Goal: Task Accomplishment & Management: Use online tool/utility

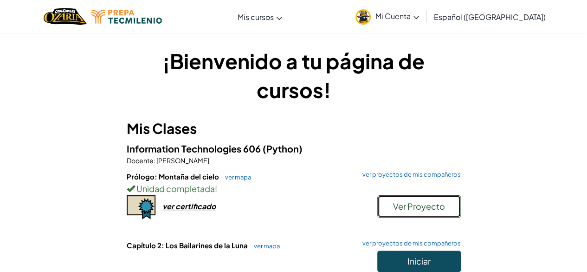
click at [415, 211] on span "Ver Proyecto" at bounding box center [419, 206] width 52 height 11
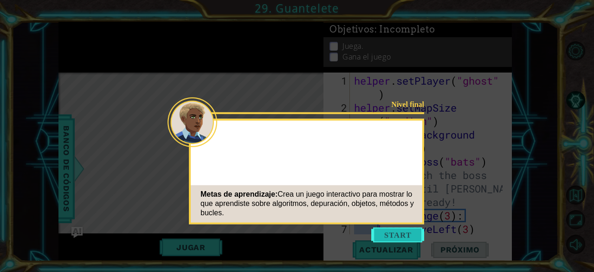
click at [409, 235] on button "Start" at bounding box center [397, 234] width 53 height 15
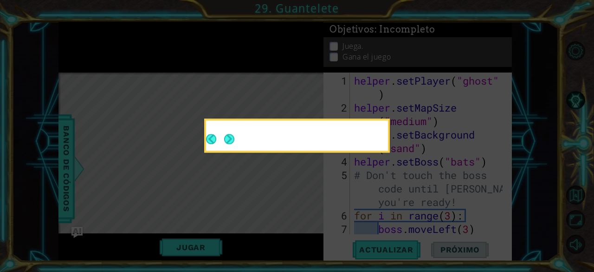
click at [337, 121] on header at bounding box center [297, 122] width 182 height 4
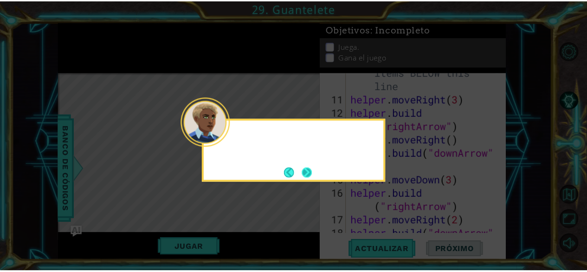
scroll to position [296, 0]
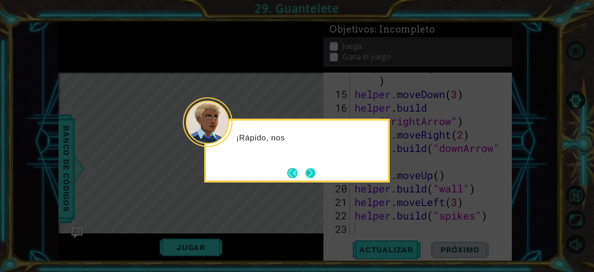
click at [312, 171] on button "Next" at bounding box center [311, 173] width 12 height 12
click at [303, 163] on div "El último paso es" at bounding box center [297, 150] width 186 height 64
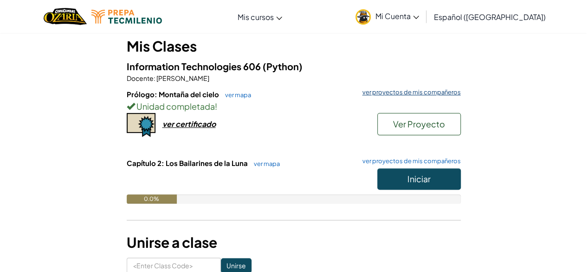
scroll to position [83, 0]
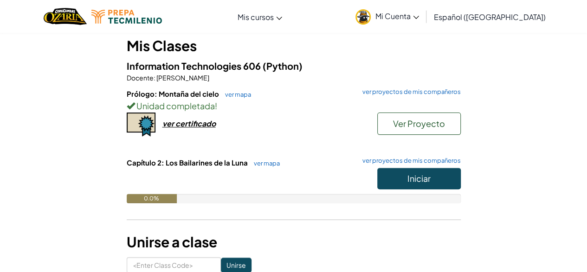
click at [392, 179] on button "Iniciar" at bounding box center [419, 178] width 84 height 21
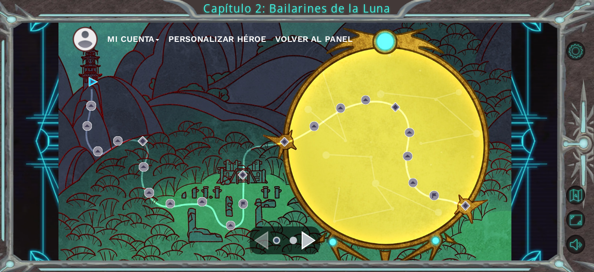
click at [210, 35] on button "Personalizar héroe" at bounding box center [217, 39] width 97 height 14
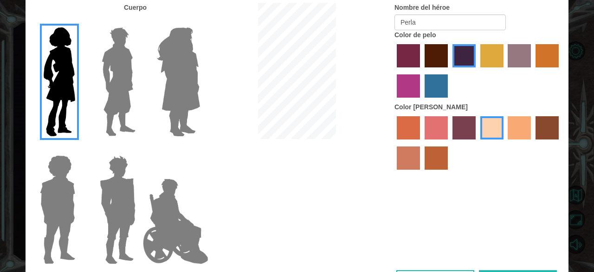
click at [108, 86] on img at bounding box center [118, 82] width 41 height 116
click at [139, 21] on input "Hero Lars" at bounding box center [139, 21] width 0 height 0
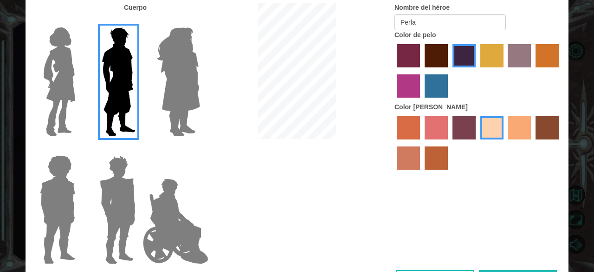
click at [74, 182] on img at bounding box center [57, 209] width 43 height 116
click at [79, 149] on input "Hero Steven" at bounding box center [79, 149] width 0 height 0
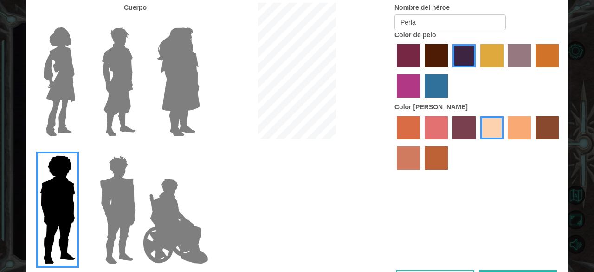
click at [134, 191] on img at bounding box center [117, 209] width 43 height 116
click at [139, 149] on input "Hero Garnet" at bounding box center [139, 149] width 0 height 0
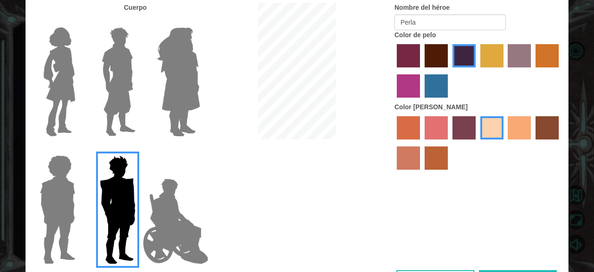
click at [168, 190] on img at bounding box center [175, 221] width 73 height 93
click at [200, 149] on input "Hero Jamie" at bounding box center [200, 149] width 0 height 0
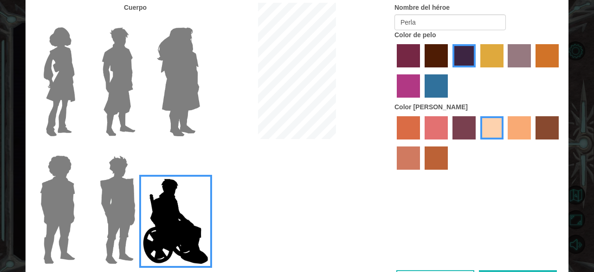
click at [69, 93] on img at bounding box center [59, 82] width 39 height 116
click at [79, 21] on input "Hero Connie" at bounding box center [79, 21] width 0 height 0
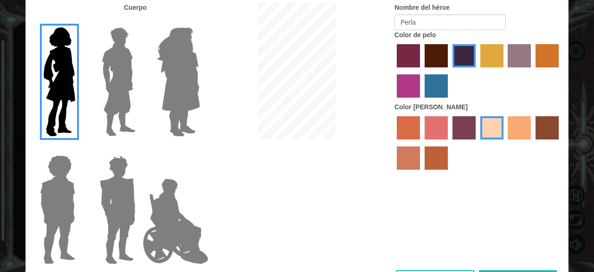
click at [160, 205] on img at bounding box center [175, 221] width 73 height 93
click at [200, 149] on input "Hero Jamie" at bounding box center [200, 149] width 0 height 0
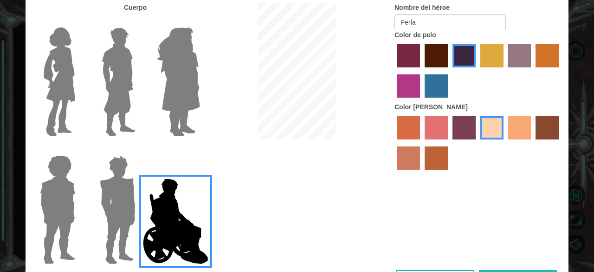
click at [71, 114] on img at bounding box center [59, 82] width 39 height 116
click at [79, 21] on input "Hero Connie" at bounding box center [79, 21] width 0 height 0
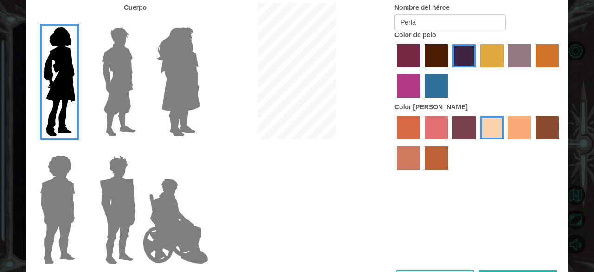
click at [410, 90] on label "medium red violet hair color" at bounding box center [408, 85] width 23 height 23
click at [560, 71] on input "medium red violet hair color" at bounding box center [560, 71] width 0 height 0
click at [463, 55] on label "hot purple hair color" at bounding box center [464, 55] width 23 height 23
click at [449, 71] on input "hot purple hair color" at bounding box center [449, 71] width 0 height 0
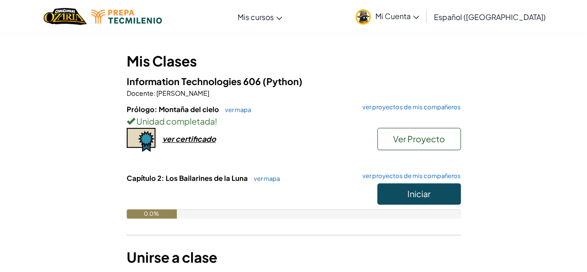
scroll to position [68, 0]
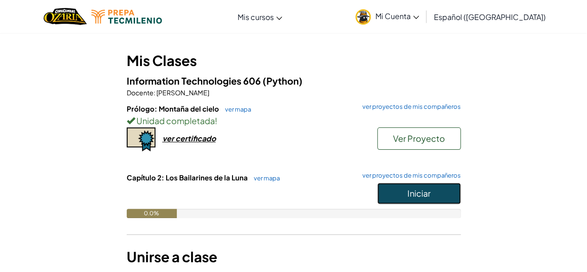
click at [402, 201] on button "Iniciar" at bounding box center [419, 192] width 84 height 21
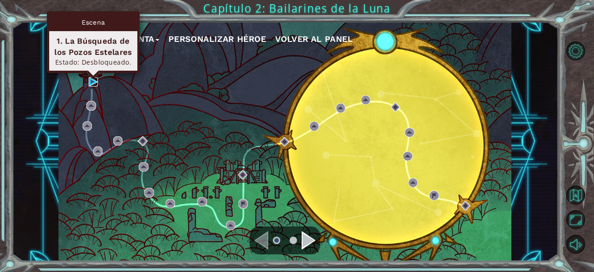
click at [91, 80] on img at bounding box center [93, 81] width 9 height 9
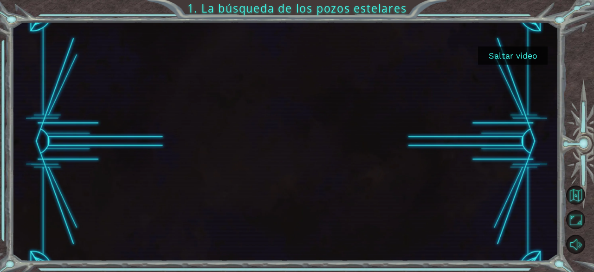
click at [534, 54] on button "Saltar video" at bounding box center [513, 55] width 70 height 18
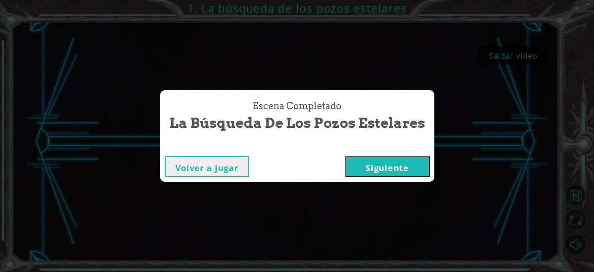
click at [420, 168] on button "Siguiente" at bounding box center [387, 166] width 84 height 21
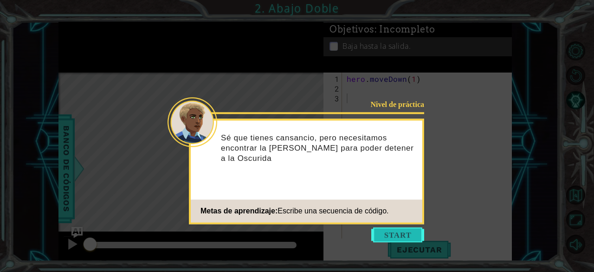
click at [408, 234] on button "Start" at bounding box center [397, 234] width 53 height 15
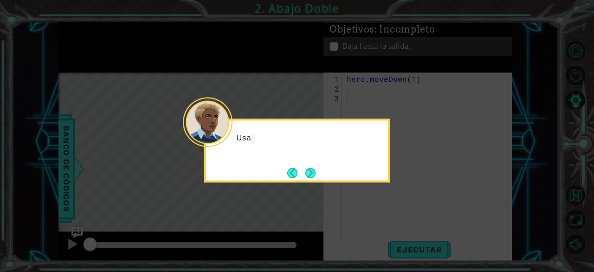
click at [408, 234] on icon at bounding box center [297, 136] width 594 height 272
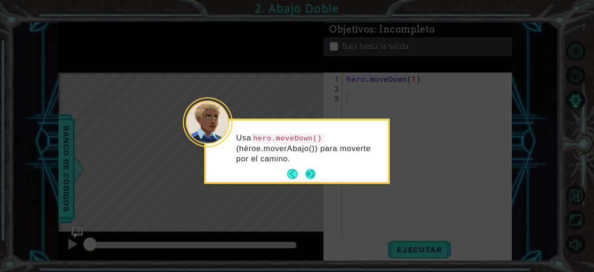
click at [317, 173] on div "Usa hero.moveDown() (héroe.moverAbajo()) para moverte por el camino." at bounding box center [297, 153] width 182 height 58
drag, startPoint x: 317, startPoint y: 173, endPoint x: 310, endPoint y: 177, distance: 8.1
click at [310, 177] on div "Usa hero.moveDown() (héroe.moverAbajo()) para moverte por el camino." at bounding box center [297, 150] width 182 height 61
click at [310, 177] on button "Next" at bounding box center [310, 174] width 14 height 14
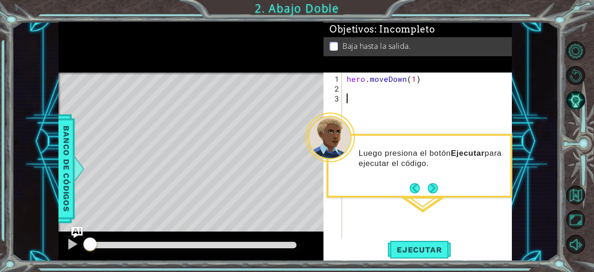
click at [352, 89] on div "hero . moveDown ( 1 )" at bounding box center [430, 166] width 170 height 185
click at [439, 252] on span "Ejecutar" at bounding box center [420, 249] width 64 height 9
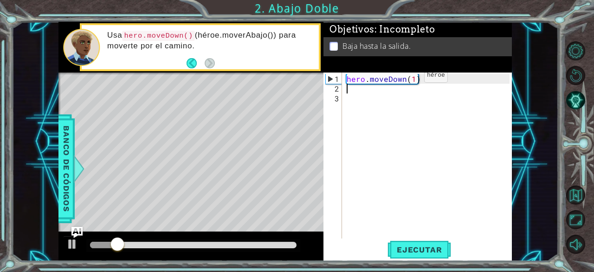
click at [409, 79] on div "hero . moveDown ( 1 )" at bounding box center [430, 166] width 170 height 185
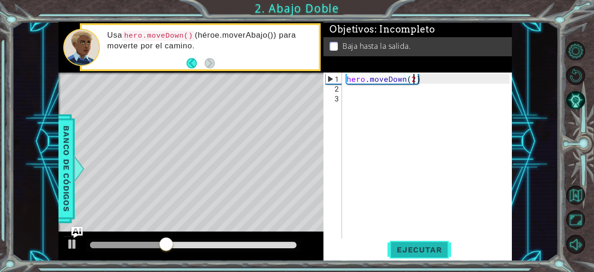
type textarea "hero.moveDown(2)"
click at [416, 249] on span "Ejecutar" at bounding box center [420, 249] width 64 height 9
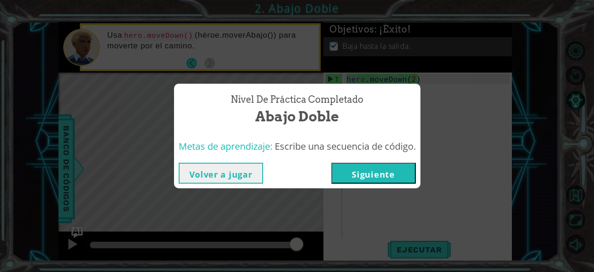
click at [401, 178] on button "Siguiente" at bounding box center [373, 172] width 84 height 21
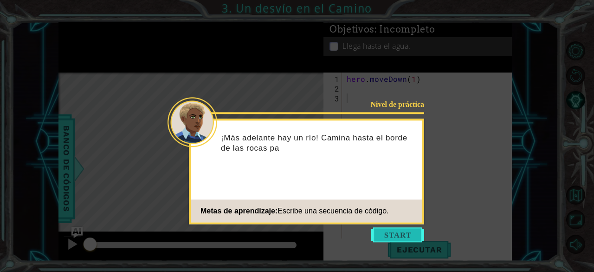
click at [399, 238] on button "Start" at bounding box center [397, 234] width 53 height 15
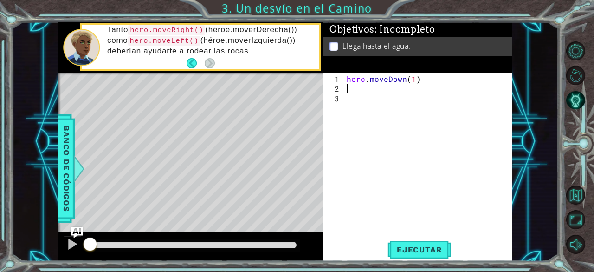
click at [389, 89] on div "hero . moveDown ( 1 )" at bounding box center [430, 166] width 170 height 185
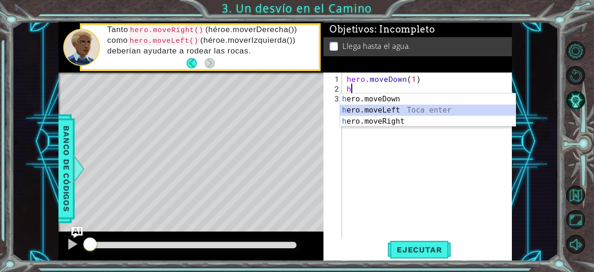
click at [386, 107] on div "h ero.moveDown Toca enter h ero.moveLeft Toca enter h ero.moveRight Toca enter" at bounding box center [428, 121] width 176 height 56
type textarea "hero.moveLeft(1)"
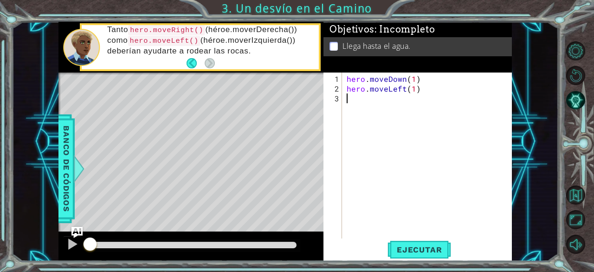
click at [372, 110] on div "hero . moveDown ( 1 ) hero . moveLeft ( 1 )" at bounding box center [430, 166] width 170 height 185
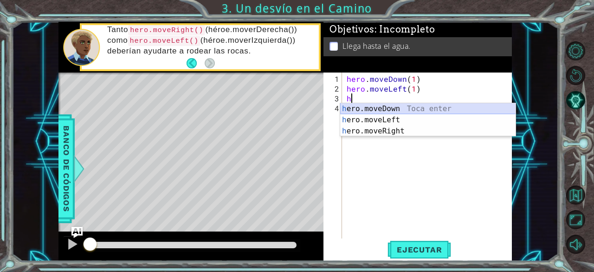
click at [372, 107] on div "h ero.moveDown Toca enter h ero.moveLeft Toca enter h ero.moveRight Toca enter" at bounding box center [428, 131] width 176 height 56
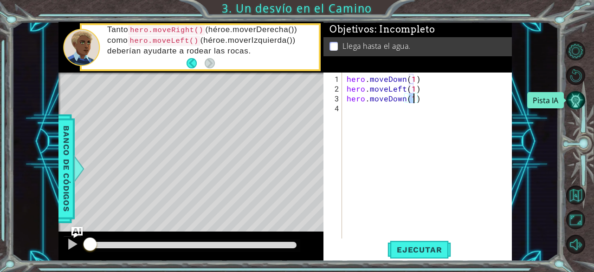
type textarea "hero.moveDown(1)"
click at [424, 249] on span "Ejecutar" at bounding box center [420, 249] width 64 height 9
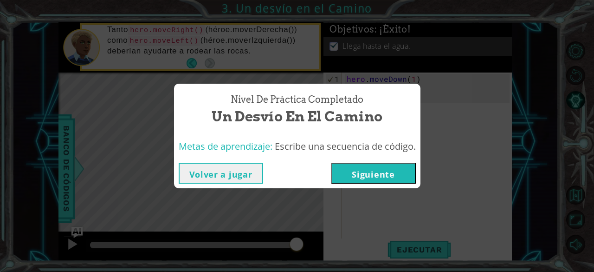
click at [402, 171] on button "Siguiente" at bounding box center [373, 172] width 84 height 21
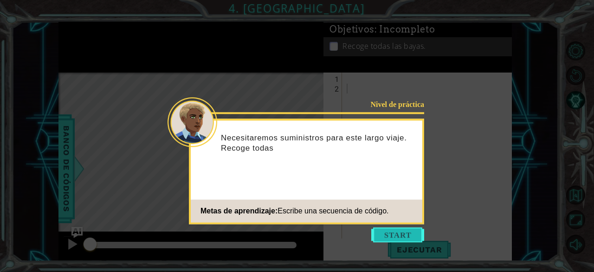
click at [403, 230] on button "Start" at bounding box center [397, 234] width 53 height 15
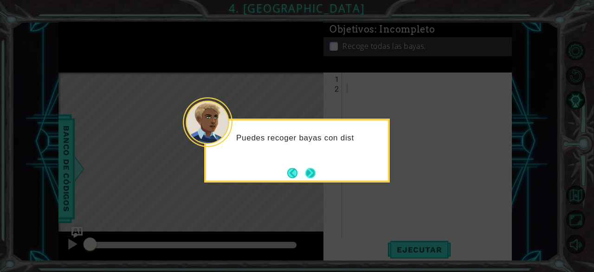
click at [305, 179] on button "Next" at bounding box center [310, 172] width 17 height 17
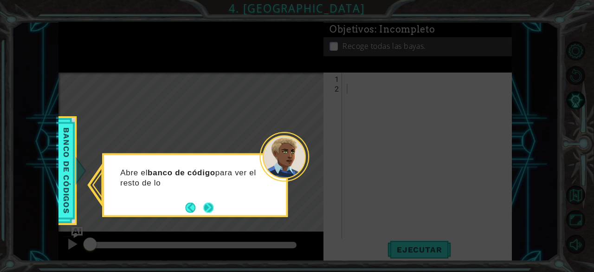
click at [211, 209] on button "Next" at bounding box center [208, 207] width 17 height 17
click at [211, 209] on button "Next" at bounding box center [208, 207] width 15 height 15
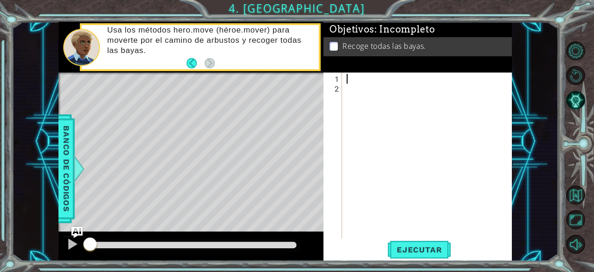
click at [366, 81] on div at bounding box center [430, 166] width 170 height 185
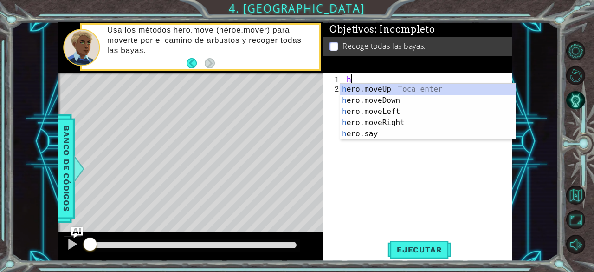
scroll to position [0, 3]
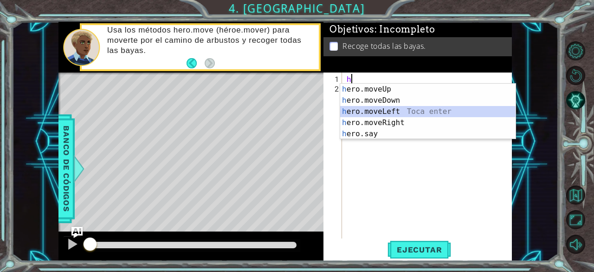
click at [383, 108] on div "h ero.moveUp Toca enter h ero.moveDown Toca enter h ero.moveLeft Toca enter h e…" at bounding box center [428, 123] width 176 height 78
type textarea "hero.moveLeft(1)"
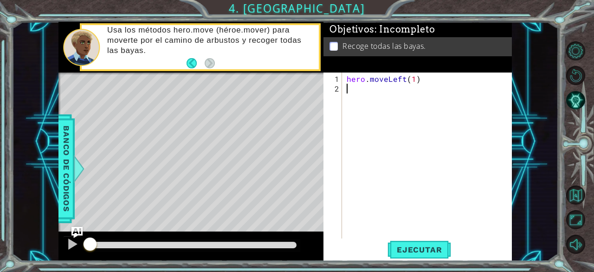
click at [442, 89] on div "hero . moveLeft ( 1 )" at bounding box center [430, 166] width 170 height 185
click at [419, 250] on span "Ejecutar" at bounding box center [420, 249] width 64 height 9
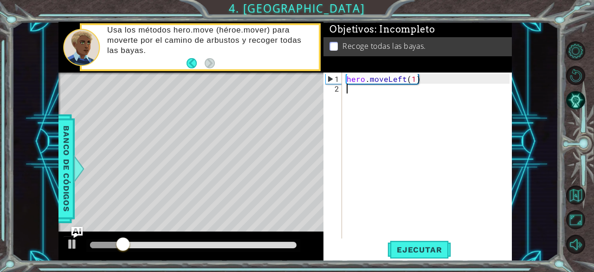
click at [355, 107] on div "hero . moveLeft ( 1 )" at bounding box center [430, 166] width 170 height 185
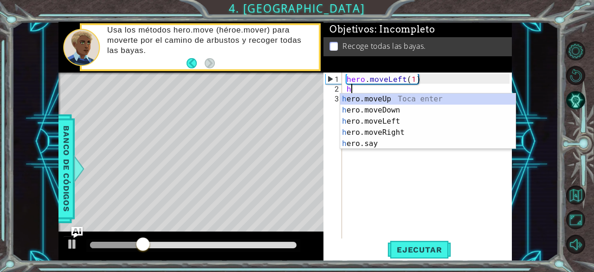
type textarea "h"
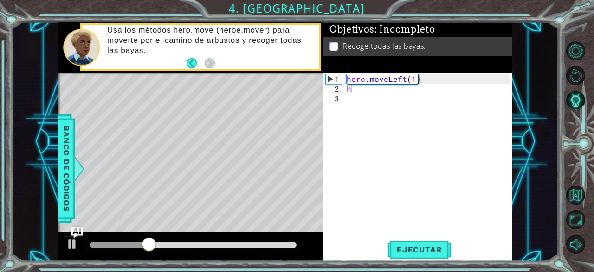
drag, startPoint x: 388, startPoint y: 148, endPoint x: 381, endPoint y: 100, distance: 48.8
click at [381, 100] on body "1 ההההההההההההההההההההההההההההההההההההההההההההההההההההההההההההההההההההההההההההה…" at bounding box center [297, 136] width 594 height 272
drag, startPoint x: 380, startPoint y: 100, endPoint x: 371, endPoint y: 93, distance: 10.9
click at [371, 93] on div "hero . moveLeft ( 1 ) h" at bounding box center [430, 166] width 170 height 185
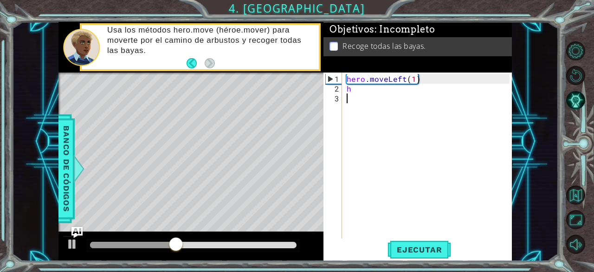
click at [371, 93] on div "hero . moveLeft ( 1 ) h" at bounding box center [430, 166] width 170 height 185
type textarea "h"
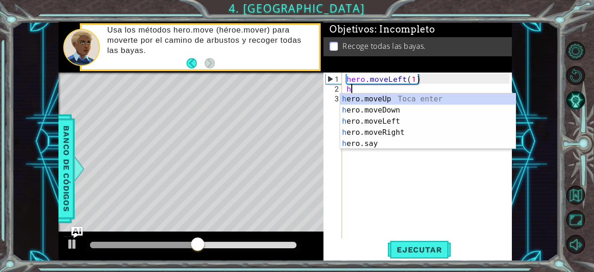
scroll to position [0, 3]
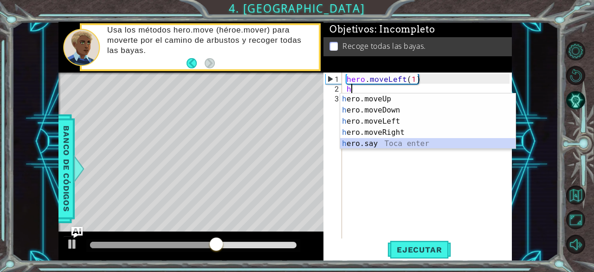
click at [369, 144] on div "h ero.moveUp Toca enter h ero.moveDown Toca enter h ero.moveLeft Toca enter h e…" at bounding box center [428, 132] width 176 height 78
type textarea "hero.say("message")"
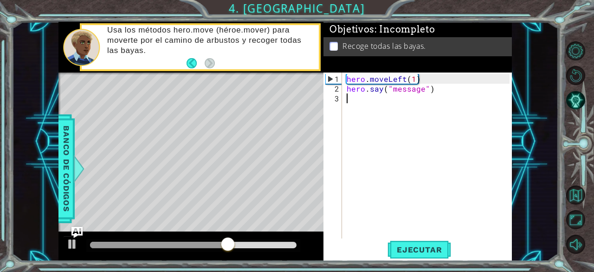
click at [444, 124] on div "hero . moveLeft ( 1 ) hero . say ( "message" )" at bounding box center [430, 166] width 170 height 185
click at [432, 254] on button "Ejecutar" at bounding box center [420, 249] width 64 height 19
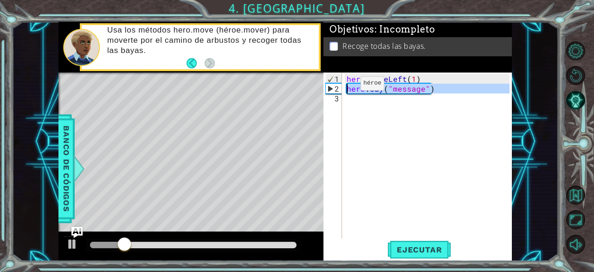
drag, startPoint x: 436, startPoint y: 93, endPoint x: 345, endPoint y: 87, distance: 91.2
click at [345, 87] on div "hero . moveLeft ( 1 ) hero . say ( "message" )" at bounding box center [430, 166] width 170 height 185
type textarea "hero.say("message")"
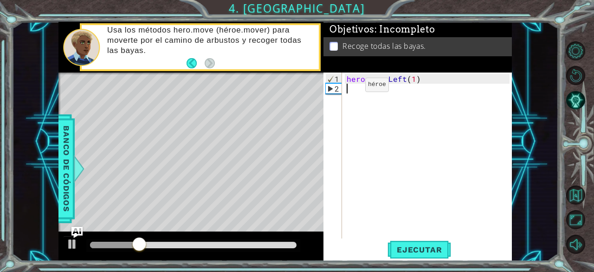
scroll to position [0, 3]
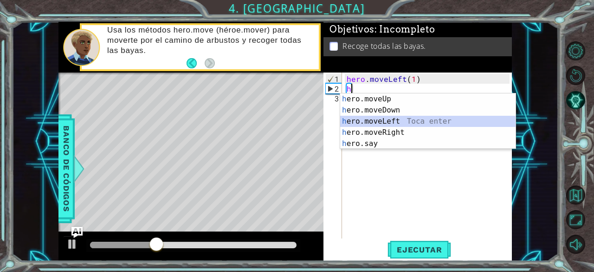
click at [419, 116] on div "h ero.moveUp Toca enter h ero.moveDown Toca enter h ero.moveLeft Toca enter h e…" at bounding box center [428, 132] width 176 height 78
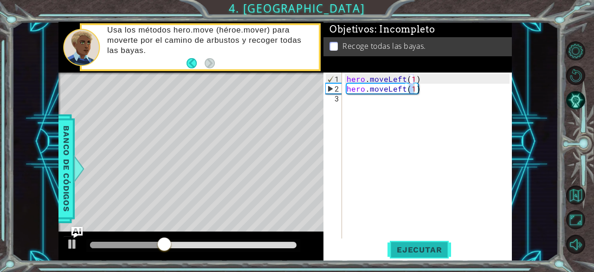
click at [415, 246] on span "Ejecutar" at bounding box center [420, 249] width 64 height 9
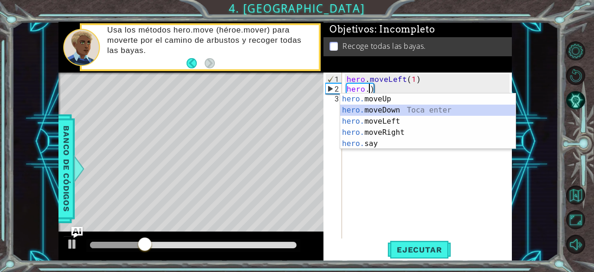
click at [411, 109] on div "hero. moveUp Toca enter hero. moveDown Toca enter hero. moveLeft Toca enter her…" at bounding box center [428, 132] width 176 height 78
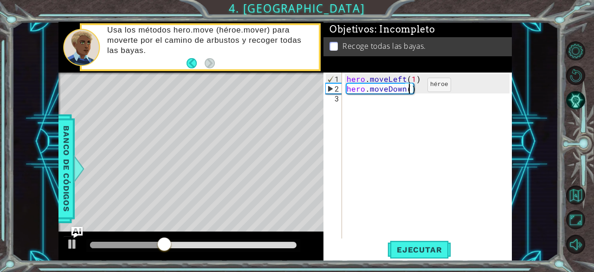
scroll to position [0, 50]
click at [411, 78] on div "hero . moveLeft ( 1 ) hero . moveDown ( 2 )" at bounding box center [430, 166] width 170 height 185
type textarea "hero.moveLeft(2h)"
click at [401, 105] on div "hero . moveLeft ( 2 h ) hero . moveDown ( 2 )" at bounding box center [430, 166] width 170 height 185
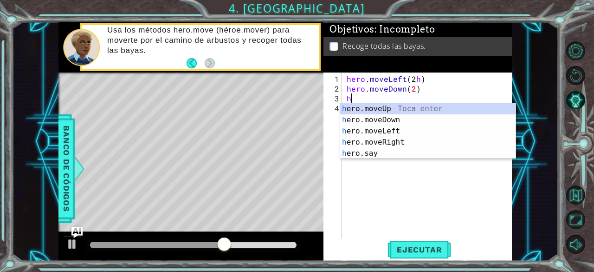
scroll to position [0, 3]
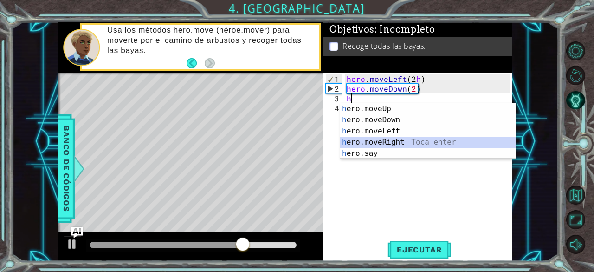
click at [396, 143] on div "h ero.moveUp Toca enter h ero.moveDown Toca enter h ero.moveLeft Toca enter h e…" at bounding box center [428, 142] width 176 height 78
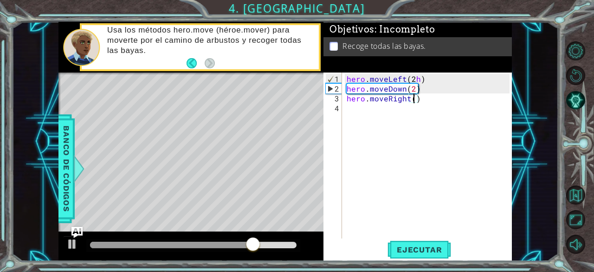
scroll to position [0, 53]
click at [414, 79] on div "hero . moveLeft ( 2 h ) hero . moveDown ( 2 ) hero . moveRight ( 2 )" at bounding box center [430, 166] width 170 height 185
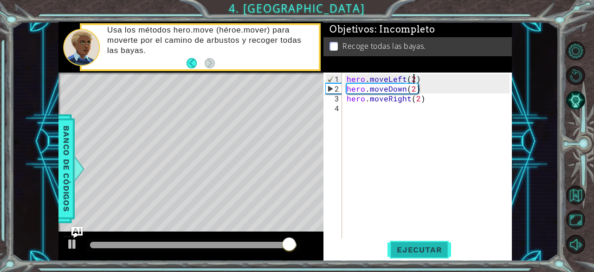
type textarea "hero.moveLeft(2)"
click at [419, 253] on span "Ejecutar" at bounding box center [420, 249] width 64 height 9
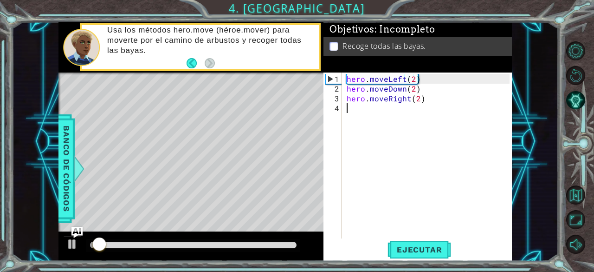
click at [355, 112] on div "hero . moveLeft ( 2 ) hero . moveDown ( 2 ) hero . moveRight ( 2 )" at bounding box center [430, 166] width 170 height 185
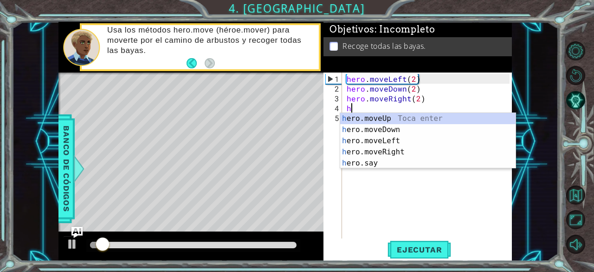
scroll to position [0, 3]
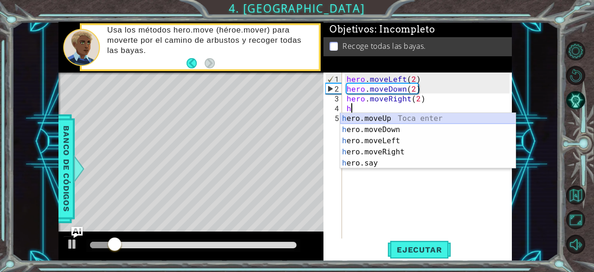
click at [376, 121] on div "h ero.moveUp Toca enter h ero.moveDown Toca enter h ero.moveLeft Toca enter h e…" at bounding box center [428, 152] width 176 height 78
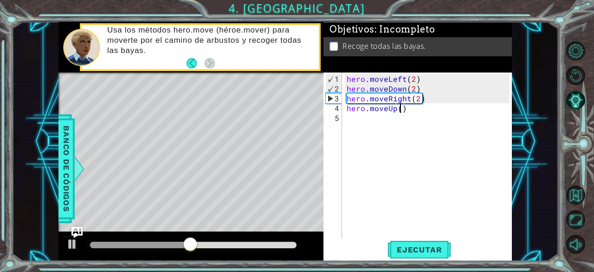
scroll to position [0, 44]
type textarea "hero.moveUp(1)"
click at [420, 251] on span "Ejecutar" at bounding box center [420, 249] width 64 height 9
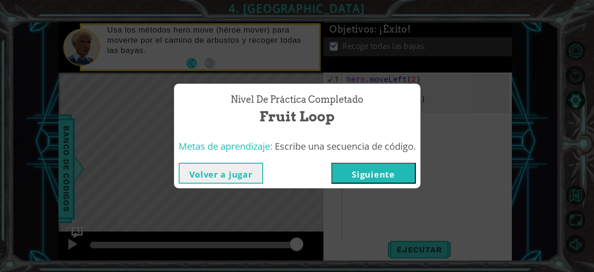
click at [233, 178] on button "Volver a jugar" at bounding box center [221, 172] width 84 height 21
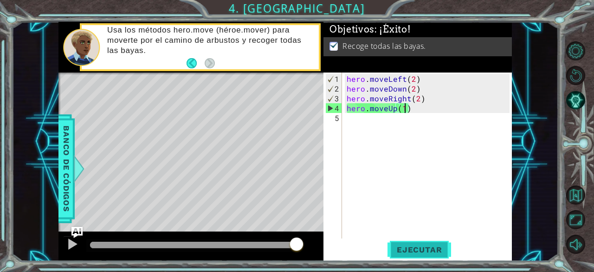
click at [434, 253] on span "Ejecutar" at bounding box center [420, 249] width 64 height 9
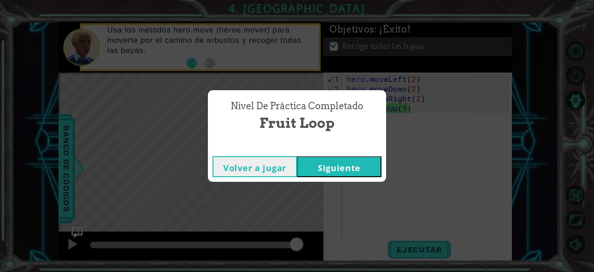
click at [372, 164] on button "Siguiente" at bounding box center [339, 166] width 84 height 21
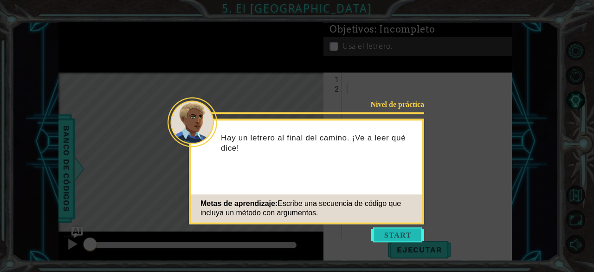
click at [395, 234] on button "Start" at bounding box center [397, 234] width 53 height 15
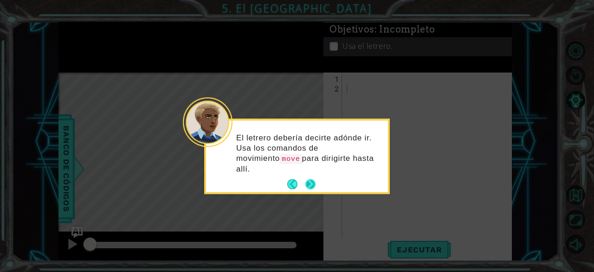
click at [312, 179] on button "Next" at bounding box center [310, 184] width 10 height 10
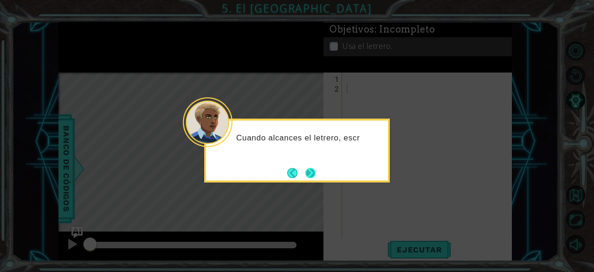
click at [313, 172] on button "Next" at bounding box center [310, 172] width 13 height 13
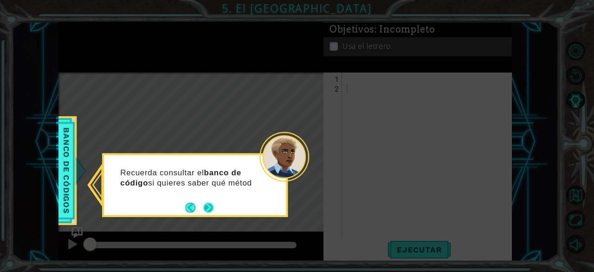
click at [210, 202] on button "Next" at bounding box center [208, 207] width 11 height 11
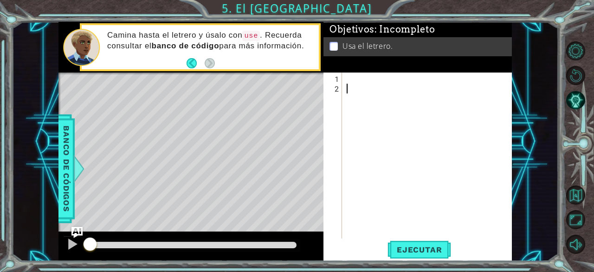
click at [355, 82] on div at bounding box center [430, 166] width 170 height 185
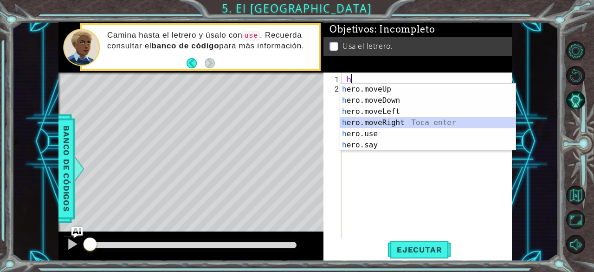
click at [395, 126] on div "h ero.moveUp Toca enter h ero.moveDown Toca enter h ero.moveLeft Toca enter h e…" at bounding box center [428, 128] width 176 height 89
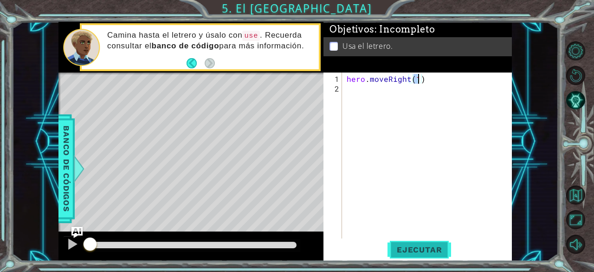
type textarea "hero.moveRight(1)"
click at [428, 252] on span "Ejecutar" at bounding box center [420, 249] width 64 height 9
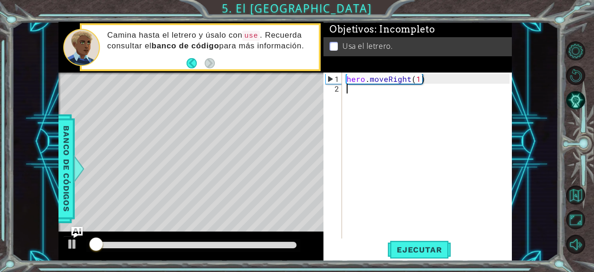
click at [380, 99] on div "hero . moveRight ( 1 )" at bounding box center [430, 166] width 170 height 185
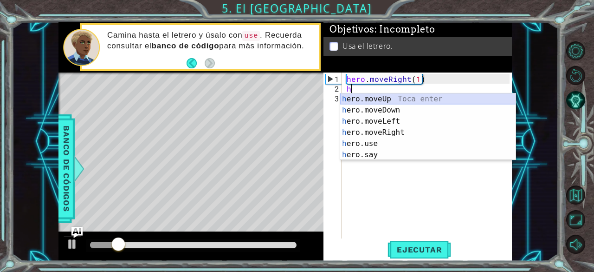
click at [382, 97] on div "h ero.moveUp Toca enter h ero.moveDown Toca enter h ero.moveLeft Toca enter h e…" at bounding box center [428, 137] width 176 height 89
type textarea "hero.moveUp(1)"
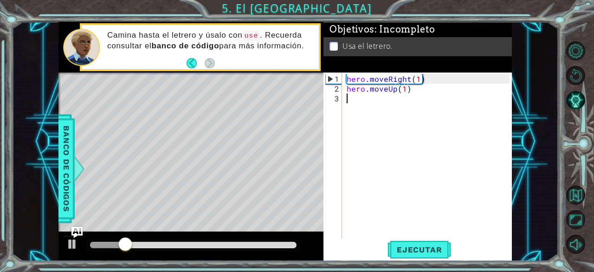
click at [378, 97] on div "hero . moveRight ( 1 ) hero . moveUp ( 1 )" at bounding box center [430, 166] width 170 height 185
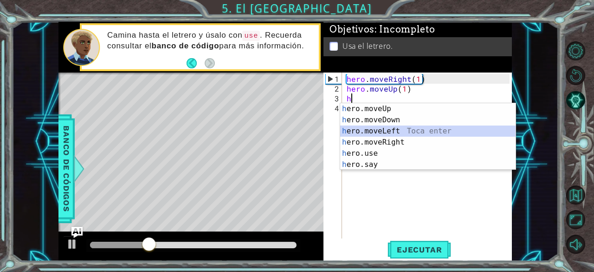
click at [381, 131] on div "h ero.moveUp Toca enter h ero.moveDown Toca enter h ero.moveLeft Toca enter h e…" at bounding box center [428, 147] width 176 height 89
type textarea "hero.moveLeft(1)"
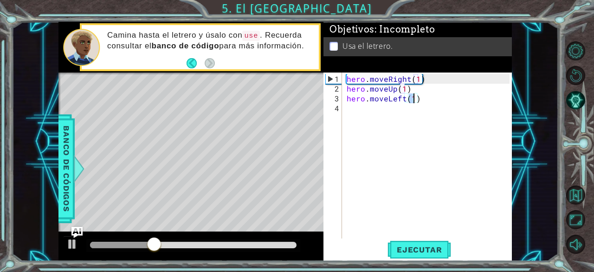
click at [379, 119] on div "hero . moveRight ( 1 ) hero . moveUp ( 1 ) hero . moveLeft ( 1 )" at bounding box center [430, 166] width 170 height 185
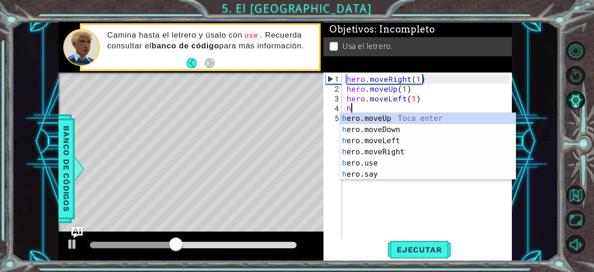
click at [379, 119] on div "h ero.moveUp Toca enter h ero.moveDown Toca enter h ero.moveLeft Toca enter h e…" at bounding box center [428, 157] width 176 height 89
type textarea "hero.moveUp(1)"
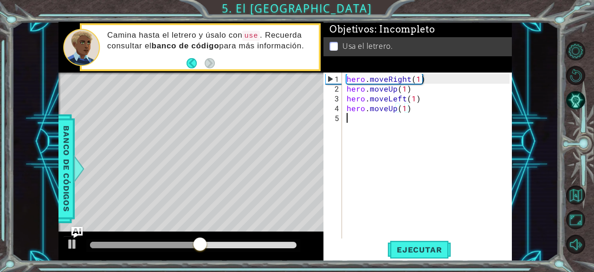
click at [394, 127] on div "hero . moveRight ( 1 ) hero . moveUp ( 1 ) hero . moveLeft ( 1 ) hero . moveUp …" at bounding box center [430, 166] width 170 height 185
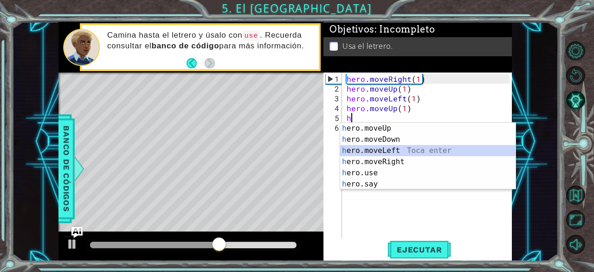
click at [392, 155] on div "h ero.moveUp Toca enter h ero.moveDown Toca enter h ero.moveLeft Toca enter h e…" at bounding box center [428, 167] width 176 height 89
type textarea "hero.moveLeft(1)"
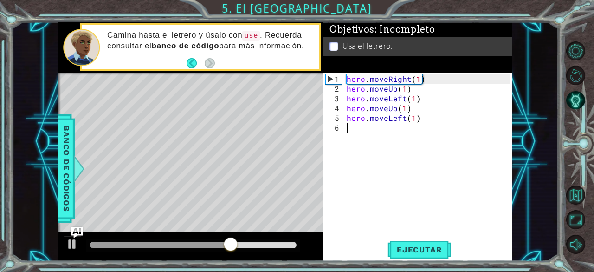
click at [406, 122] on div "hero . moveRight ( 1 ) hero . moveUp ( 1 ) hero . moveLeft ( 1 ) hero . moveUp …" at bounding box center [430, 166] width 170 height 185
click at [405, 119] on div "hero . moveRight ( 1 ) hero . moveUp ( 1 ) hero . moveLeft ( 1 ) hero . moveUp …" at bounding box center [430, 166] width 170 height 185
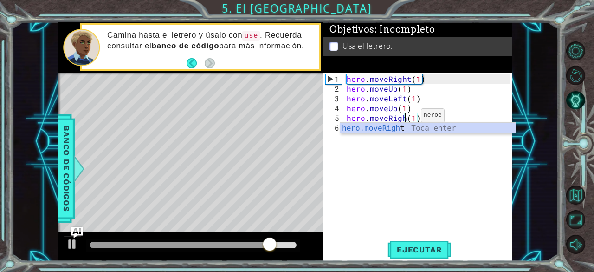
scroll to position [0, 46]
click at [401, 128] on div "hero.moveRight Toca enter" at bounding box center [428, 139] width 176 height 33
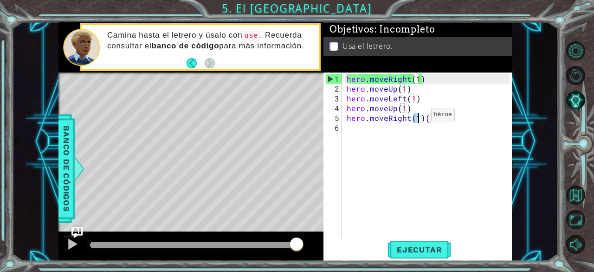
click at [415, 118] on div "hero . moveRight ( 1 ) hero . moveUp ( 1 ) hero . moveLeft ( 1 ) hero . moveUp …" at bounding box center [427, 155] width 165 height 166
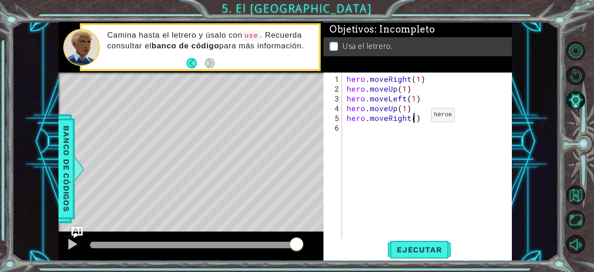
type textarea "hero.moveRight(2)"
click at [388, 143] on div "hero . moveRight ( 1 ) hero . moveUp ( 1 ) hero . moveLeft ( 1 ) hero . moveUp …" at bounding box center [430, 166] width 170 height 185
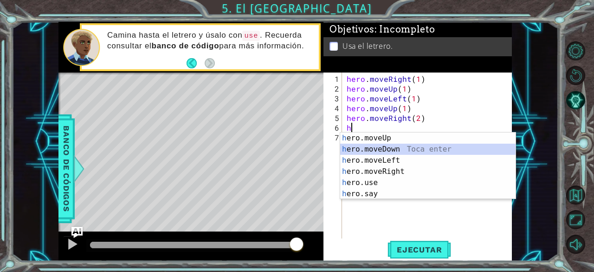
click at [389, 145] on div "h ero.moveUp Toca enter h ero.moveDown Toca enter h ero.moveLeft Toca enter h e…" at bounding box center [428, 176] width 176 height 89
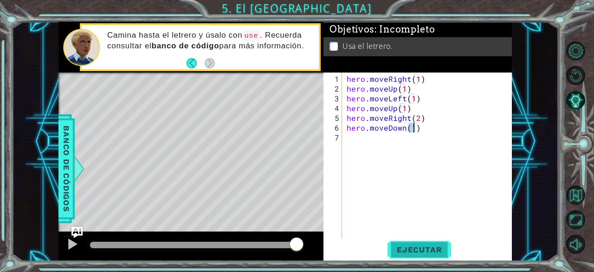
type textarea "hero.moveDown(1)"
click at [415, 244] on button "Ejecutar" at bounding box center [420, 249] width 64 height 19
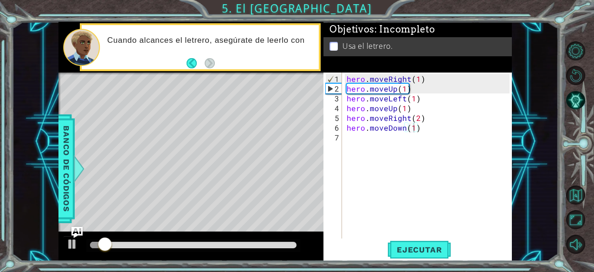
click at [270, 236] on div at bounding box center [190, 246] width 265 height 30
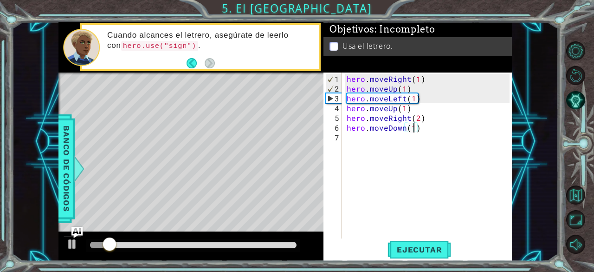
click at [280, 245] on div at bounding box center [193, 244] width 207 height 6
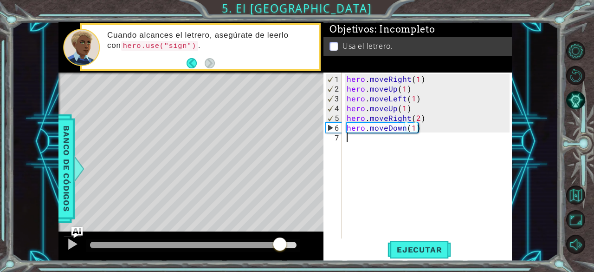
click at [382, 161] on div "hero . moveRight ( 1 ) hero . moveUp ( 1 ) hero . moveLeft ( 1 ) hero . moveUp …" at bounding box center [430, 166] width 170 height 185
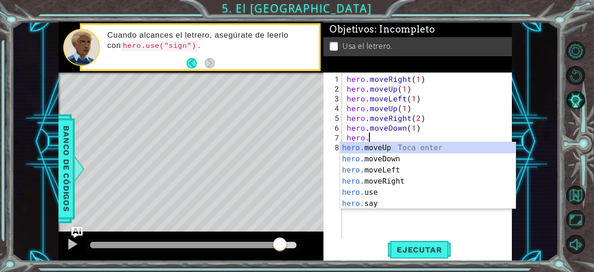
scroll to position [0, 16]
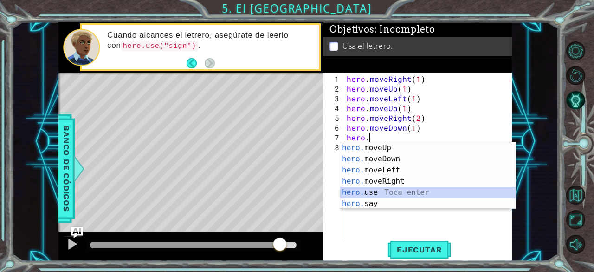
click at [396, 188] on div "hero. moveUp Toca enter hero. moveDown Toca enter hero. moveLeft Toca enter her…" at bounding box center [428, 186] width 176 height 89
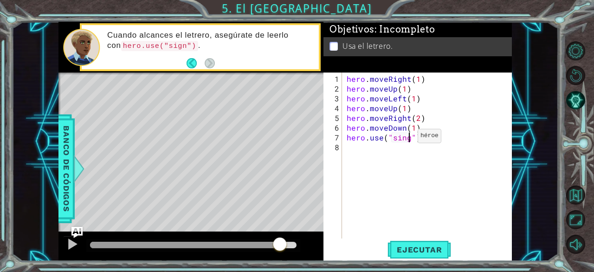
scroll to position [0, 46]
click at [413, 248] on span "Ejecutar" at bounding box center [420, 249] width 64 height 9
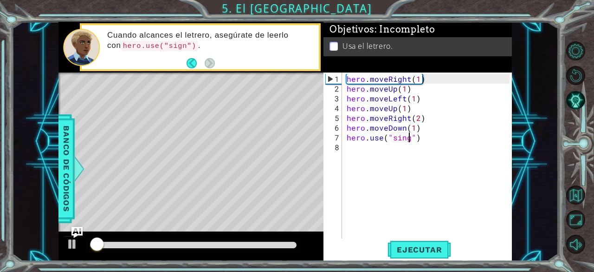
click at [284, 246] on div at bounding box center [193, 244] width 207 height 6
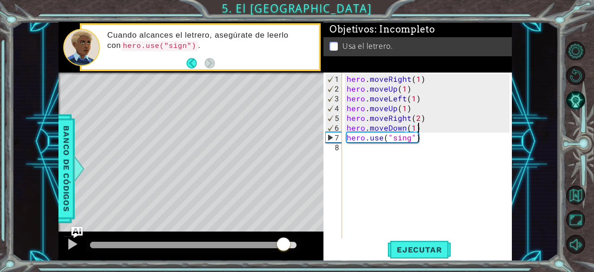
click at [425, 129] on div "hero . moveRight ( 1 ) hero . moveUp ( 1 ) hero . moveLeft ( 1 ) hero . moveUp …" at bounding box center [430, 166] width 170 height 185
type textarea "hero.moveDown(1)"
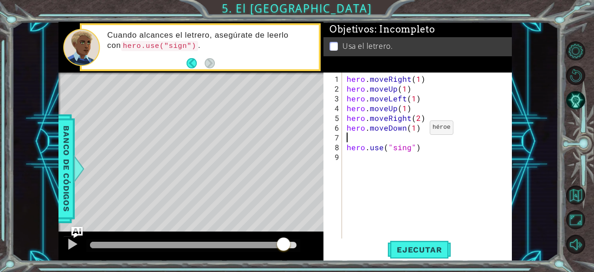
scroll to position [0, 3]
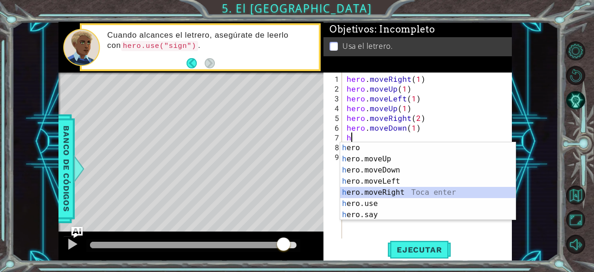
click at [383, 197] on div "h ero Toca enter h ero.moveUp Toca enter h ero.moveDown Toca enter h ero.moveLe…" at bounding box center [428, 192] width 176 height 100
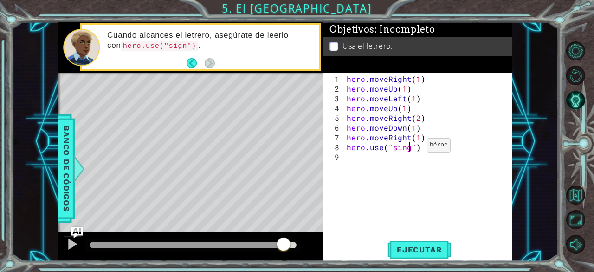
click at [411, 149] on div "hero . moveRight ( 1 ) hero . moveUp ( 1 ) hero . moveLeft ( 1 ) hero . moveUp …" at bounding box center [430, 166] width 170 height 185
click at [438, 246] on span "Ejecutar" at bounding box center [420, 249] width 64 height 9
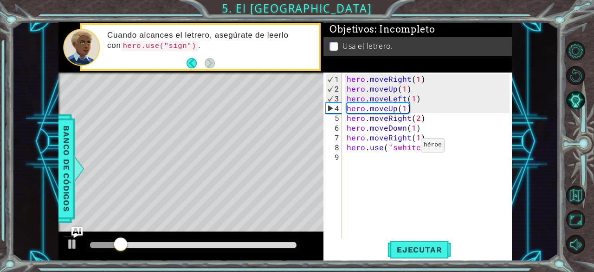
click at [405, 149] on div "hero . moveRight ( 1 ) hero . moveUp ( 1 ) hero . moveLeft ( 1 ) hero . moveUp …" at bounding box center [430, 166] width 170 height 185
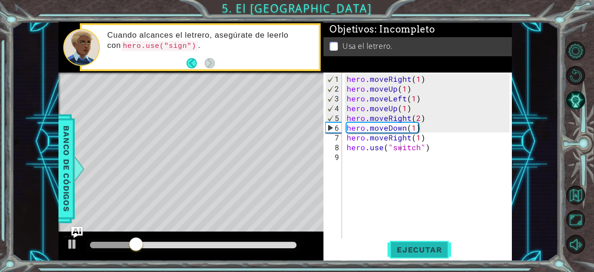
click at [415, 246] on span "Ejecutar" at bounding box center [420, 249] width 64 height 9
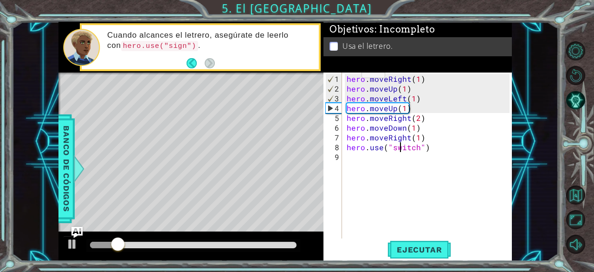
click at [284, 242] on div at bounding box center [193, 244] width 207 height 6
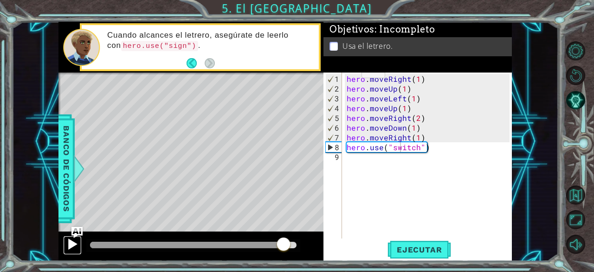
click at [71, 245] on div at bounding box center [72, 244] width 12 height 12
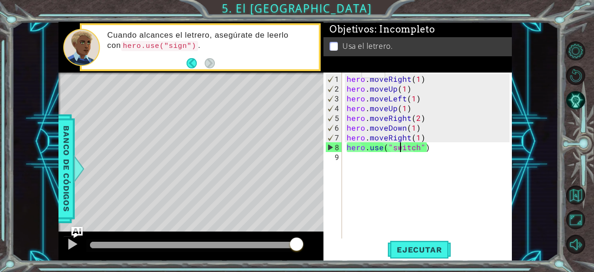
click at [263, 243] on div at bounding box center [193, 244] width 207 height 6
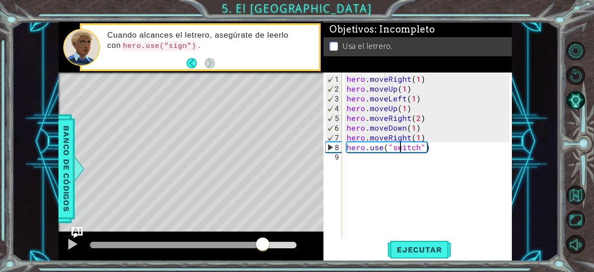
click at [234, 239] on div at bounding box center [193, 245] width 214 height 13
click at [202, 240] on div at bounding box center [193, 245] width 214 height 13
click at [202, 243] on div at bounding box center [146, 244] width 112 height 6
click at [72, 239] on div at bounding box center [72, 244] width 12 height 12
click at [161, 246] on div at bounding box center [125, 244] width 71 height 6
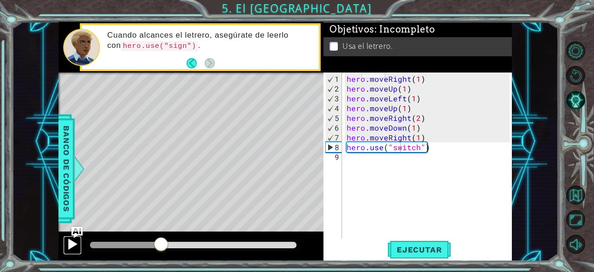
click at [71, 245] on div at bounding box center [72, 244] width 12 height 12
click at [435, 252] on span "Ejecutar" at bounding box center [420, 249] width 64 height 9
click at [423, 136] on div "hero . moveRight ( 1 ) hero . moveUp ( 1 ) hero . moveLeft ( 1 ) hero . moveUp …" at bounding box center [430, 166] width 170 height 185
type textarea "hero.moveRight(1)"
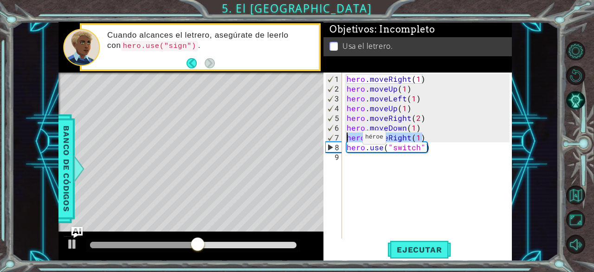
drag, startPoint x: 423, startPoint y: 136, endPoint x: 346, endPoint y: 141, distance: 77.2
click at [346, 141] on div "hero . moveRight ( 1 ) hero . moveUp ( 1 ) hero . moveLeft ( 1 ) hero . moveUp …" at bounding box center [430, 166] width 170 height 185
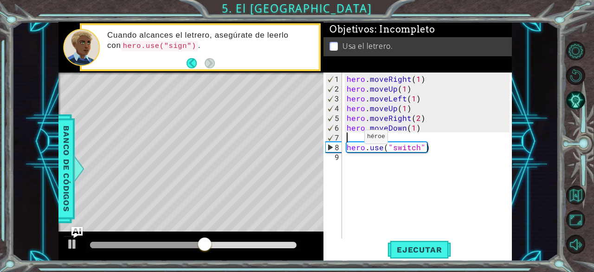
scroll to position [0, 0]
type textarea "hero.moveDown(1)"
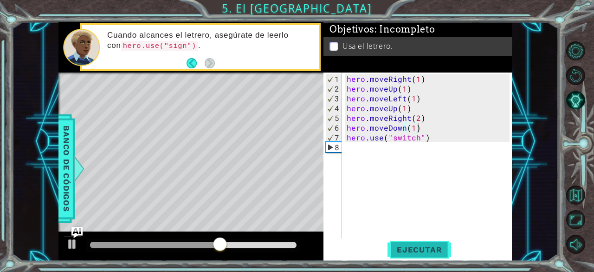
click at [412, 246] on span "Ejecutar" at bounding box center [420, 249] width 64 height 9
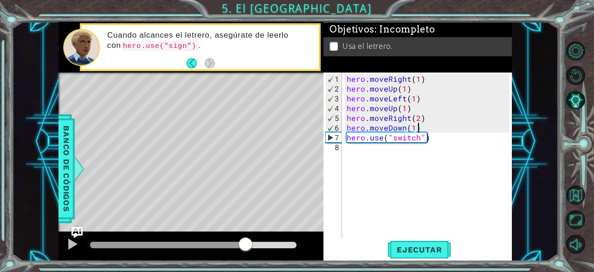
click at [246, 242] on div at bounding box center [193, 244] width 207 height 6
click at [73, 241] on div at bounding box center [72, 244] width 12 height 12
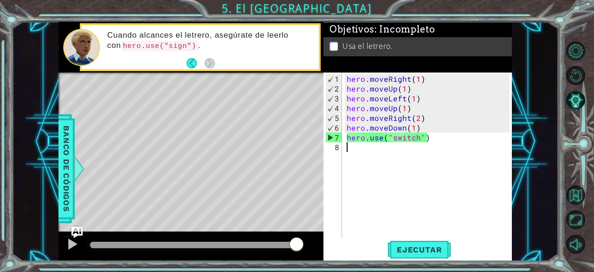
click at [406, 142] on div "hero . moveRight ( 1 ) hero . moveUp ( 1 ) hero . moveLeft ( 1 ) hero . moveUp …" at bounding box center [430, 166] width 170 height 185
click at [409, 137] on div "hero . moveRight ( 1 ) hero . moveUp ( 1 ) hero . moveLeft ( 1 ) hero . moveUp …" at bounding box center [430, 166] width 170 height 185
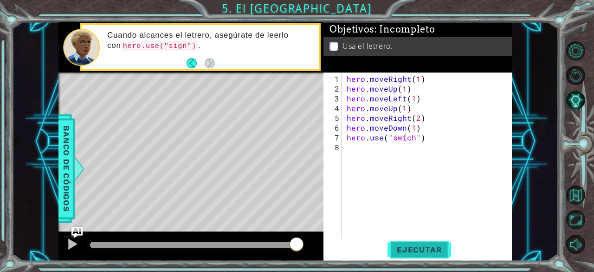
click at [413, 251] on span "Ejecutar" at bounding box center [420, 249] width 64 height 9
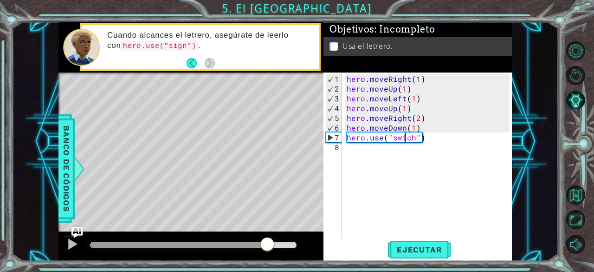
click at [267, 247] on div at bounding box center [193, 244] width 207 height 6
click at [72, 248] on div at bounding box center [72, 244] width 12 height 12
click at [402, 136] on div "hero . moveRight ( 1 ) hero . moveUp ( 1 ) hero . moveLeft ( 1 ) hero . moveUp …" at bounding box center [430, 166] width 170 height 185
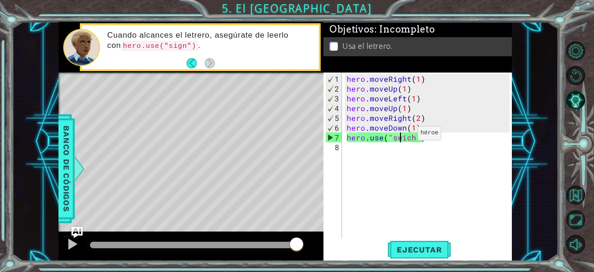
scroll to position [0, 44]
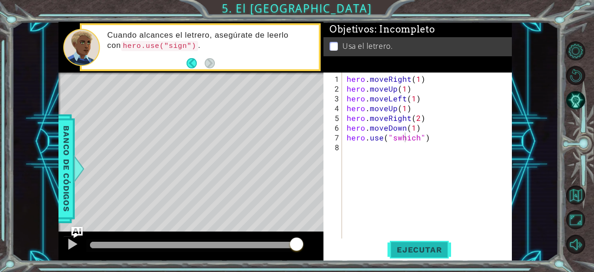
click at [412, 257] on button "Ejecutar" at bounding box center [420, 249] width 64 height 19
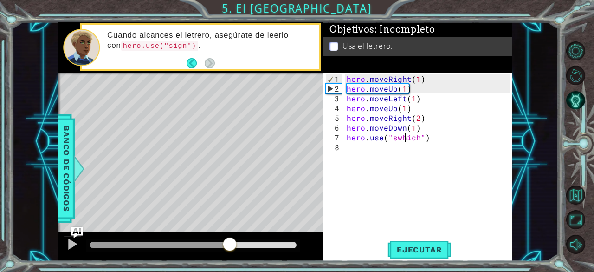
click at [229, 244] on div at bounding box center [193, 244] width 207 height 6
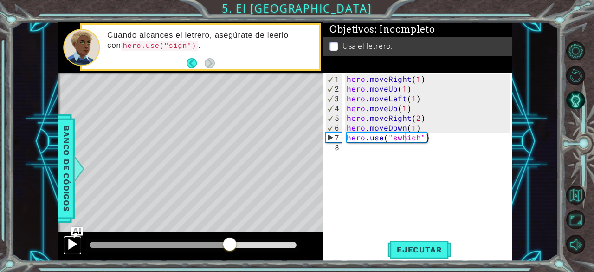
click at [73, 247] on div at bounding box center [72, 244] width 12 height 12
click at [198, 241] on div at bounding box center [193, 245] width 214 height 13
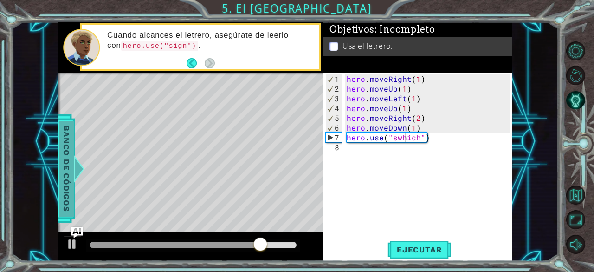
click at [63, 150] on span "Banco de códigos" at bounding box center [66, 168] width 15 height 96
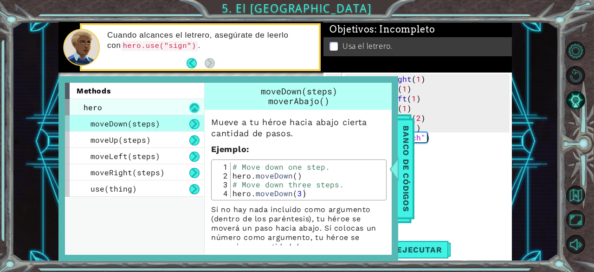
click at [194, 109] on button at bounding box center [194, 108] width 10 height 10
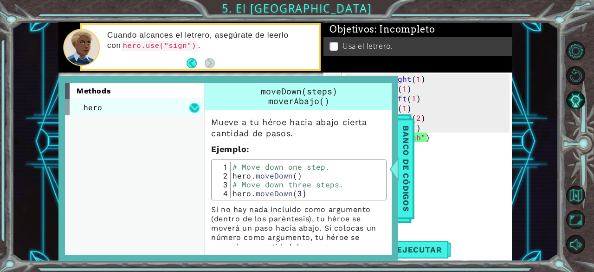
click at [194, 109] on button at bounding box center [194, 108] width 10 height 10
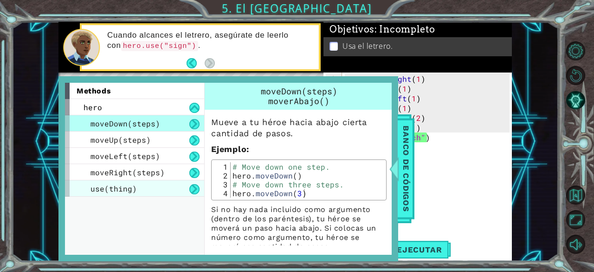
click at [180, 187] on div "use(thing)" at bounding box center [134, 188] width 139 height 16
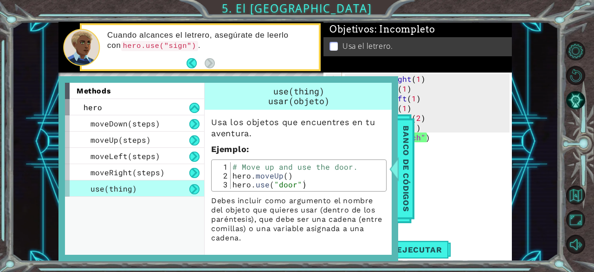
scroll to position [1, 0]
click at [410, 24] on span ": Incompleto" at bounding box center [405, 29] width 60 height 11
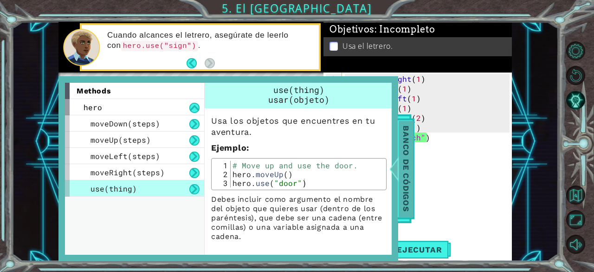
click at [403, 135] on span "Banco de códigos" at bounding box center [406, 168] width 15 height 96
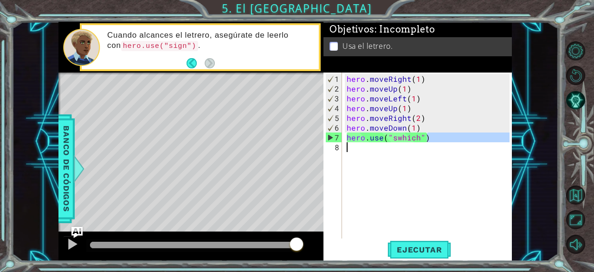
drag, startPoint x: 433, startPoint y: 140, endPoint x: 413, endPoint y: 141, distance: 20.0
click at [413, 141] on div "hero . moveRight ( 1 ) hero . moveUp ( 1 ) hero . moveLeft ( 1 ) hero . moveUp …" at bounding box center [430, 166] width 170 height 185
click at [415, 139] on div "hero . moveRight ( 1 ) hero . moveUp ( 1 ) hero . moveLeft ( 1 ) hero . moveUp …" at bounding box center [427, 155] width 165 height 166
click at [415, 139] on div "hero . moveRight ( 1 ) hero . moveUp ( 1 ) hero . moveLeft ( 1 ) hero . moveUp …" at bounding box center [430, 166] width 170 height 185
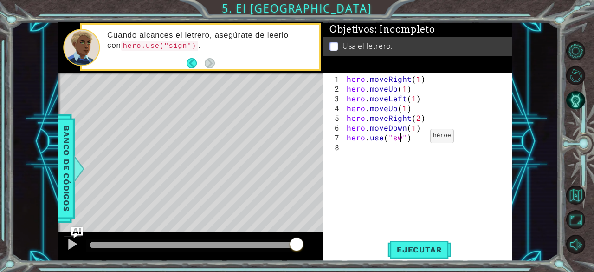
scroll to position [0, 43]
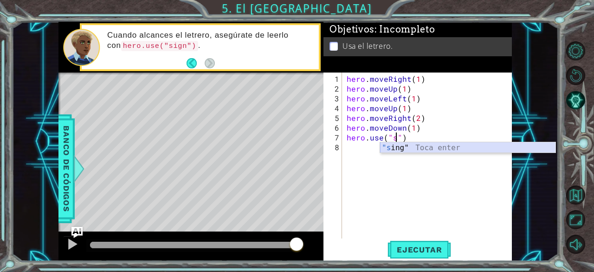
click at [444, 149] on div ""s ing" Toca enter" at bounding box center [468, 158] width 176 height 33
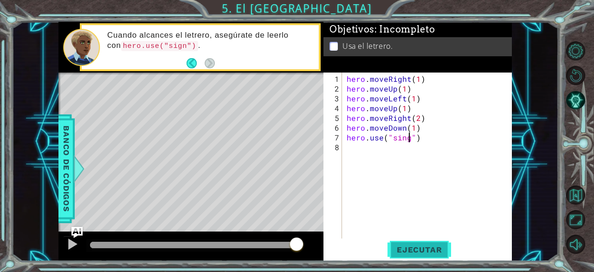
click at [426, 248] on span "Ejecutar" at bounding box center [420, 249] width 64 height 9
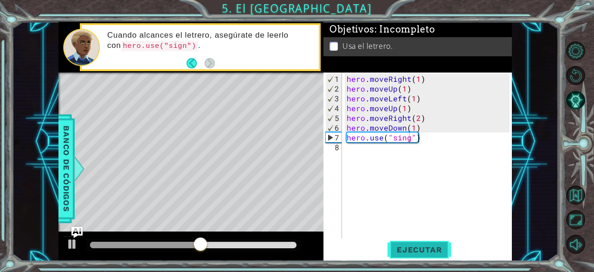
click at [432, 242] on button "Ejecutar" at bounding box center [420, 249] width 64 height 19
click at [400, 138] on div "hero . moveRight ( 1 ) hero . moveUp ( 1 ) hero . moveLeft ( 1 ) hero . moveUp …" at bounding box center [430, 166] width 170 height 185
type textarea "hero.use("sign")"
click at [415, 251] on span "Ejecutar" at bounding box center [420, 249] width 64 height 9
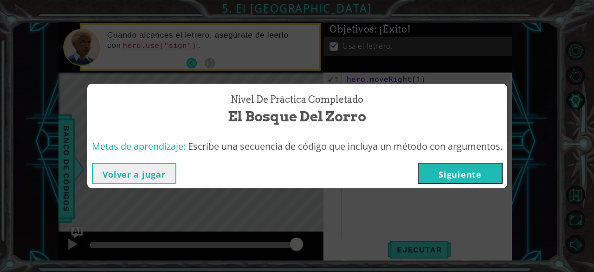
click at [494, 176] on button "Siguiente" at bounding box center [460, 172] width 84 height 21
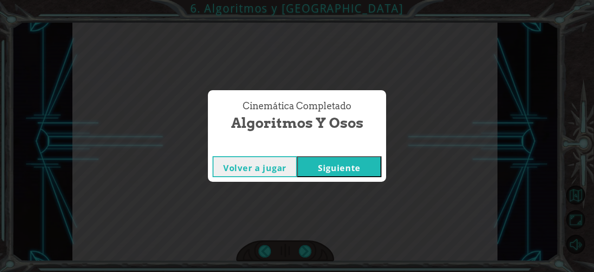
click at [351, 167] on button "Siguiente" at bounding box center [339, 166] width 84 height 21
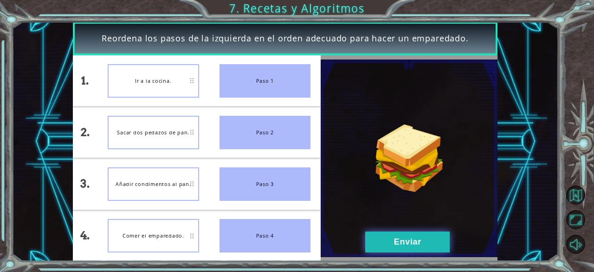
click at [395, 247] on button "Enviar" at bounding box center [407, 241] width 84 height 21
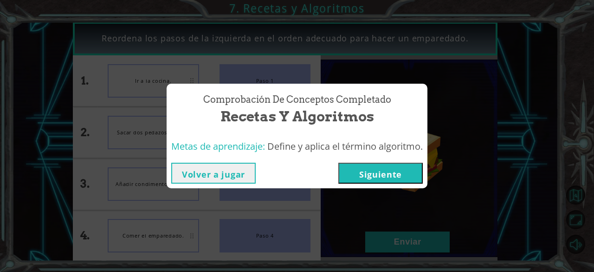
click at [222, 178] on button "Volver a jugar" at bounding box center [213, 172] width 84 height 21
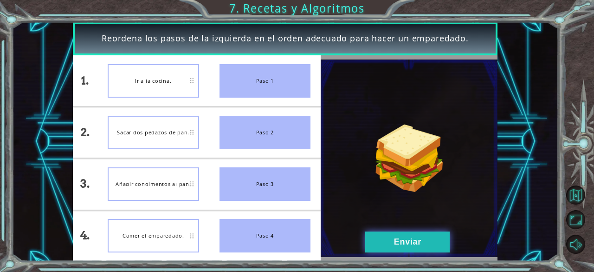
click at [433, 244] on button "Enviar" at bounding box center [407, 241] width 84 height 21
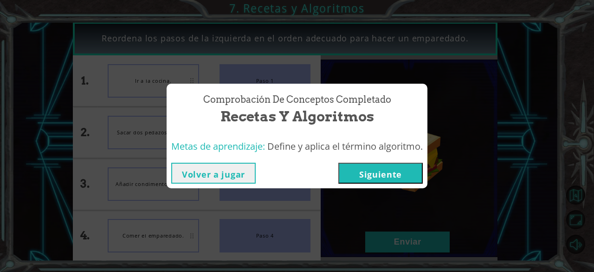
click at [396, 176] on button "Siguiente" at bounding box center [380, 172] width 84 height 21
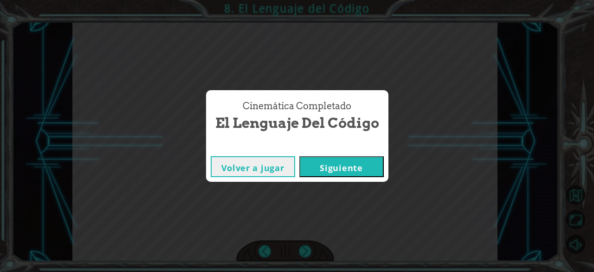
click at [368, 169] on button "Siguiente" at bounding box center [341, 166] width 84 height 21
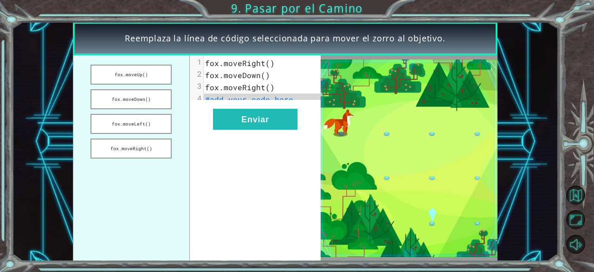
click at [266, 61] on span "fox.moveRight()" at bounding box center [240, 63] width 70 height 10
click at [259, 130] on button "Enviar" at bounding box center [255, 119] width 84 height 21
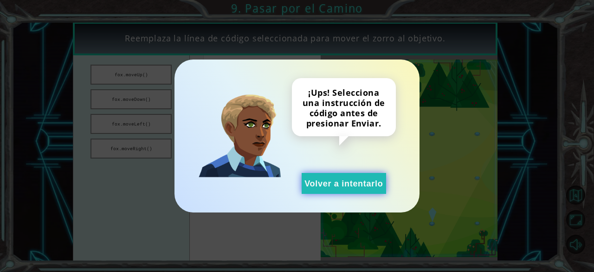
click at [358, 190] on button "Volver a intentarlo" at bounding box center [344, 183] width 84 height 21
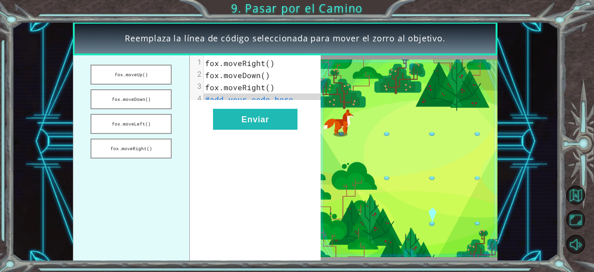
click at [266, 60] on span "fox.moveRight()" at bounding box center [240, 63] width 70 height 10
click at [266, 63] on span "fox.moveRight()" at bounding box center [240, 63] width 70 height 10
drag, startPoint x: 266, startPoint y: 63, endPoint x: 234, endPoint y: 80, distance: 36.5
click at [234, 80] on div "1 fox.moveRight() 2 fox.moveDown() 3 fox.moveRight() 4 #add your code here" at bounding box center [266, 81] width 125 height 48
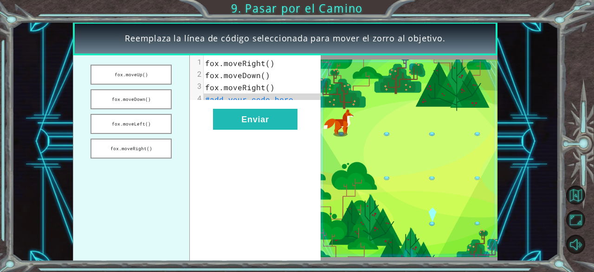
click at [234, 80] on span "fox.moveDown()" at bounding box center [237, 75] width 65 height 10
click at [266, 64] on span "fox.moveRight()" at bounding box center [240, 63] width 70 height 10
click at [252, 104] on span "#add your code here" at bounding box center [249, 99] width 88 height 10
click at [278, 101] on span "#add your code here" at bounding box center [249, 99] width 88 height 10
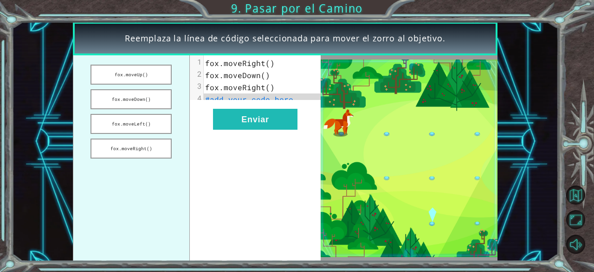
click at [288, 100] on span "#add your code here" at bounding box center [249, 99] width 88 height 10
drag, startPoint x: 136, startPoint y: 71, endPoint x: 188, endPoint y: 91, distance: 54.8
click at [190, 89] on div "[PERSON_NAME].moveUp() [PERSON_NAME].moveDown() [PERSON_NAME].moveLeft() [PERSO…" at bounding box center [197, 157] width 248 height 205
drag, startPoint x: 146, startPoint y: 84, endPoint x: 145, endPoint y: 113, distance: 28.3
click at [145, 113] on ul "fox.moveUp() fox.moveDown() fox.moveLeft() fox.moveRight()" at bounding box center [131, 157] width 117 height 205
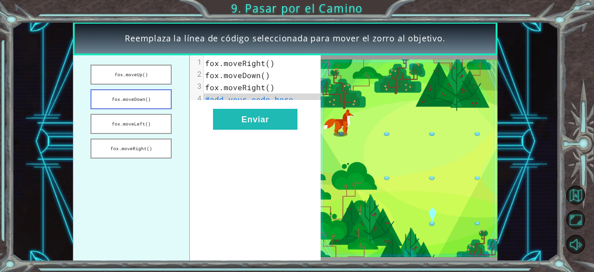
click at [147, 106] on button "fox.moveDown()" at bounding box center [131, 99] width 81 height 20
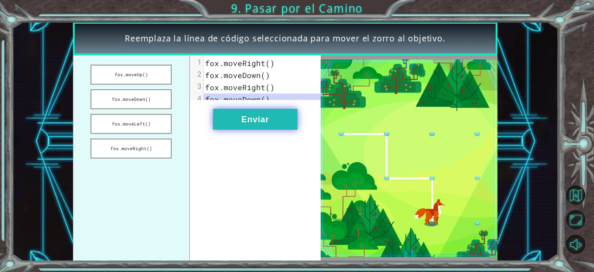
drag, startPoint x: 153, startPoint y: 73, endPoint x: 252, endPoint y: 125, distance: 111.9
click at [252, 125] on div "[PERSON_NAME].moveUp() [PERSON_NAME].moveDown() [PERSON_NAME].moveLeft() [PERSO…" at bounding box center [197, 157] width 248 height 205
click at [252, 125] on button "Enviar" at bounding box center [255, 119] width 84 height 21
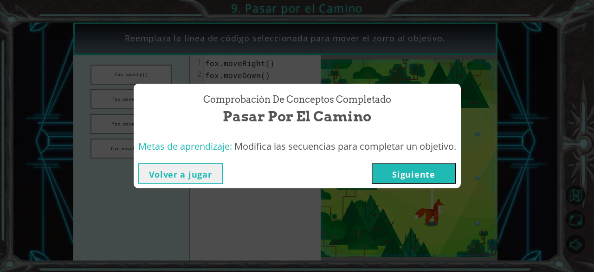
click at [201, 175] on button "Volver a jugar" at bounding box center [180, 172] width 84 height 21
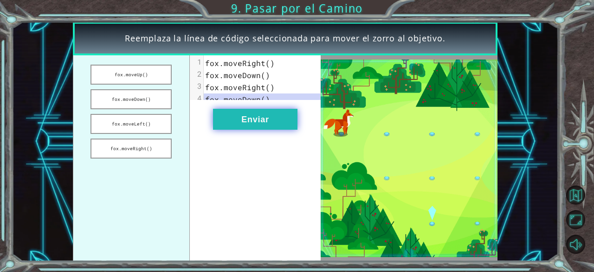
click at [276, 128] on button "Enviar" at bounding box center [255, 119] width 84 height 21
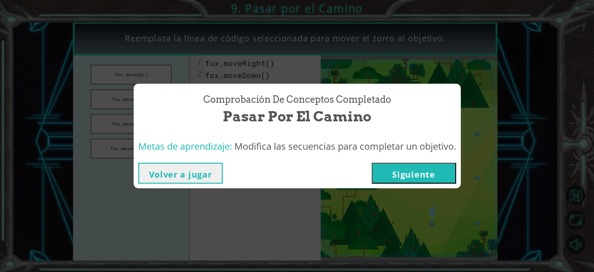
click at [204, 172] on button "Volver a jugar" at bounding box center [180, 172] width 84 height 21
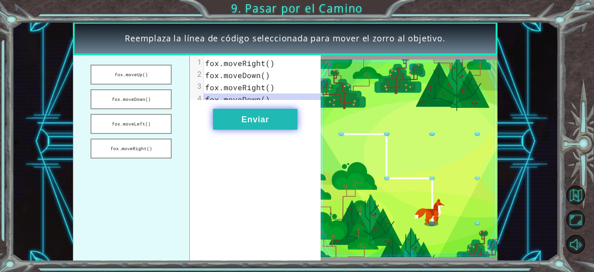
click at [286, 126] on button "Enviar" at bounding box center [255, 119] width 84 height 21
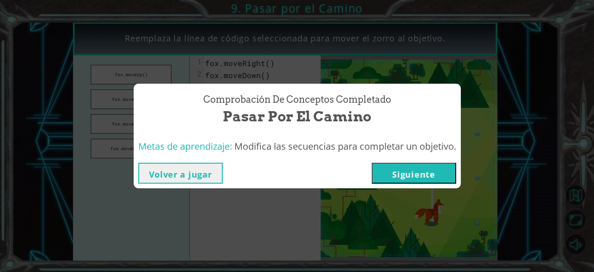
click at [418, 166] on button "Siguiente" at bounding box center [414, 172] width 84 height 21
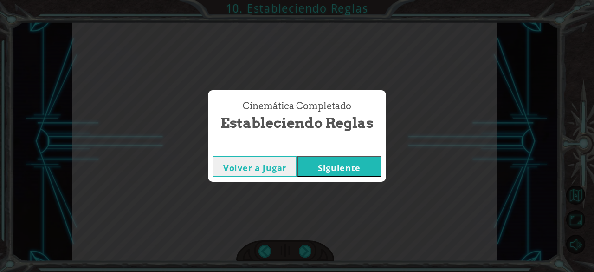
click at [333, 168] on button "Siguiente" at bounding box center [339, 166] width 84 height 21
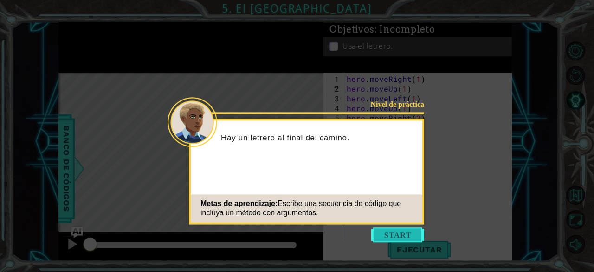
click at [419, 234] on button "Start" at bounding box center [397, 234] width 53 height 15
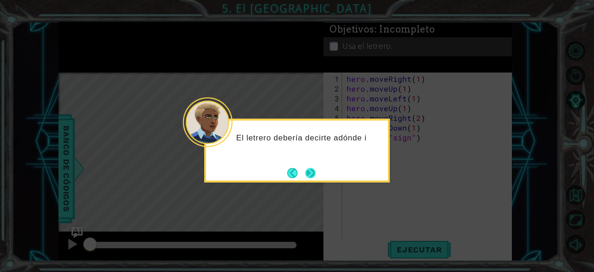
click at [312, 175] on button "Next" at bounding box center [310, 172] width 17 height 17
click at [308, 172] on button "Next" at bounding box center [310, 173] width 11 height 11
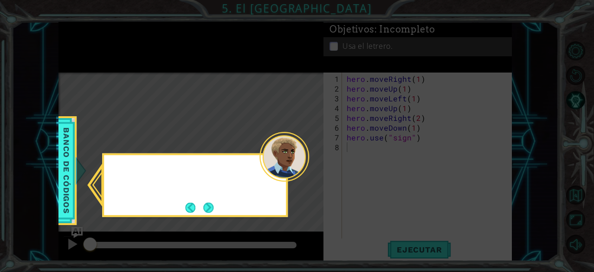
click at [308, 172] on div at bounding box center [285, 157] width 50 height 50
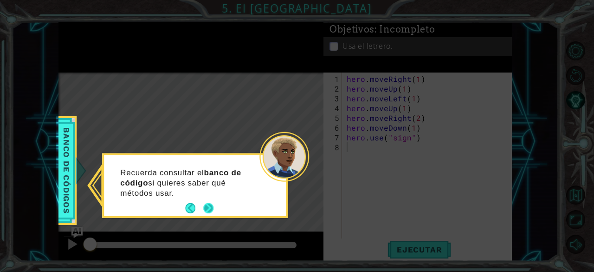
click at [205, 210] on button "Next" at bounding box center [208, 208] width 10 height 10
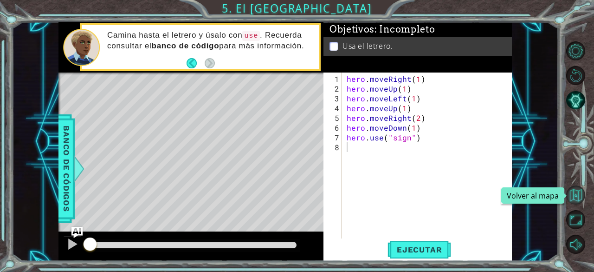
drag, startPoint x: 23, startPoint y: 1, endPoint x: 575, endPoint y: 195, distance: 585.1
click at [575, 195] on button "Volver al mapa" at bounding box center [575, 194] width 19 height 19
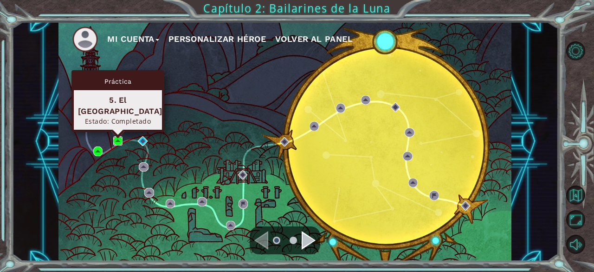
click at [118, 139] on img at bounding box center [117, 140] width 9 height 9
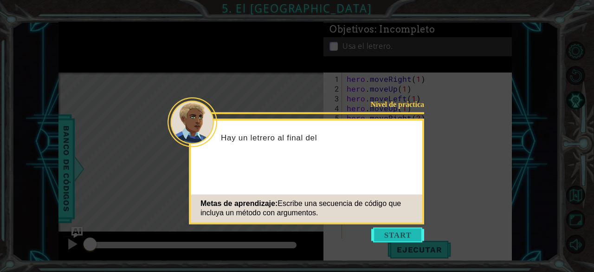
click at [385, 234] on button "Start" at bounding box center [397, 234] width 53 height 15
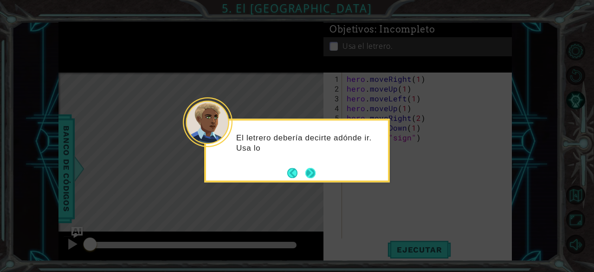
click at [308, 168] on button "Next" at bounding box center [310, 172] width 13 height 13
click at [305, 170] on button "Next" at bounding box center [310, 173] width 10 height 10
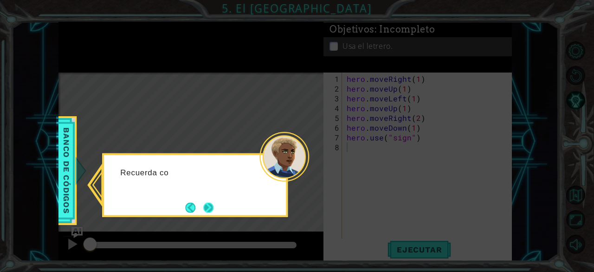
click at [207, 208] on button "Next" at bounding box center [208, 207] width 11 height 11
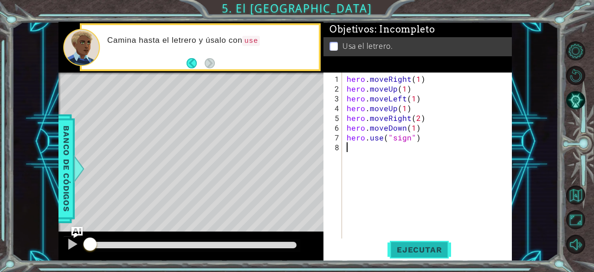
click at [442, 254] on button "Ejecutar" at bounding box center [420, 249] width 64 height 19
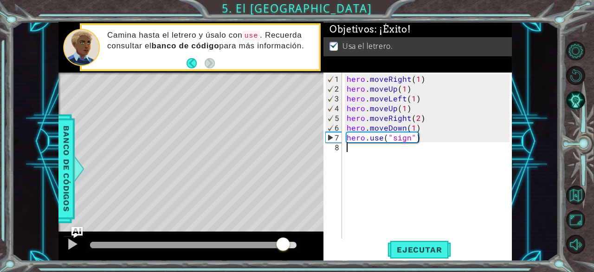
click at [282, 242] on div at bounding box center [193, 244] width 207 height 6
click at [71, 245] on div at bounding box center [72, 244] width 12 height 12
click at [0, 0] on div at bounding box center [0, 0] width 0 height 0
click at [66, 249] on div at bounding box center [72, 244] width 12 height 12
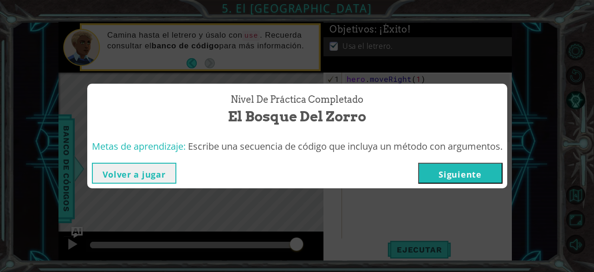
click at [452, 172] on button "Siguiente" at bounding box center [460, 172] width 84 height 21
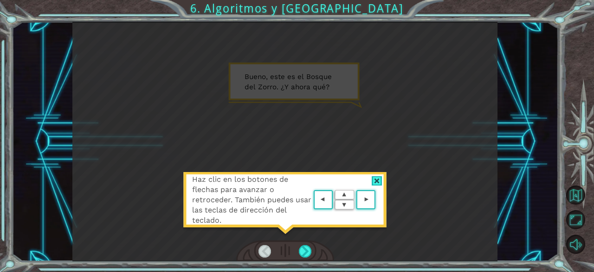
click at [378, 176] on div at bounding box center [377, 181] width 11 height 10
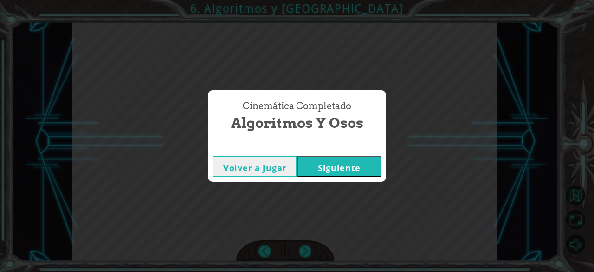
click at [361, 167] on button "Siguiente" at bounding box center [339, 166] width 84 height 21
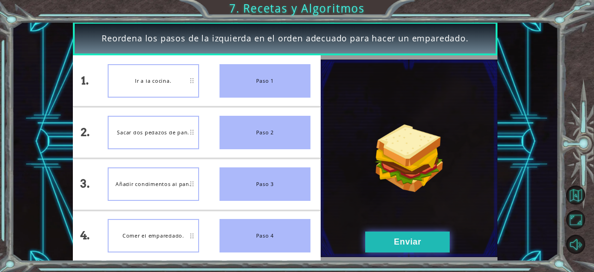
click at [407, 241] on button "Enviar" at bounding box center [407, 241] width 84 height 21
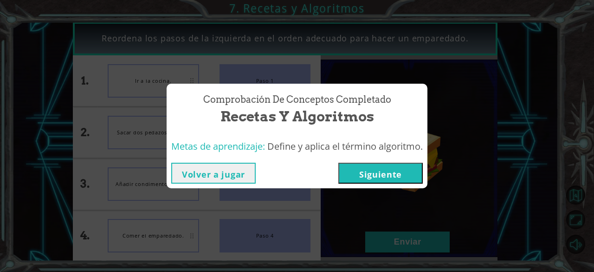
click at [378, 182] on button "Siguiente" at bounding box center [380, 172] width 84 height 21
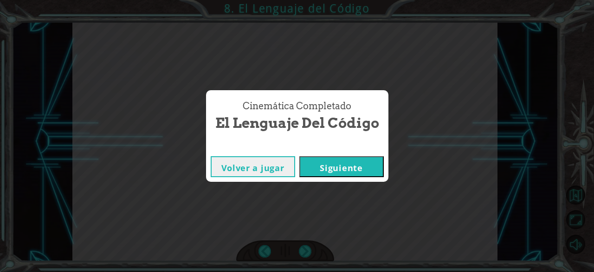
click at [343, 166] on button "Siguiente" at bounding box center [341, 166] width 84 height 21
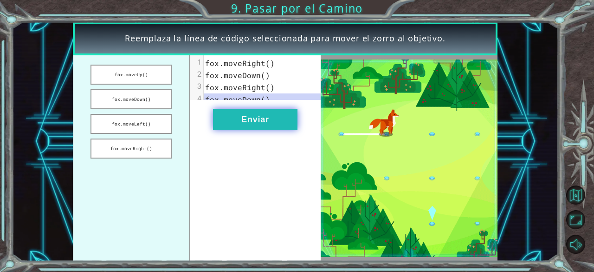
click at [277, 123] on button "Enviar" at bounding box center [255, 119] width 84 height 21
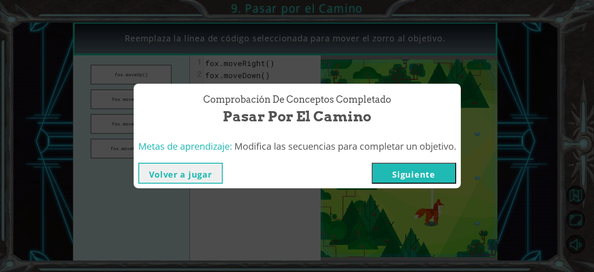
click at [441, 176] on button "Siguiente" at bounding box center [414, 172] width 84 height 21
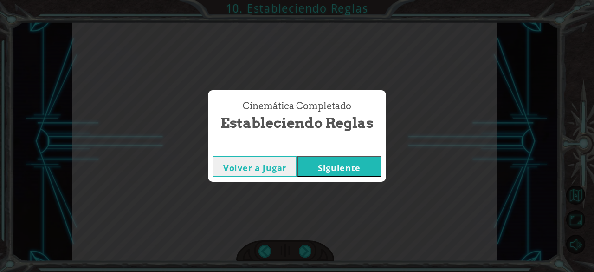
click at [349, 166] on button "Siguiente" at bounding box center [339, 166] width 84 height 21
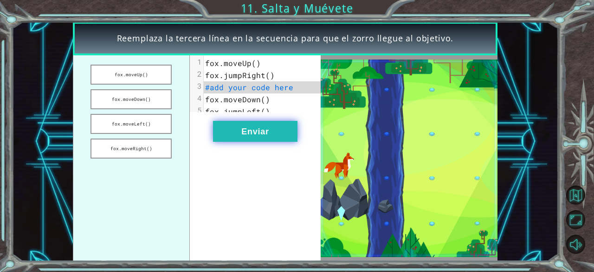
click at [262, 135] on button "Enviar" at bounding box center [255, 131] width 84 height 21
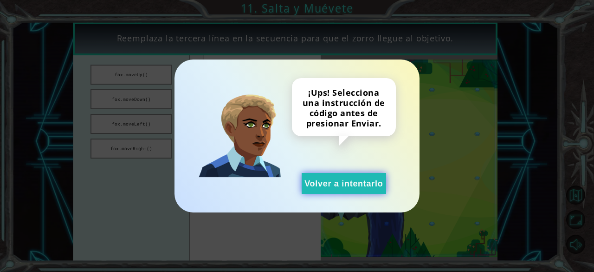
click at [333, 183] on button "Volver a intentarlo" at bounding box center [344, 183] width 84 height 21
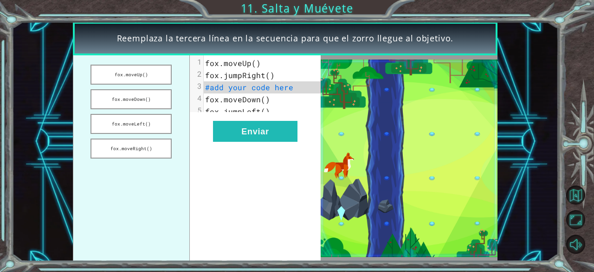
click at [284, 85] on span "#add your code here" at bounding box center [249, 87] width 88 height 10
click at [156, 70] on button "fox.moveUp()" at bounding box center [131, 75] width 81 height 20
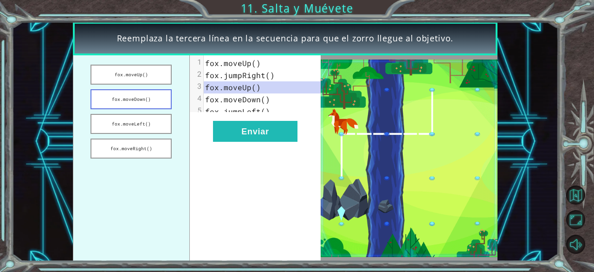
click at [151, 100] on button "fox.moveDown()" at bounding box center [131, 99] width 81 height 20
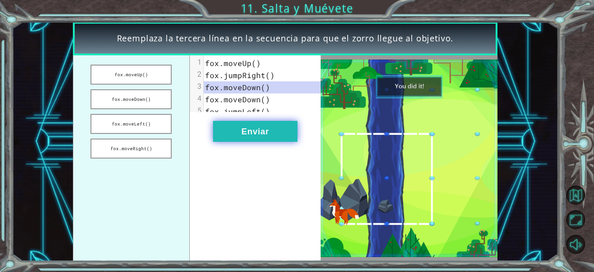
click at [278, 136] on button "Enviar" at bounding box center [255, 131] width 84 height 21
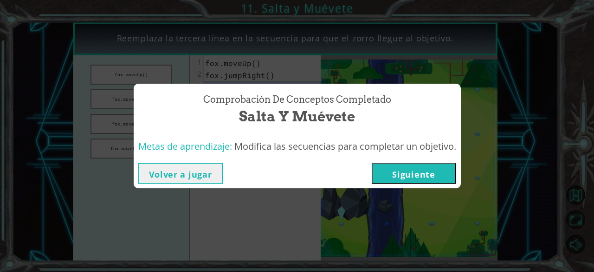
click at [450, 170] on button "Siguiente" at bounding box center [414, 172] width 84 height 21
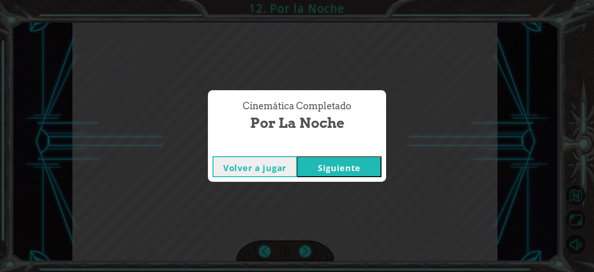
click at [371, 161] on button "Siguiente" at bounding box center [339, 166] width 84 height 21
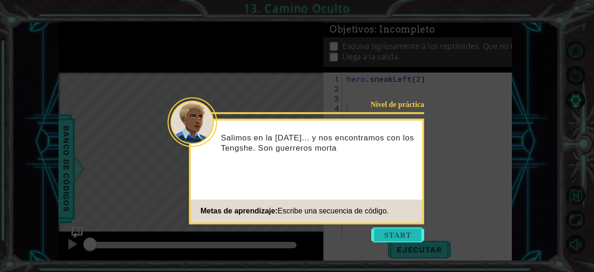
click at [394, 235] on button "Start" at bounding box center [397, 234] width 53 height 15
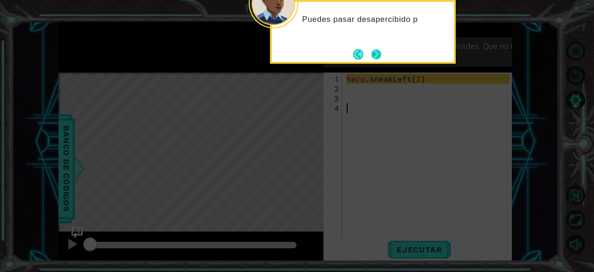
click at [370, 51] on button "Next" at bounding box center [376, 54] width 13 height 13
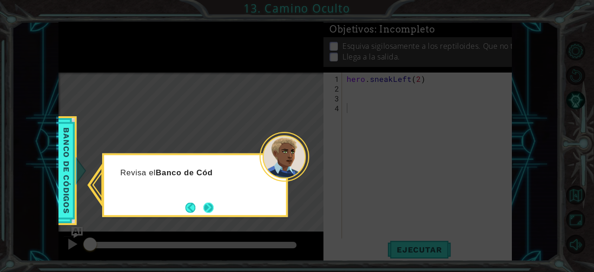
click at [210, 209] on button "Next" at bounding box center [208, 207] width 11 height 11
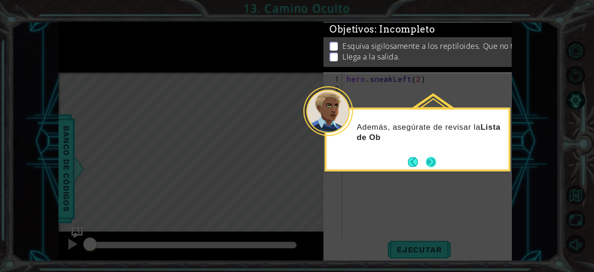
click at [433, 161] on button "Next" at bounding box center [431, 161] width 13 height 13
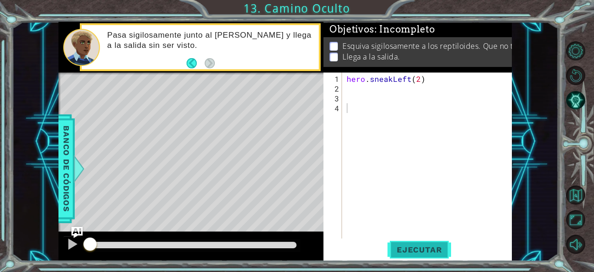
click at [418, 256] on button "Ejecutar" at bounding box center [420, 249] width 64 height 19
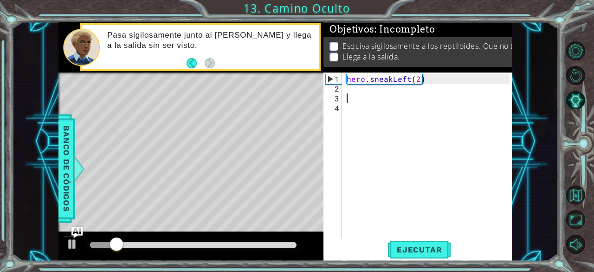
click at [370, 94] on div "hero . sneakLeft ( 2 )" at bounding box center [430, 166] width 170 height 185
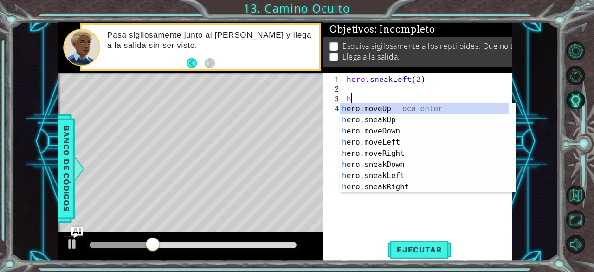
scroll to position [0, 3]
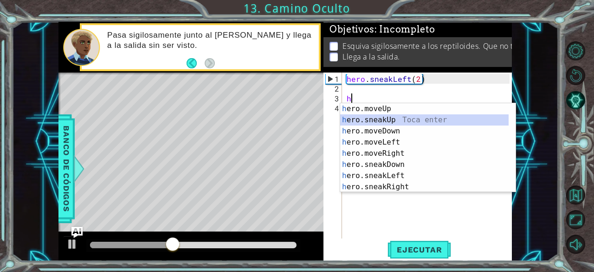
click at [370, 116] on div "h ero.moveUp Toca enter h ero.sneakUp Toca enter h ero.moveDown Toca enter h er…" at bounding box center [424, 158] width 169 height 111
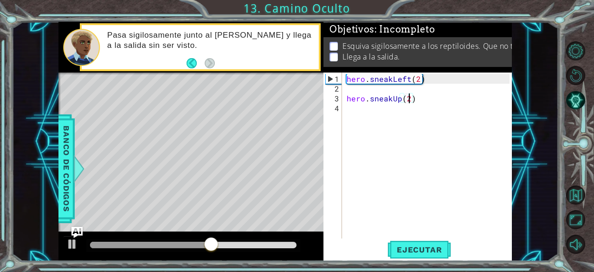
scroll to position [0, 46]
type textarea "hero.sneakUp(2)"
click at [413, 251] on span "Ejecutar" at bounding box center [420, 249] width 64 height 9
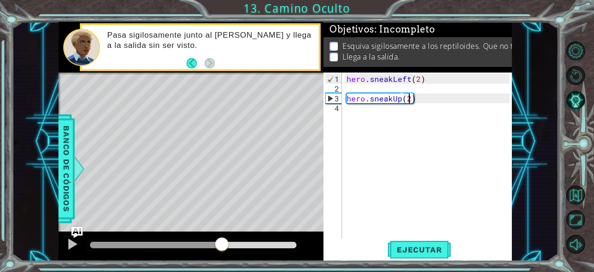
click at [222, 246] on div at bounding box center [193, 244] width 207 height 6
click at [75, 243] on div at bounding box center [72, 244] width 12 height 12
click at [384, 119] on div "hero . sneakLeft ( 2 ) hero . sneakUp ( 2 )" at bounding box center [430, 166] width 170 height 185
type textarea "hero.sneakUp(2)"
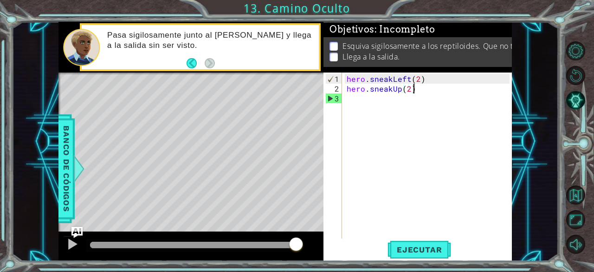
type textarea "hero.sneakUp(2)"
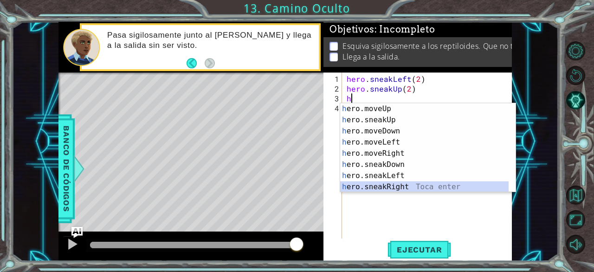
click at [382, 188] on div "h ero.moveUp Toca enter h ero.sneakUp Toca enter h ero.moveDown Toca enter h er…" at bounding box center [424, 158] width 169 height 111
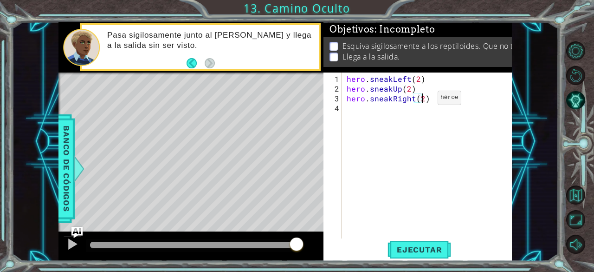
scroll to position [0, 57]
type textarea "hero.sneakRight(2)"
click at [414, 256] on button "Ejecutar" at bounding box center [420, 249] width 64 height 19
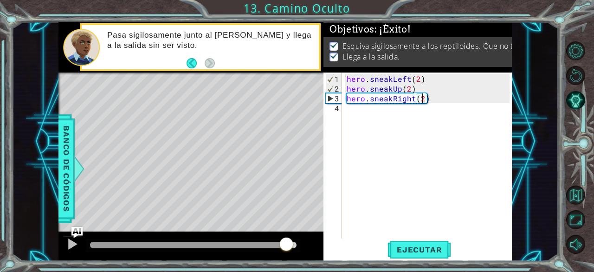
click at [286, 244] on div at bounding box center [193, 244] width 207 height 6
click at [70, 248] on div at bounding box center [72, 244] width 12 height 12
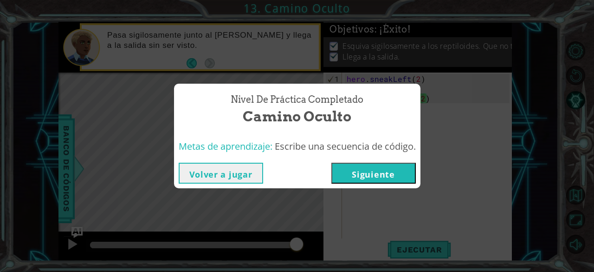
click at [367, 176] on button "Siguiente" at bounding box center [373, 172] width 84 height 21
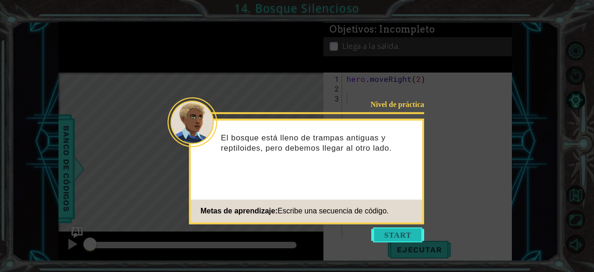
click at [391, 231] on button "Start" at bounding box center [397, 234] width 53 height 15
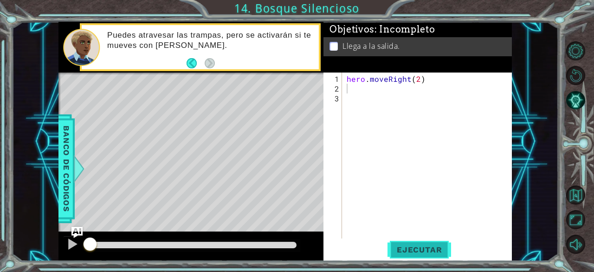
click at [434, 251] on span "Ejecutar" at bounding box center [420, 249] width 64 height 9
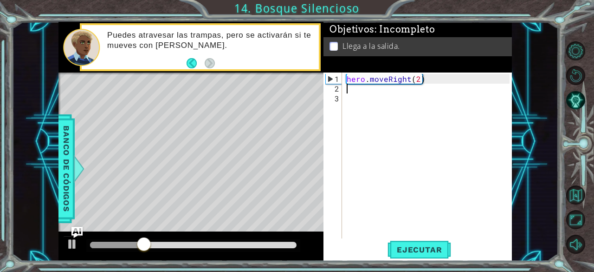
scroll to position [0, 3]
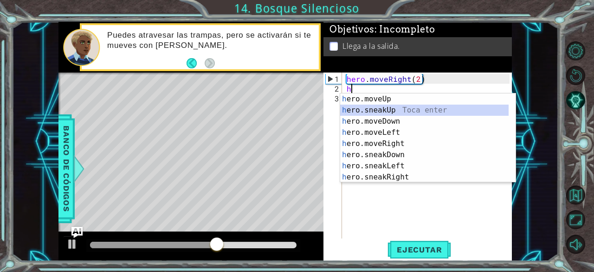
click at [399, 110] on div "h ero.moveUp Toca enter h ero.sneakUp Toca enter h ero.moveDown Toca enter h er…" at bounding box center [424, 148] width 169 height 111
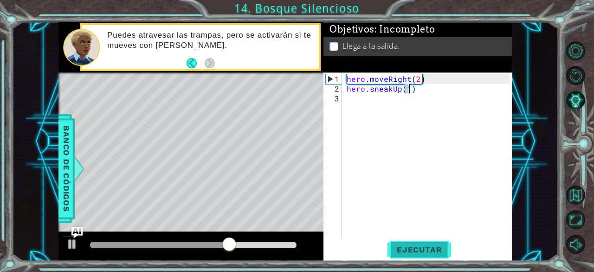
click at [402, 247] on span "Ejecutar" at bounding box center [420, 249] width 64 height 9
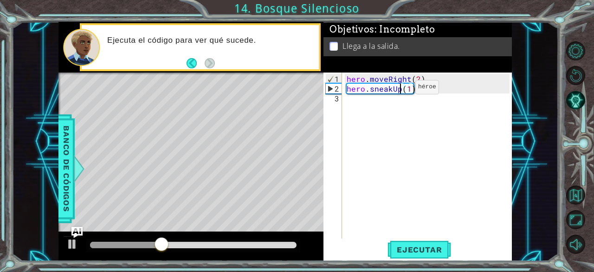
click at [399, 91] on div "hero . moveRight ( 2 ) hero . sneakUp ( 1 )" at bounding box center [430, 166] width 170 height 185
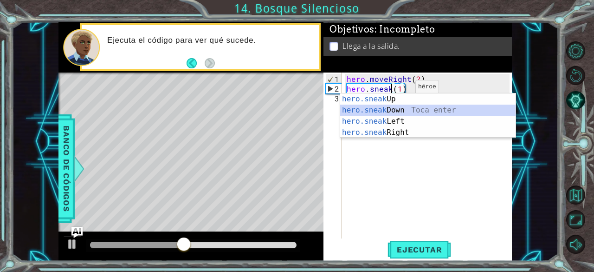
click at [397, 111] on div "hero.sneak Up Toca enter hero.sneak Down Toca enter hero.sneak Left Toca enter …" at bounding box center [428, 126] width 176 height 67
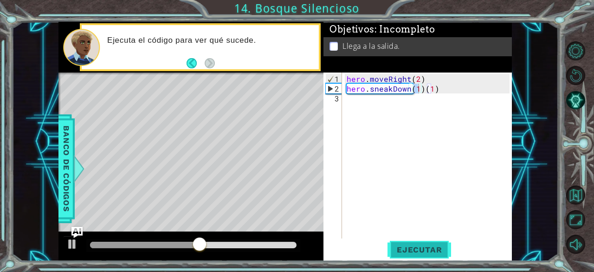
click at [428, 245] on span "Ejecutar" at bounding box center [420, 249] width 64 height 9
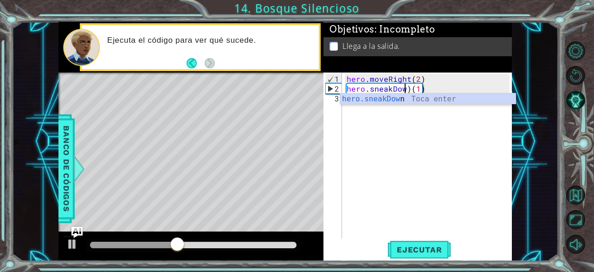
scroll to position [0, 46]
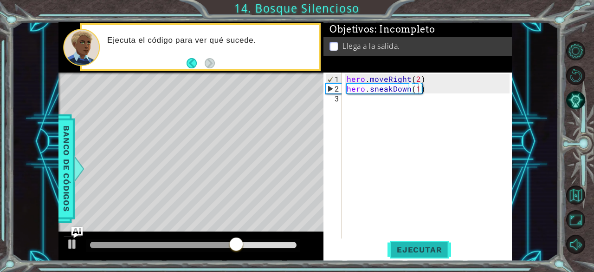
click at [415, 247] on span "Ejecutar" at bounding box center [420, 249] width 64 height 9
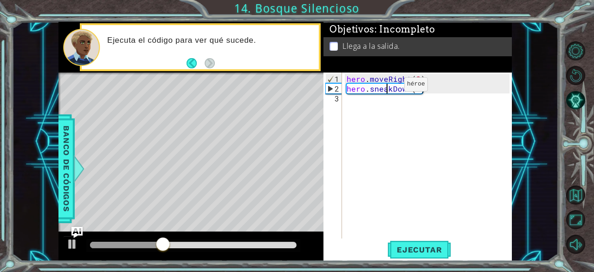
click at [389, 88] on div "hero . moveRight ( 2 ) hero . sneakDown ( 1 )" at bounding box center [430, 166] width 170 height 185
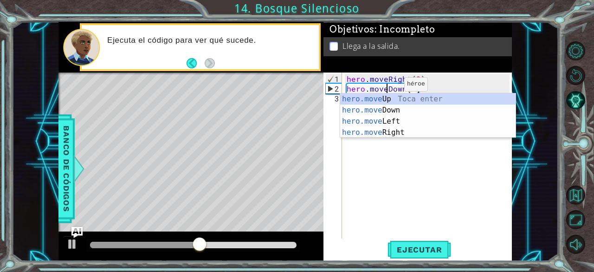
scroll to position [0, 30]
type textarea "hero.moveDown(1)"
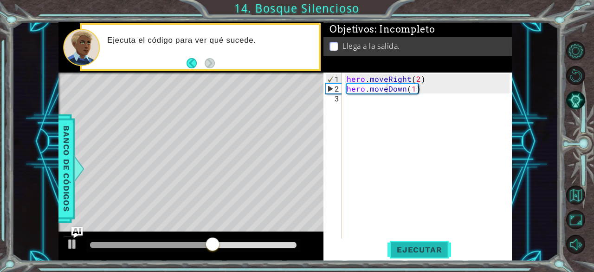
click at [419, 253] on span "Ejecutar" at bounding box center [420, 249] width 64 height 9
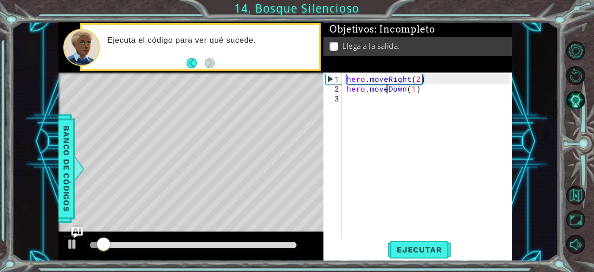
click at [253, 244] on div at bounding box center [193, 244] width 207 height 6
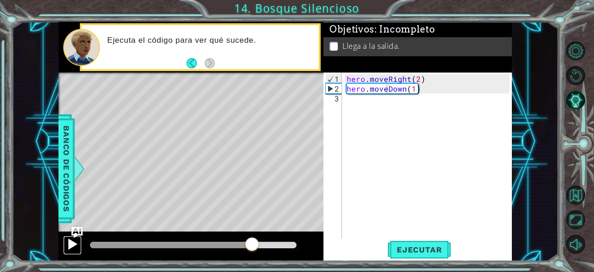
click at [72, 241] on div at bounding box center [72, 244] width 12 height 12
click at [234, 240] on div at bounding box center [193, 245] width 214 height 13
click at [206, 242] on div at bounding box center [148, 244] width 116 height 6
click at [67, 242] on div at bounding box center [72, 244] width 12 height 12
click at [159, 240] on div at bounding box center [193, 245] width 214 height 13
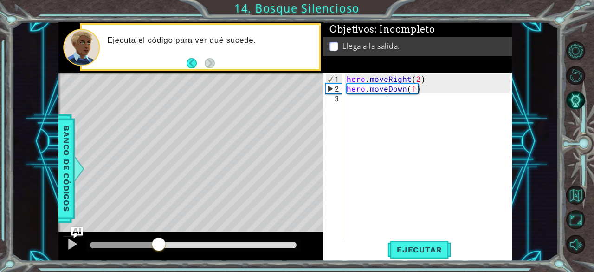
click at [158, 241] on div at bounding box center [124, 244] width 68 height 6
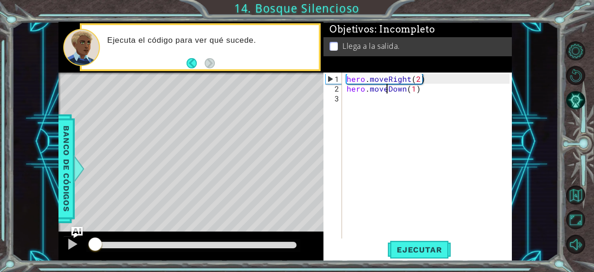
click at [95, 242] on div at bounding box center [92, 244] width 5 height 6
click at [71, 245] on div at bounding box center [72, 244] width 12 height 12
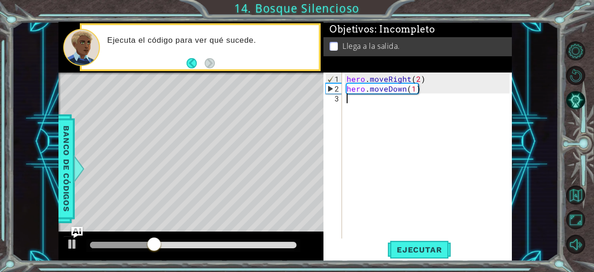
click at [355, 97] on div "hero . moveRight ( 2 ) hero . moveDown ( 1 )" at bounding box center [430, 166] width 170 height 185
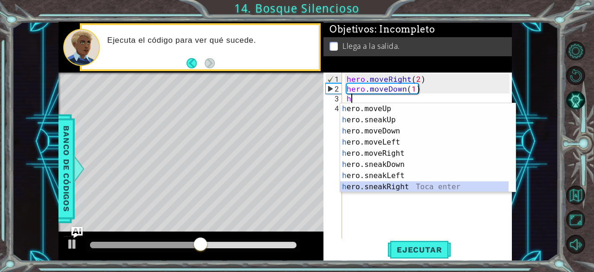
click at [386, 183] on div "h ero.moveUp Toca enter h ero.sneakUp Toca enter h ero.moveDown Toca enter h er…" at bounding box center [424, 158] width 169 height 111
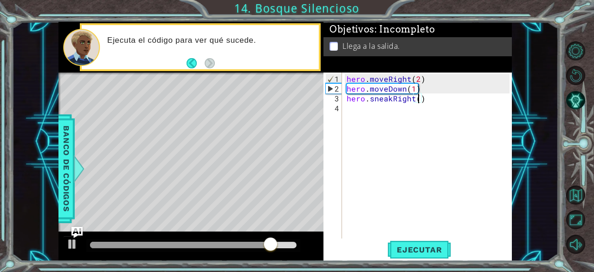
type textarea "hero.sneakRight(2)"
click at [394, 108] on div "hero . moveRight ( 2 ) hero . moveDown ( 1 ) hero . sneakRight ( 2 )" at bounding box center [430, 166] width 170 height 185
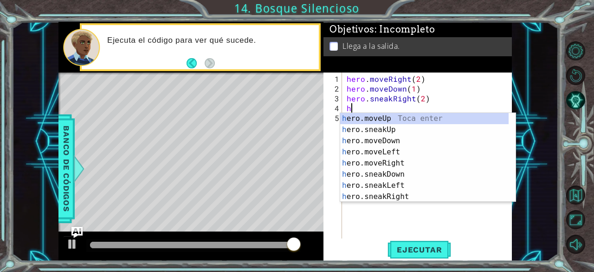
scroll to position [0, 3]
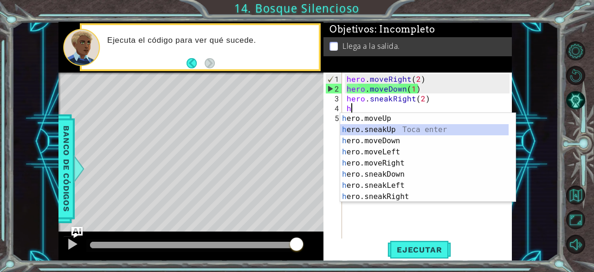
click at [392, 127] on div "h ero.moveUp Toca enter h ero.sneakUp Toca enter h ero.moveDown Toca enter h er…" at bounding box center [424, 168] width 169 height 111
type textarea "hero.sneakUp(1)"
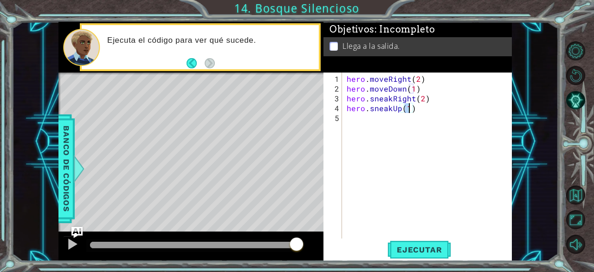
click at [367, 117] on div "hero . moveRight ( 2 ) hero . moveDown ( 1 ) hero . sneakRight ( 2 ) hero . sne…" at bounding box center [430, 166] width 170 height 185
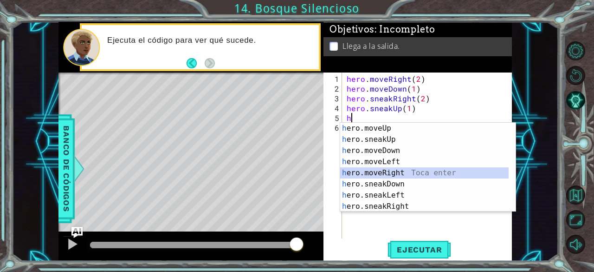
click at [387, 169] on div "h ero.moveUp Toca enter h ero.sneakUp Toca enter h ero.moveDown Toca enter h er…" at bounding box center [424, 178] width 169 height 111
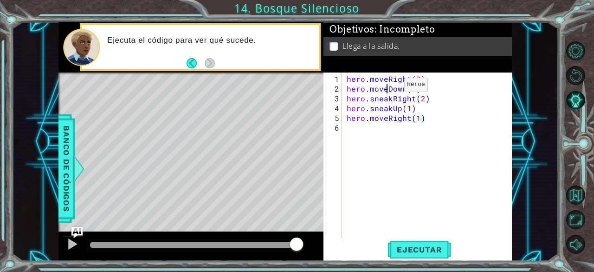
click at [388, 88] on div "hero . moveRight ( 2 ) hero . moveDown ( 1 ) hero . sneakRight ( 2 ) hero . sne…" at bounding box center [430, 166] width 170 height 185
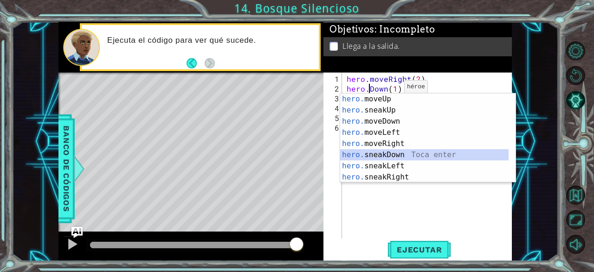
click at [385, 155] on div "hero. moveUp Toca enter hero. sneakUp Toca enter hero. moveDown Toca enter hero…" at bounding box center [424, 148] width 169 height 111
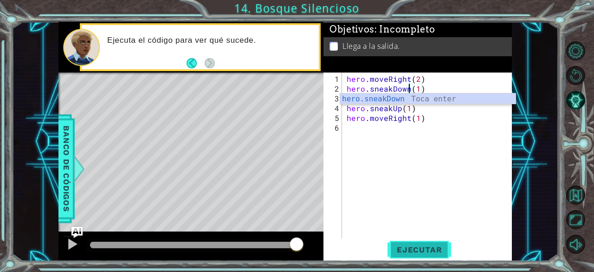
type textarea "hero.sneakDown(1)"
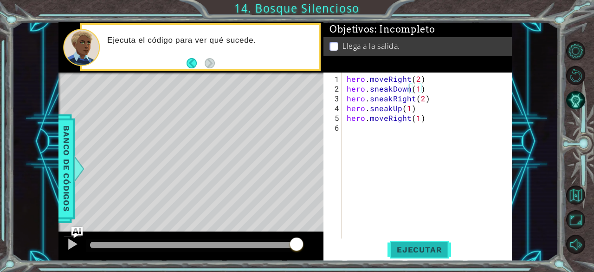
click at [416, 251] on span "Ejecutar" at bounding box center [420, 249] width 64 height 9
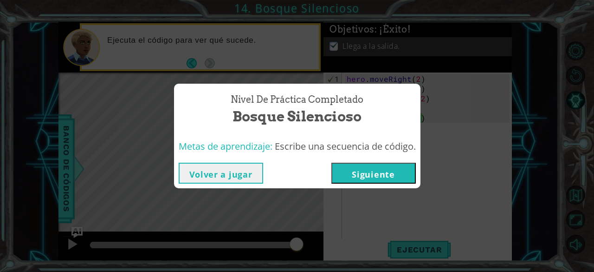
click at [404, 170] on button "Siguiente" at bounding box center [373, 172] width 84 height 21
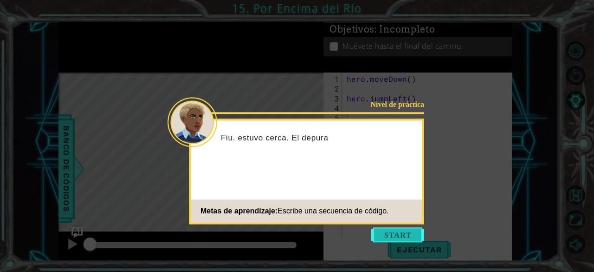
click at [402, 231] on button "Start" at bounding box center [397, 234] width 53 height 15
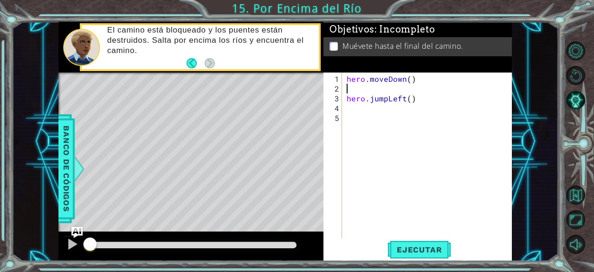
click at [354, 91] on div "hero . moveDown ( ) hero . jumpLeft ( )" at bounding box center [430, 166] width 170 height 185
type textarea "hero.jumpLeft()"
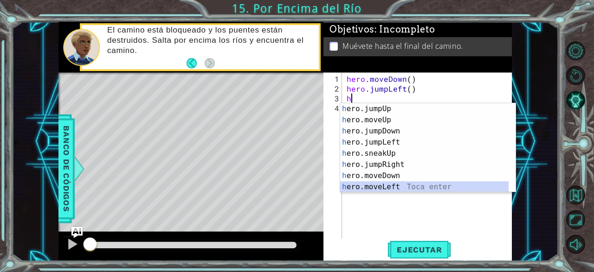
click at [384, 184] on div "h ero.jumpUp Toca enter h ero.moveUp Toca enter h ero.jumpDown Toca enter h ero…" at bounding box center [424, 158] width 169 height 111
type textarea "hero.moveLeft(1)"
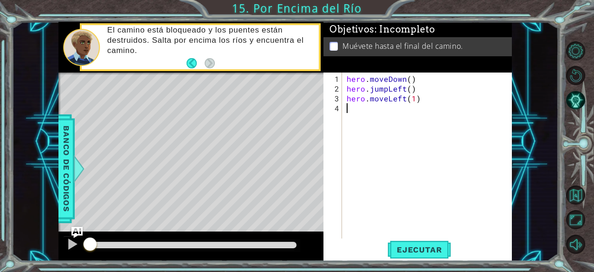
click at [375, 114] on div "hero . moveDown ( ) hero . jumpLeft ( ) hero . moveLeft ( 1 )" at bounding box center [430, 166] width 170 height 185
click at [407, 250] on span "Ejecutar" at bounding box center [420, 249] width 64 height 9
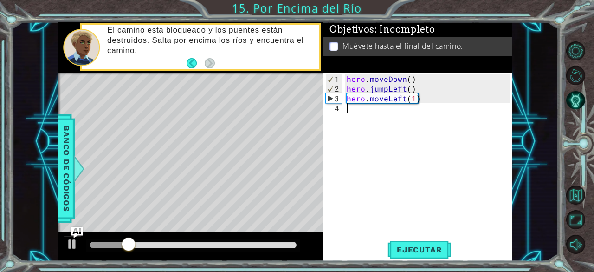
type textarea "h"
click at [376, 211] on div "hero . moveDown ( ) hero . jumpLeft ( ) hero . moveLeft ( 1 ) h" at bounding box center [430, 166] width 170 height 185
click at [368, 107] on div "hero . moveDown ( ) hero . jumpLeft ( ) hero . moveLeft ( 1 ) h" at bounding box center [430, 166] width 170 height 185
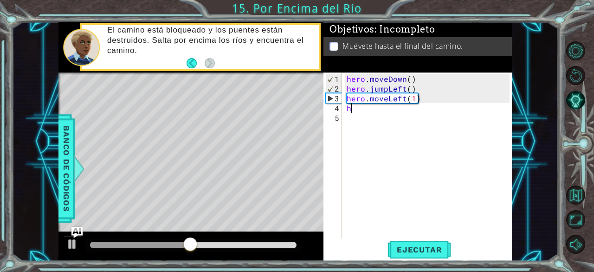
type textarea "he"
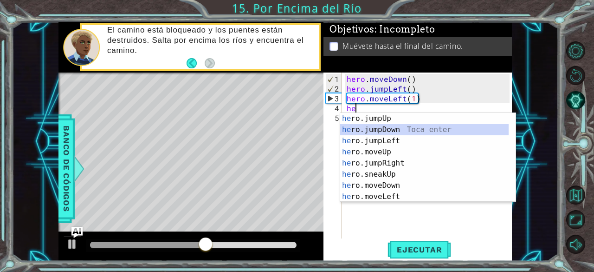
click at [400, 126] on div "he ro.jumpUp Toca enter he ro.jumpDown Toca enter he ro.jumpLeft Toca enter he …" at bounding box center [424, 168] width 169 height 111
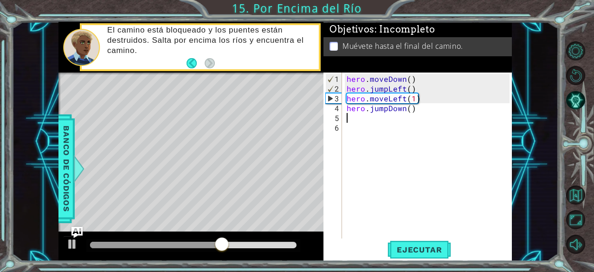
type textarea "h"
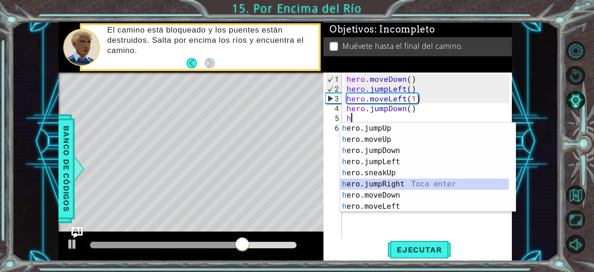
click at [388, 181] on div "h ero.jumpUp Toca enter h ero.moveUp Toca enter h ero.jumpDown Toca enter h ero…" at bounding box center [424, 178] width 169 height 111
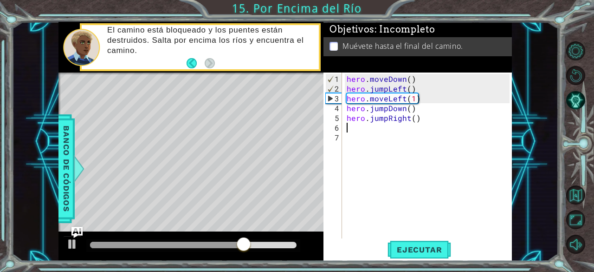
scroll to position [0, 0]
type textarea "h"
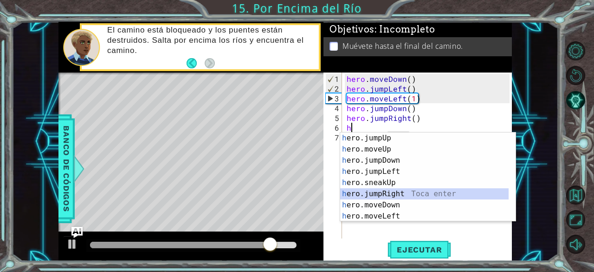
click at [388, 192] on div "h ero.jumpUp Toca enter h ero.moveUp Toca enter h ero.jumpDown Toca enter h ero…" at bounding box center [424, 187] width 169 height 111
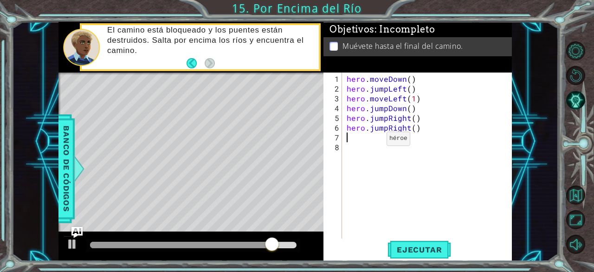
scroll to position [0, 0]
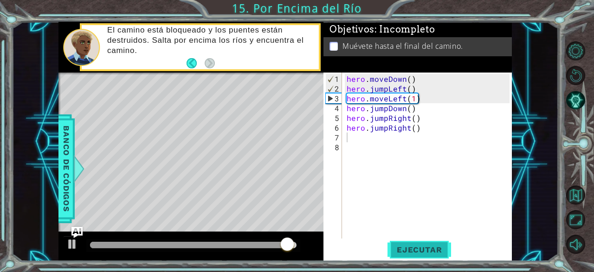
click at [416, 252] on span "Ejecutar" at bounding box center [420, 249] width 64 height 9
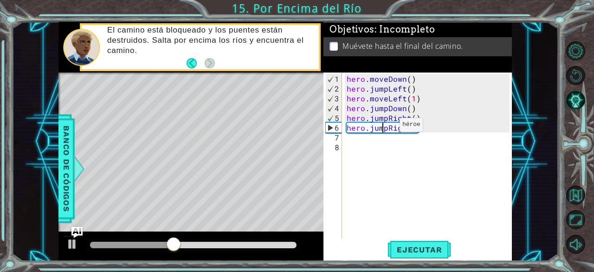
click at [384, 128] on div "hero . moveDown ( ) hero . jumpLeft ( ) hero . moveLeft ( 1 ) hero . jumpDown (…" at bounding box center [430, 166] width 170 height 185
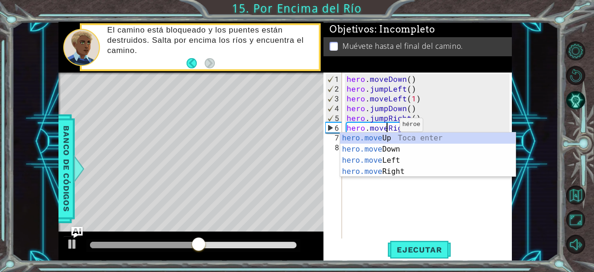
scroll to position [0, 30]
type textarea "hero.moveRight()"
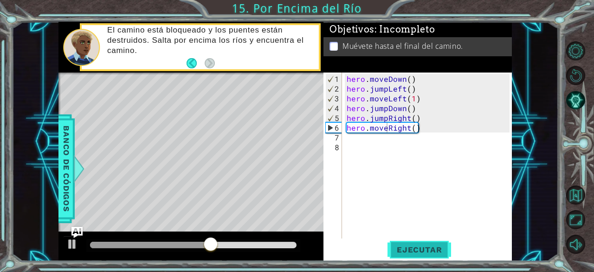
click at [428, 248] on span "Ejecutar" at bounding box center [420, 249] width 64 height 9
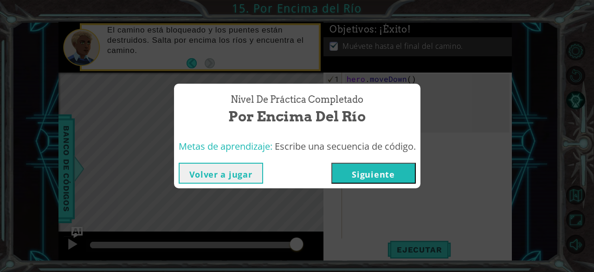
click at [370, 169] on button "Siguiente" at bounding box center [373, 172] width 84 height 21
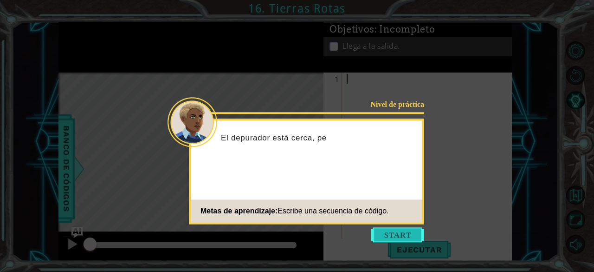
click at [412, 234] on button "Start" at bounding box center [397, 234] width 53 height 15
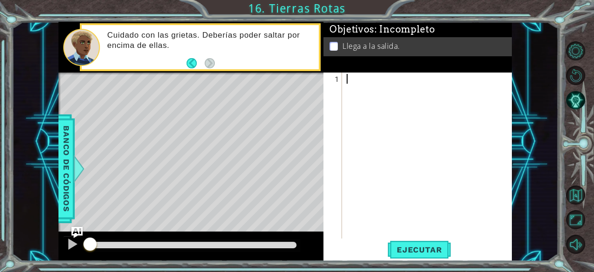
type textarea "h"
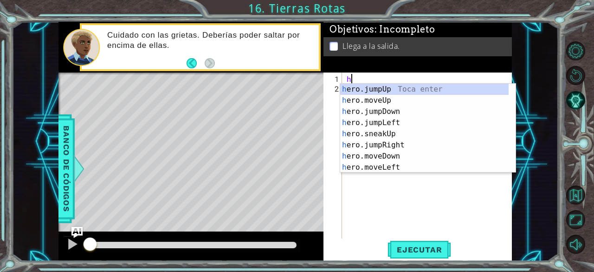
scroll to position [0, 3]
click at [378, 185] on div "h" at bounding box center [430, 166] width 170 height 185
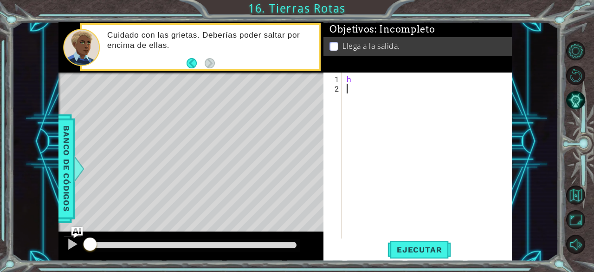
scroll to position [0, 0]
click at [373, 77] on div "h" at bounding box center [430, 166] width 170 height 185
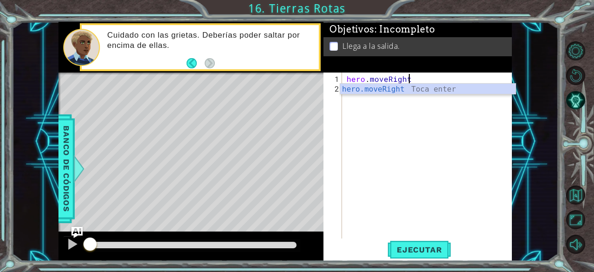
scroll to position [0, 46]
click at [382, 89] on div "hero.moveRight Toca enter" at bounding box center [428, 100] width 176 height 33
type textarea "hero.moveRight(1)"
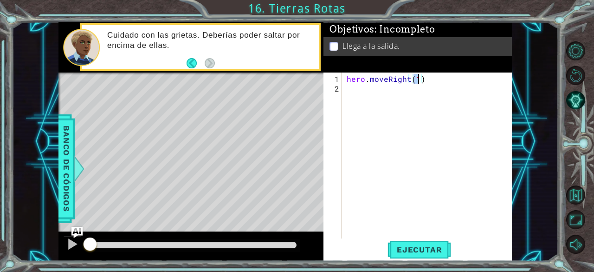
click at [367, 93] on div "hero . moveRight ( 1 )" at bounding box center [430, 166] width 170 height 185
type textarea "h"
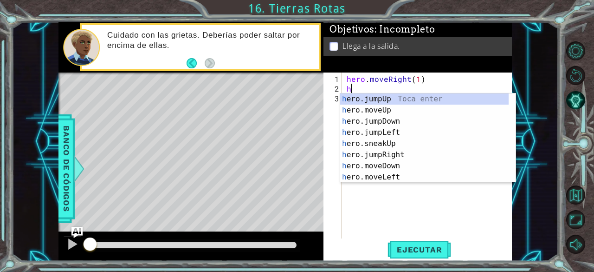
scroll to position [0, 3]
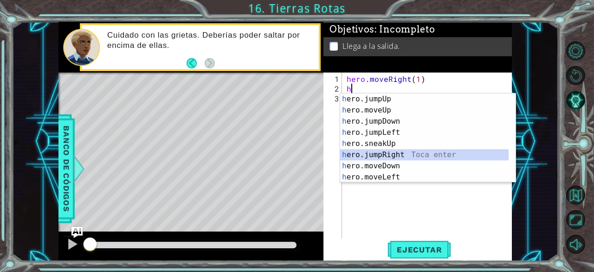
click at [385, 153] on div "h ero.jumpUp Toca enter h ero.moveUp Toca enter h ero.jumpDown Toca enter h ero…" at bounding box center [424, 148] width 169 height 111
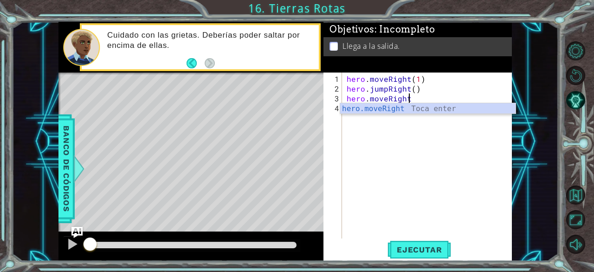
scroll to position [0, 46]
type textarea "hero.moveRight"
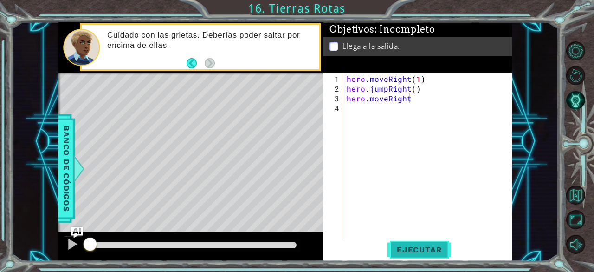
click at [425, 248] on span "Ejecutar" at bounding box center [420, 249] width 64 height 9
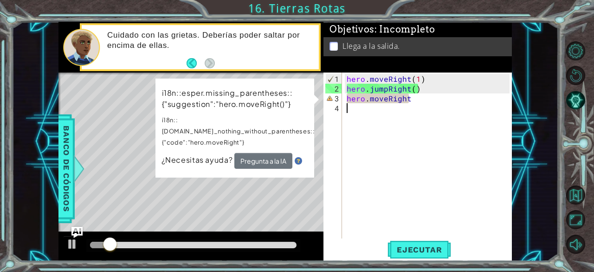
click at [413, 103] on div "hero . moveRight ( 1 ) hero . jumpRight ( ) hero . moveRight" at bounding box center [430, 166] width 170 height 185
click at [414, 102] on div "hero . moveRight ( 1 ) hero . jumpRight ( ) hero . moveRight" at bounding box center [430, 166] width 170 height 185
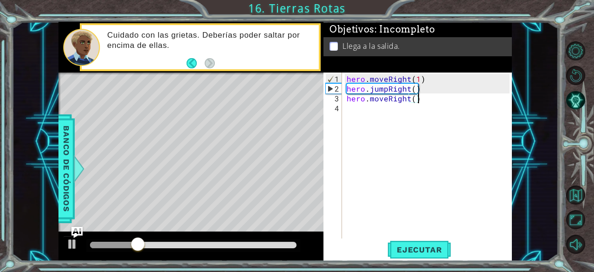
scroll to position [0, 53]
type textarea "hero.moveRight()"
click at [432, 245] on span "Ejecutar" at bounding box center [420, 249] width 64 height 9
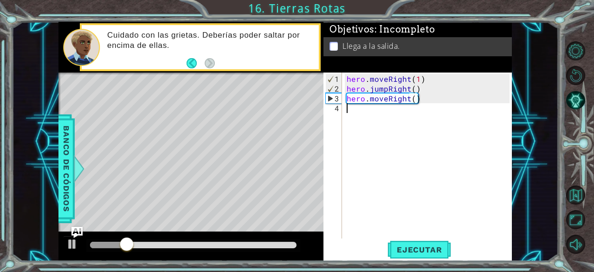
click at [380, 118] on div "hero . moveRight ( 1 ) hero . jumpRight ( ) hero . moveRight ( )" at bounding box center [430, 166] width 170 height 185
type textarea "h"
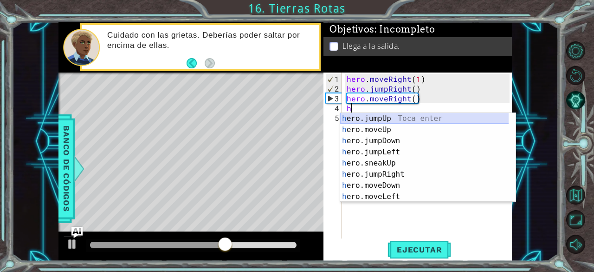
click at [393, 119] on div "h ero.jumpUp Toca enter h ero.moveUp Toca enter h ero.jumpDown Toca enter h ero…" at bounding box center [424, 168] width 169 height 111
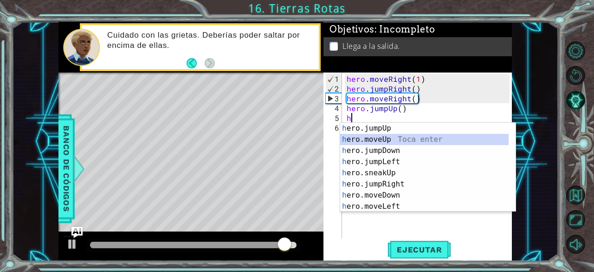
click at [377, 136] on div "h ero.jumpUp Toca enter h ero.moveUp Toca enter h ero.jumpDown Toca enter h ero…" at bounding box center [424, 178] width 169 height 111
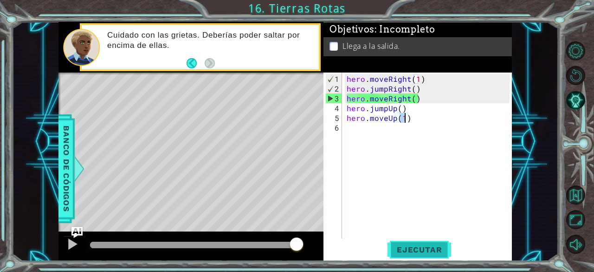
type textarea "hero.moveUp(1)"
click at [432, 246] on span "Ejecutar" at bounding box center [420, 249] width 64 height 9
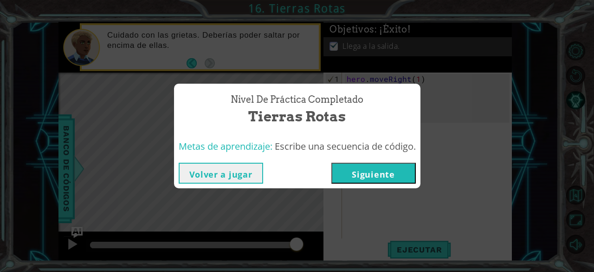
click at [355, 169] on button "Siguiente" at bounding box center [373, 172] width 84 height 21
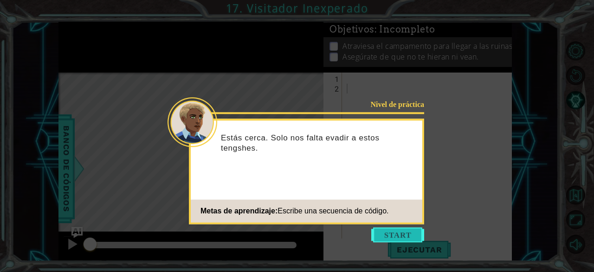
click at [409, 237] on button "Start" at bounding box center [397, 234] width 53 height 15
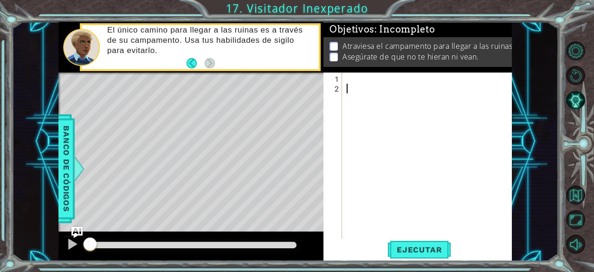
click at [374, 84] on div at bounding box center [430, 166] width 170 height 185
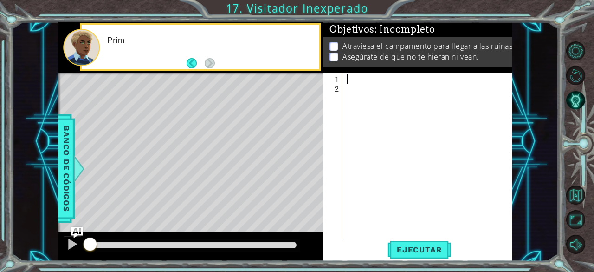
scroll to position [0, 3]
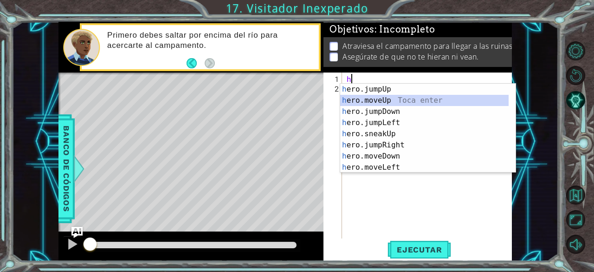
click at [396, 101] on div "h ero.jumpUp Toca enter h ero.moveUp Toca enter h ero.jumpDown Toca enter h ero…" at bounding box center [424, 139] width 169 height 111
type textarea "hero.moveUp(1)"
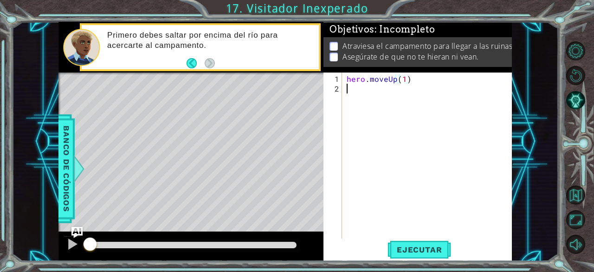
click at [371, 93] on div "hero . moveUp ( 1 )" at bounding box center [430, 166] width 170 height 185
type textarea "h"
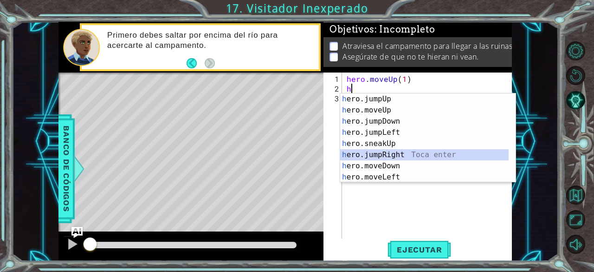
click at [398, 153] on div "h ero.jumpUp Toca enter h ero.moveUp Toca enter h ero.jumpDown Toca enter h ero…" at bounding box center [424, 148] width 169 height 111
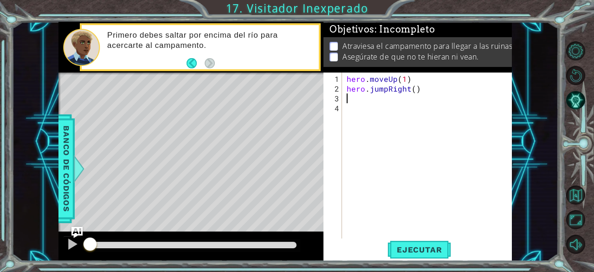
scroll to position [0, 0]
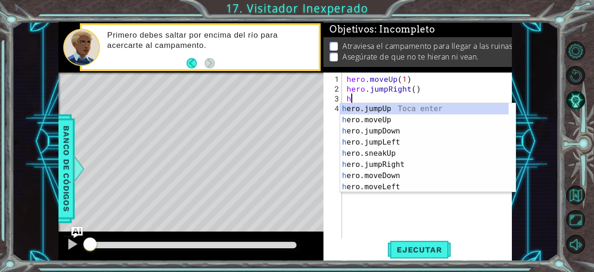
type textarea "h"
click at [376, 129] on div "h ero.jumpUp Toca enter h ero.moveUp Toca enter h ero.jumpDown Toca enter h ero…" at bounding box center [424, 158] width 169 height 111
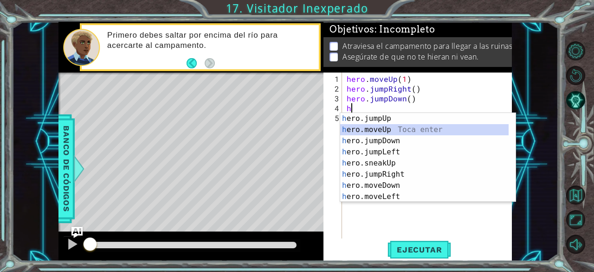
click at [368, 124] on div "h ero.jumpUp Toca enter h ero.moveUp Toca enter h ero.jumpDown Toca enter h ero…" at bounding box center [424, 168] width 169 height 111
type textarea "hero.moveUp(1)"
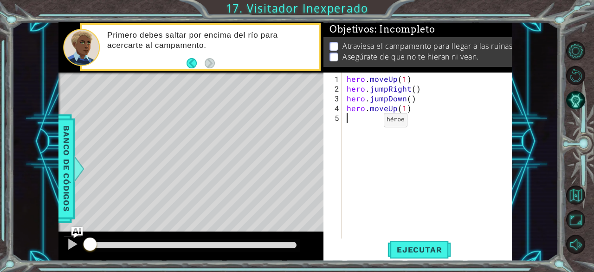
click at [368, 124] on div "hero . moveUp ( 1 ) hero . jumpRight ( ) hero . jumpDown ( ) hero . moveUp ( 1 )" at bounding box center [430, 166] width 170 height 185
click at [373, 154] on div "hero . moveUp ( 1 ) hero . jumpRight ( ) hero . jumpDown ( ) hero . moveUp ( 1 )" at bounding box center [430, 166] width 170 height 185
click at [394, 111] on div "hero . moveUp ( 1 ) hero . jumpRight ( ) hero . jumpDown ( ) hero . moveUp ( 1 )" at bounding box center [430, 166] width 170 height 185
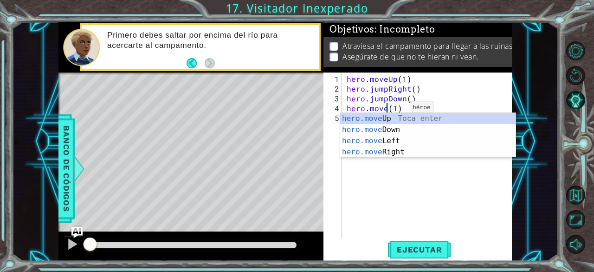
scroll to position [0, 33]
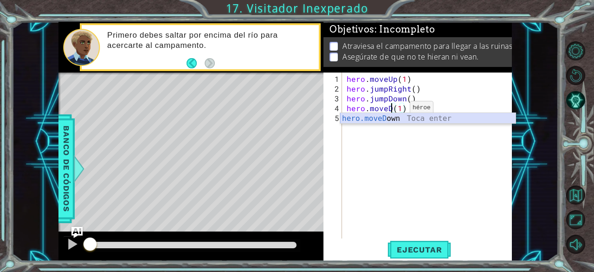
click at [395, 117] on div "hero.moveD own Toca enter" at bounding box center [428, 129] width 176 height 33
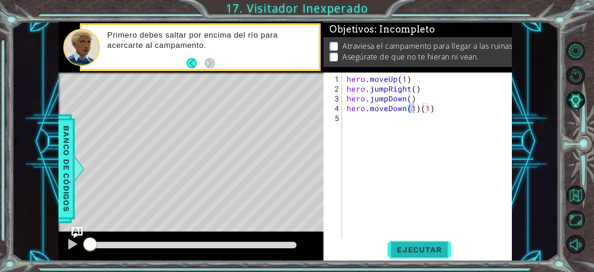
click at [427, 245] on span "Ejecutar" at bounding box center [420, 249] width 64 height 9
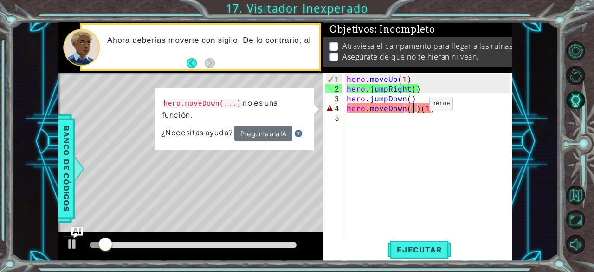
click at [413, 107] on div "hero . moveUp ( 1 ) hero . jumpRight ( ) hero . jumpDown ( ) hero . moveDown ( …" at bounding box center [430, 166] width 170 height 185
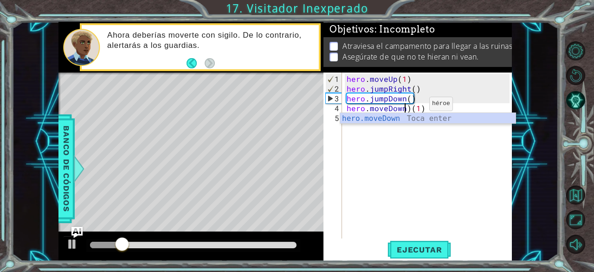
type textarea "hero.moveDown(1)"
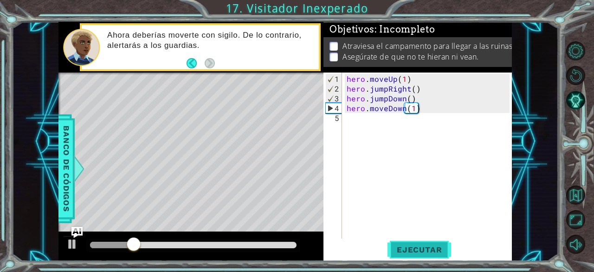
click at [419, 250] on span "Ejecutar" at bounding box center [420, 249] width 64 height 9
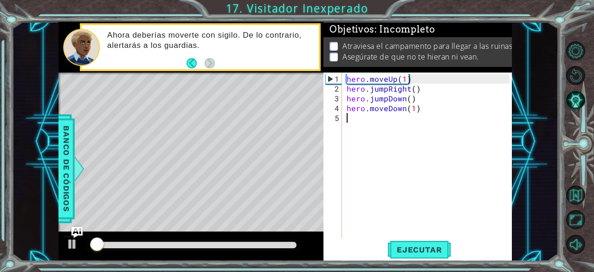
click at [376, 125] on div "hero . moveUp ( 1 ) hero . jumpRight ( ) hero . jumpDown ( ) hero . moveDown ( …" at bounding box center [430, 166] width 170 height 185
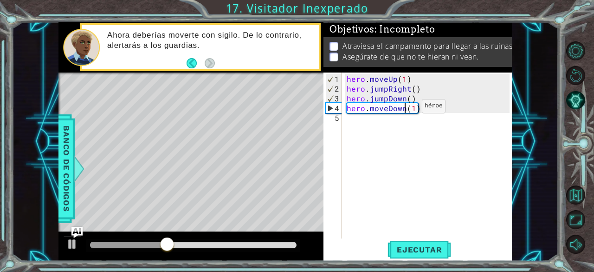
click at [406, 110] on div "hero . moveUp ( 1 ) hero . jumpRight ( ) hero . jumpDown ( ) hero . moveDown ( …" at bounding box center [430, 166] width 170 height 185
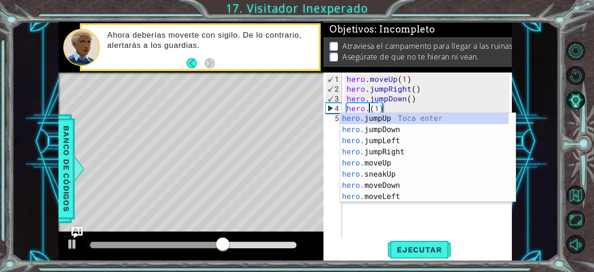
scroll to position [0, 19]
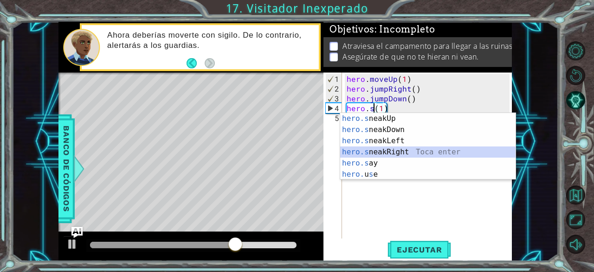
click at [388, 149] on div "hero.s neakUp Toca enter hero.s neakDown Toca enter hero.s neakLeft Toca enter …" at bounding box center [428, 157] width 176 height 89
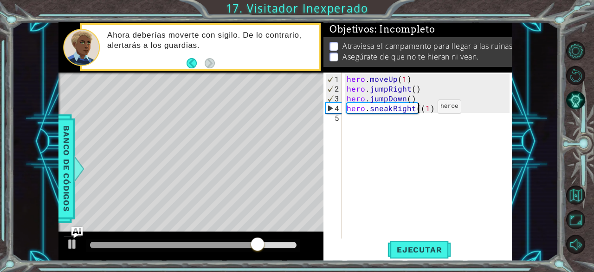
type textarea "hero.sneakRight(1)"
click at [367, 125] on div "hero . moveUp ( 1 ) hero . jumpRight ( ) hero . jumpDown ( ) hero . sneakRight …" at bounding box center [430, 166] width 170 height 185
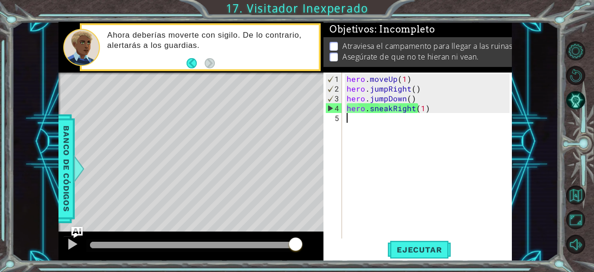
scroll to position [0, 3]
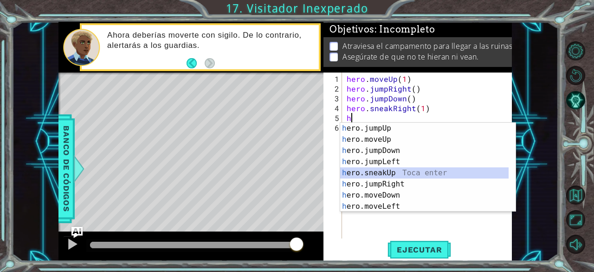
click at [381, 169] on div "h ero.jumpUp Toca enter h ero.moveUp Toca enter h ero.jumpDown Toca enter h ero…" at bounding box center [424, 178] width 169 height 111
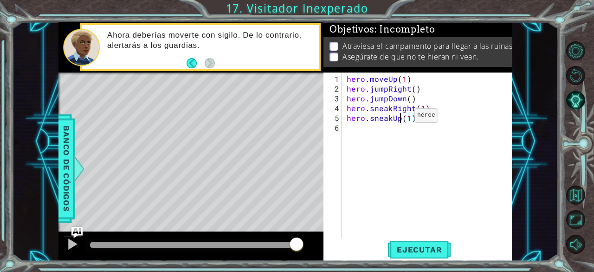
click at [399, 119] on div "hero . moveUp ( 1 ) hero . jumpRight ( ) hero . jumpDown ( ) hero . sneakRight …" at bounding box center [430, 166] width 170 height 185
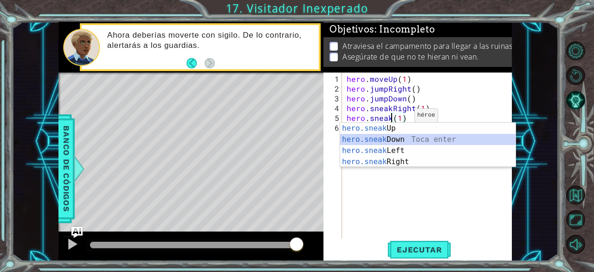
click at [400, 135] on div "hero.sneak Up Toca enter hero.sneak Down Toca enter hero.sneak Left Toca enter …" at bounding box center [428, 156] width 176 height 67
type textarea "hero.sneakDown(1)(1)"
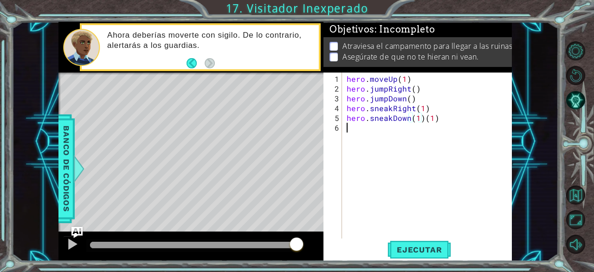
click at [365, 136] on div "hero . moveUp ( 1 ) hero . jumpRight ( ) hero . jumpDown ( ) hero . sneakRight …" at bounding box center [430, 166] width 170 height 185
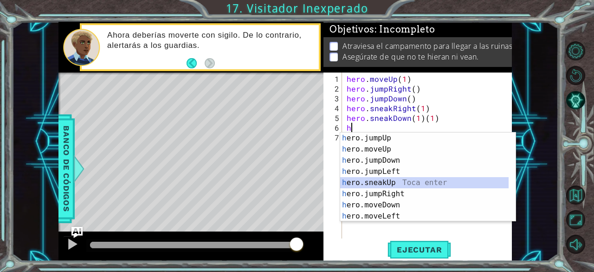
click at [392, 182] on div "h ero.jumpUp Toca enter h ero.moveUp Toca enter h ero.jumpDown Toca enter h ero…" at bounding box center [424, 187] width 169 height 111
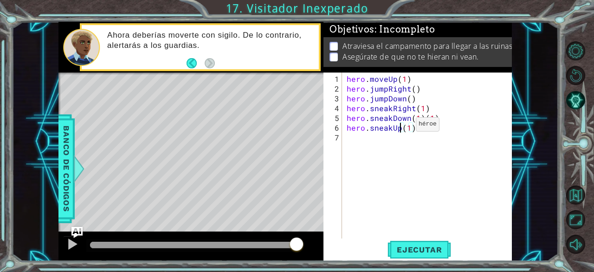
click at [400, 128] on div "hero . moveUp ( 1 ) hero . jumpRight ( ) hero . jumpDown ( ) hero . sneakRight …" at bounding box center [430, 166] width 170 height 185
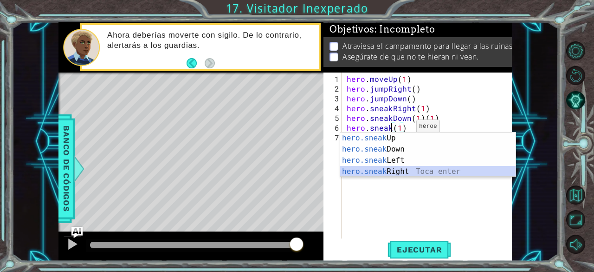
click at [399, 169] on div "hero.sneak Up Toca enter hero.sneak Down Toca enter hero.sneak Left Toca enter …" at bounding box center [428, 165] width 176 height 67
type textarea "hero.sneakRight(1)(1)"
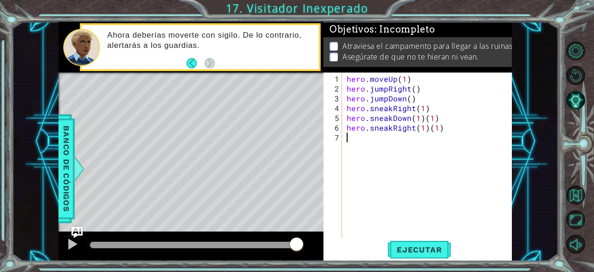
click at [381, 153] on div "hero . moveUp ( 1 ) hero . jumpRight ( ) hero . jumpDown ( ) hero . sneakRight …" at bounding box center [430, 166] width 170 height 185
click at [430, 131] on div "hero . moveUp ( 1 ) hero . jumpRight ( ) hero . jumpDown ( ) hero . sneakRight …" at bounding box center [430, 166] width 170 height 185
type textarea "hero.sneakDown(1)"
click at [395, 157] on div "hero . moveUp ( 1 ) hero . jumpRight ( ) hero . jumpDown ( ) hero . sneakRight …" at bounding box center [430, 166] width 170 height 185
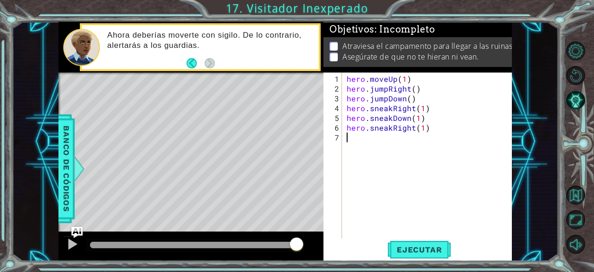
scroll to position [0, 3]
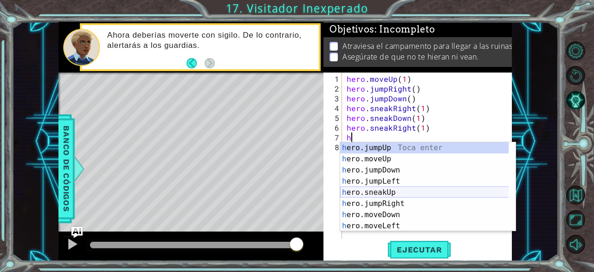
click at [387, 189] on div "h ero.jumpUp Toca enter h ero.moveUp Toca enter h ero.jumpDown Toca enter h ero…" at bounding box center [424, 197] width 169 height 111
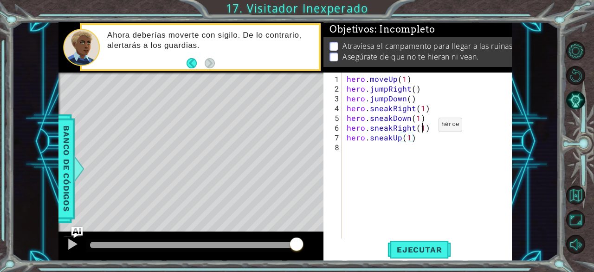
click at [422, 128] on div "hero . moveUp ( 1 ) hero . jumpRight ( ) hero . jumpDown ( ) hero . sneakRight …" at bounding box center [430, 166] width 170 height 185
type textarea "hero.sneakRight(2)"
click at [428, 250] on span "Ejecutar" at bounding box center [420, 249] width 64 height 9
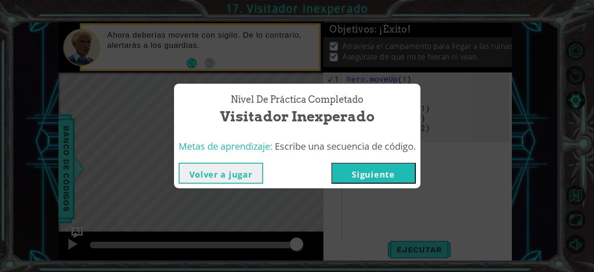
click at [365, 171] on button "Siguiente" at bounding box center [373, 172] width 84 height 21
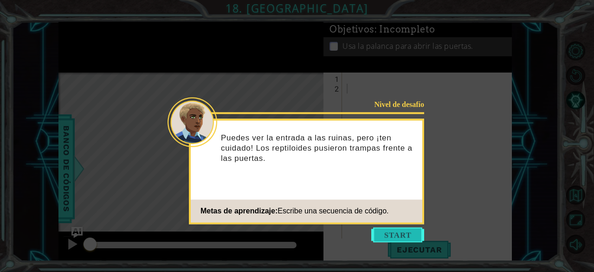
click at [402, 229] on button "Start" at bounding box center [397, 234] width 53 height 15
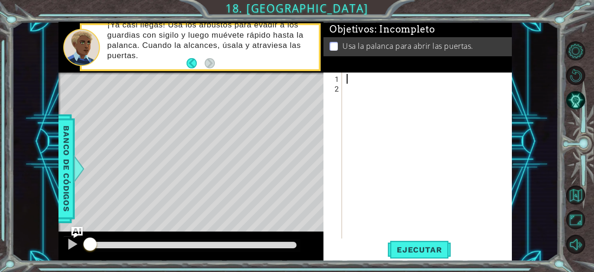
click at [367, 81] on div at bounding box center [430, 166] width 170 height 185
type textarea "h"
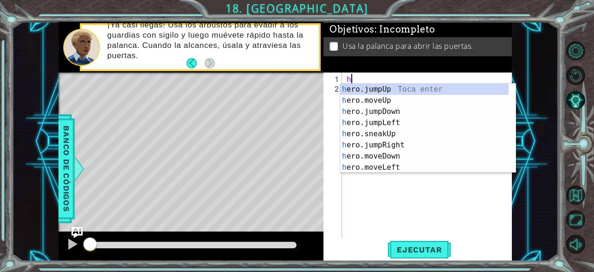
scroll to position [0, 3]
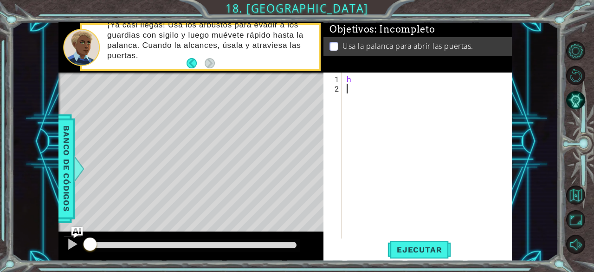
click at [377, 180] on div "h" at bounding box center [430, 166] width 170 height 185
click at [384, 75] on div "h" at bounding box center [430, 166] width 170 height 185
type textarea "hero.muveRight"
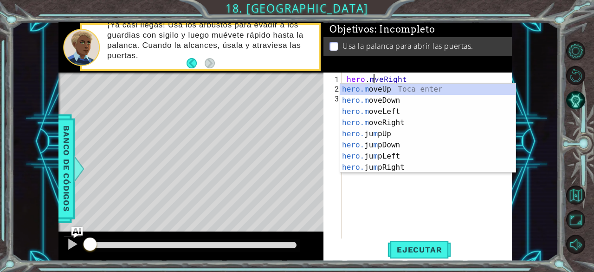
scroll to position [0, 23]
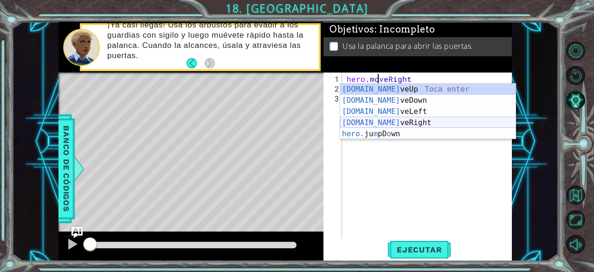
click at [396, 117] on div "[DOMAIN_NAME] veUp Toca enter [DOMAIN_NAME] veDown Toca enter [DOMAIN_NAME] veL…" at bounding box center [428, 123] width 176 height 78
type textarea "hero.moveRight(1)"
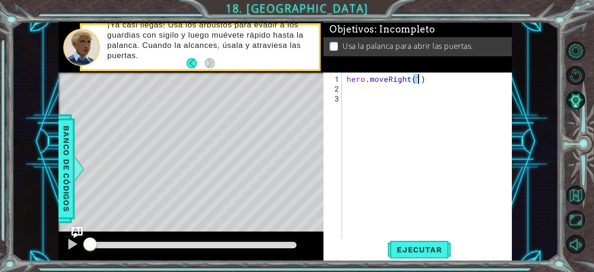
click at [382, 98] on div "hero . moveRight ( 1 )" at bounding box center [430, 166] width 170 height 185
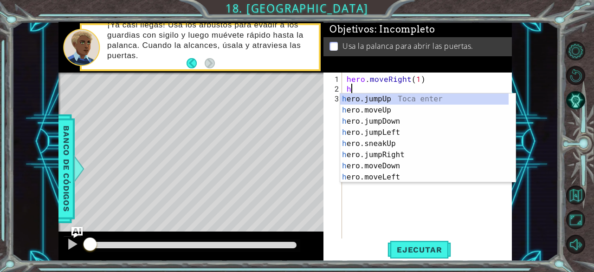
scroll to position [0, 3]
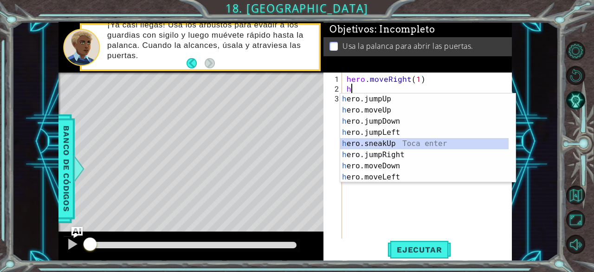
click at [397, 143] on div "h ero.jumpUp Toca enter h ero.moveUp Toca enter h ero.jumpDown Toca enter h ero…" at bounding box center [424, 148] width 169 height 111
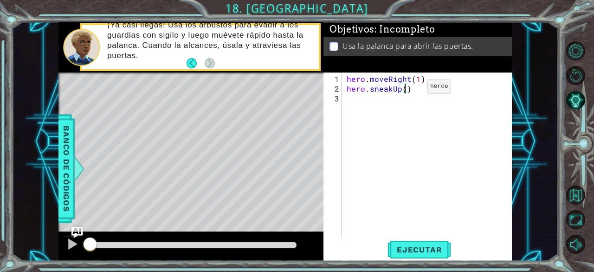
type textarea "hero.sneakUp(2)"
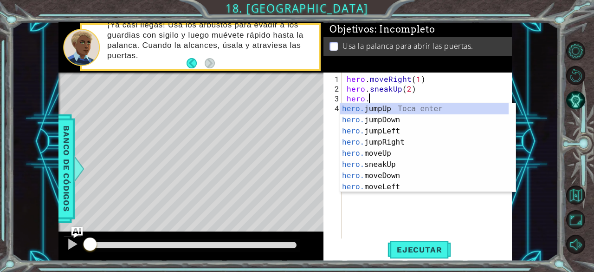
scroll to position [0, 19]
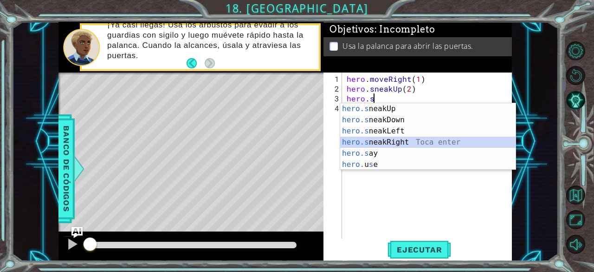
click at [382, 140] on div "hero.s neakUp Toca enter hero.s neakDown Toca enter hero.s neakLeft Toca enter …" at bounding box center [428, 147] width 176 height 89
type textarea "hero.sneakRight(1)"
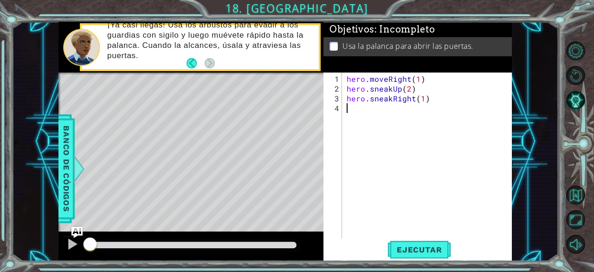
click at [356, 107] on div "hero . moveRight ( 1 ) hero . sneakUp ( 2 ) hero . sneakRight ( 1 )" at bounding box center [430, 166] width 170 height 185
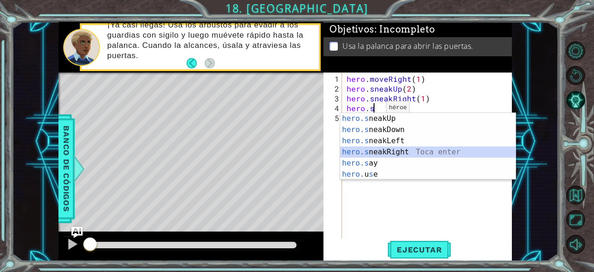
click at [383, 152] on div "hero.s neakUp Toca enter hero.s neakDown Toca enter hero.s neakLeft Toca enter …" at bounding box center [428, 157] width 176 height 89
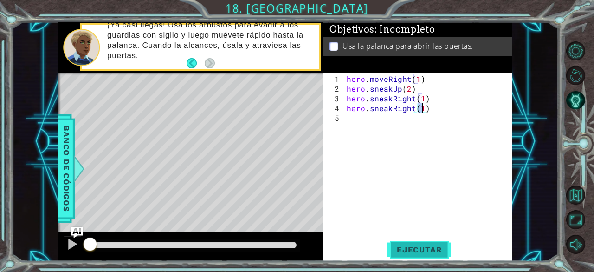
type textarea "hero.sneakRight(1)"
click at [395, 248] on span "Ejecutar" at bounding box center [420, 249] width 64 height 9
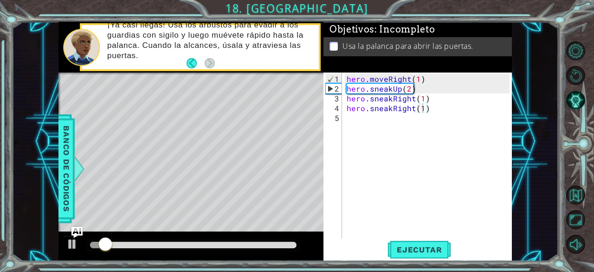
click at [279, 241] on div at bounding box center [193, 245] width 214 height 13
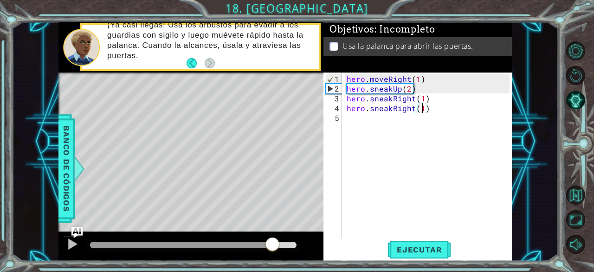
click at [273, 243] on div at bounding box center [193, 244] width 207 height 6
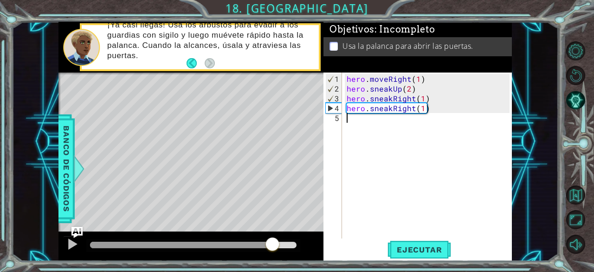
click at [389, 128] on div "hero . moveRight ( 1 ) hero . sneakUp ( 2 ) hero . sneakRight ( 1 ) hero . snea…" at bounding box center [430, 166] width 170 height 185
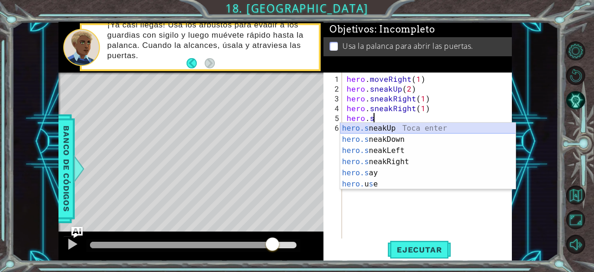
click at [386, 124] on div "hero.s neakUp Toca enter hero.s neakDown Toca enter hero.s neakLeft Toca enter …" at bounding box center [428, 167] width 176 height 89
type textarea "hero.sneakUp(1)"
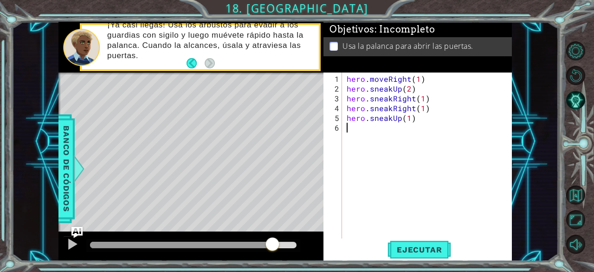
click at [368, 129] on div "hero . moveRight ( 1 ) hero . sneakUp ( 2 ) hero . sneakRight ( 1 ) hero . snea…" at bounding box center [430, 166] width 170 height 185
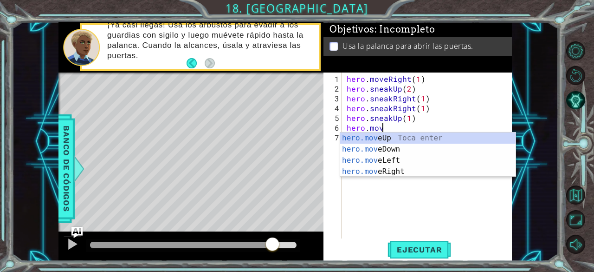
scroll to position [0, 30]
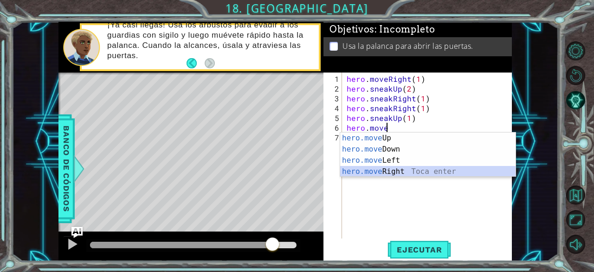
click at [403, 168] on div "hero.move Up Toca enter hero.move Down Toca enter hero.move Left Toca enter her…" at bounding box center [428, 165] width 176 height 67
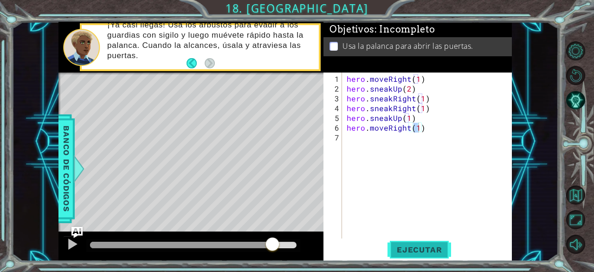
click at [427, 248] on span "Ejecutar" at bounding box center [420, 249] width 64 height 9
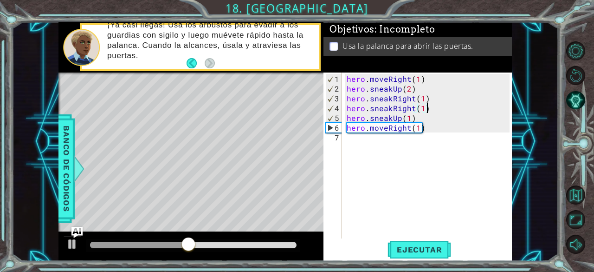
click at [432, 109] on div "hero . moveRight ( 1 ) hero . sneakUp ( 2 ) hero . sneakRight ( 1 ) hero . snea…" at bounding box center [430, 166] width 170 height 185
type textarea "hero.sneakRight(1)"
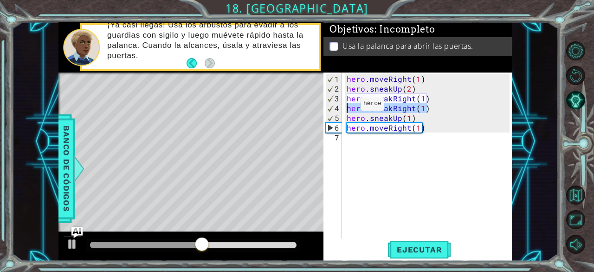
drag, startPoint x: 432, startPoint y: 109, endPoint x: 345, endPoint y: 107, distance: 86.8
click at [345, 107] on div "hero . moveRight ( 1 ) hero . sneakUp ( 2 ) hero . sneakRight ( 1 ) hero . snea…" at bounding box center [430, 166] width 170 height 185
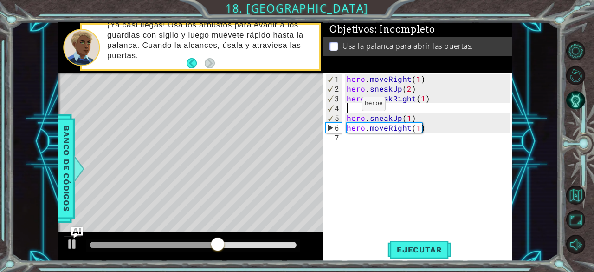
scroll to position [0, 0]
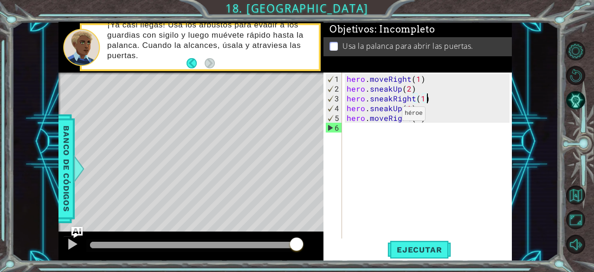
click at [386, 117] on div "hero . moveRight ( 1 ) hero . sneakUp ( 2 ) hero . sneakRight ( 1 ) hero . snea…" at bounding box center [430, 166] width 170 height 185
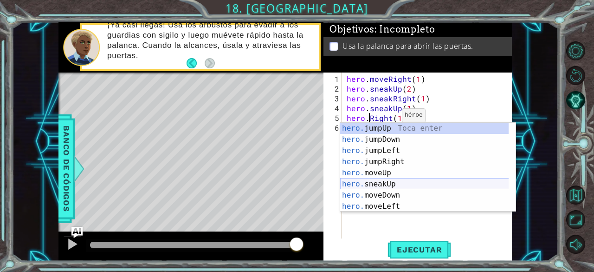
click at [397, 182] on div "hero. jumpUp Toca enter hero. jumpDown Toca enter hero. jumpLeft Toca enter her…" at bounding box center [424, 178] width 169 height 111
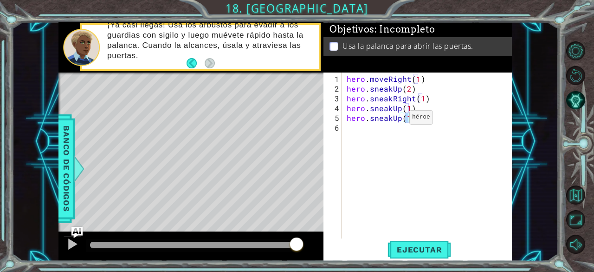
click at [394, 121] on div "hero . moveRight ( 1 ) hero . sneakUp ( 2 ) hero . sneakRight ( 1 ) hero . snea…" at bounding box center [430, 166] width 170 height 185
click at [391, 118] on div "hero . moveRight ( 1 ) hero . sneakUp ( 2 ) hero . sneakRight ( 1 ) hero . snea…" at bounding box center [430, 166] width 170 height 185
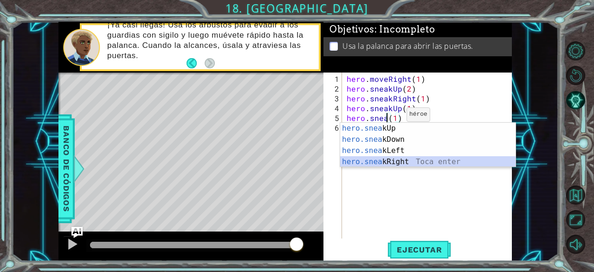
click at [405, 159] on div "hero.snea kUp Toca enter hero.snea kDown Toca enter hero.snea kLeft Toca enter …" at bounding box center [428, 156] width 176 height 67
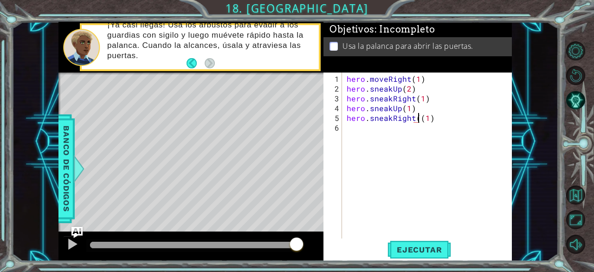
type textarea "hero.sneakRight(1)"
click at [427, 131] on div "hero . moveRight ( 1 ) hero . sneakUp ( 2 ) hero . sneakRight ( 1 ) hero . snea…" at bounding box center [430, 166] width 170 height 185
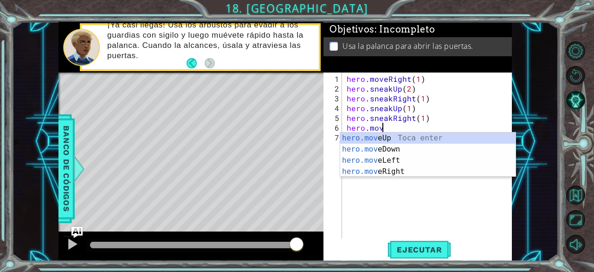
scroll to position [0, 30]
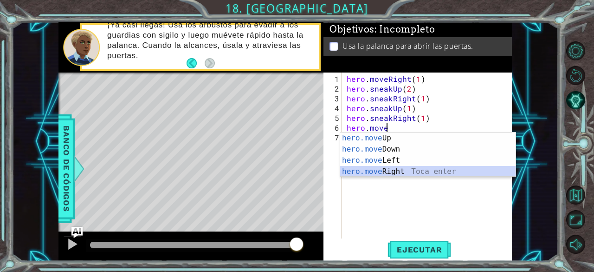
click at [395, 169] on div "hero.move Up Toca enter hero.move Down Toca enter hero.move Left Toca enter her…" at bounding box center [428, 165] width 176 height 67
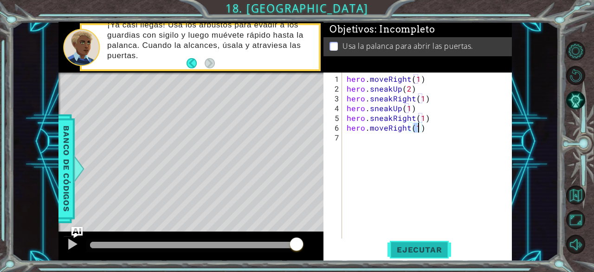
type textarea "hero.moveRight(1)"
click at [436, 249] on span "Ejecutar" at bounding box center [420, 249] width 64 height 9
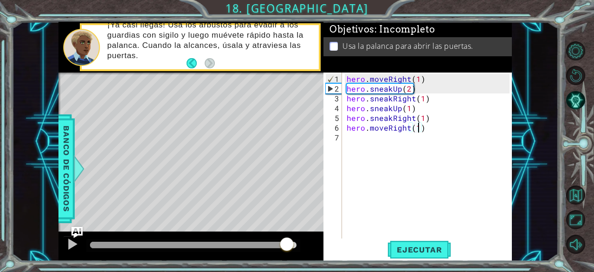
click at [287, 243] on div at bounding box center [193, 244] width 207 height 6
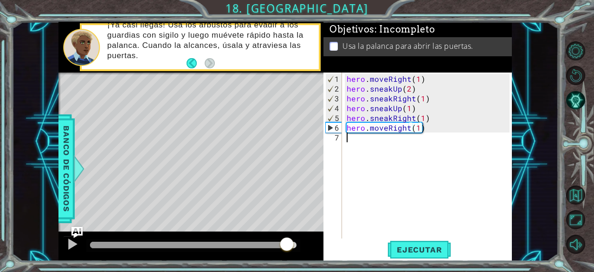
click at [382, 161] on div "hero . moveRight ( 1 ) hero . sneakUp ( 2 ) hero . sneakRight ( 1 ) hero . snea…" at bounding box center [430, 166] width 170 height 185
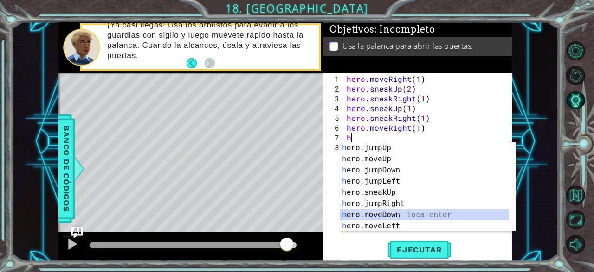
click at [391, 214] on div "h ero.jumpUp Toca enter h ero.moveUp Toca enter h ero.jumpDown Toca enter h ero…" at bounding box center [424, 197] width 169 height 111
type textarea "hero.moveDown(1)"
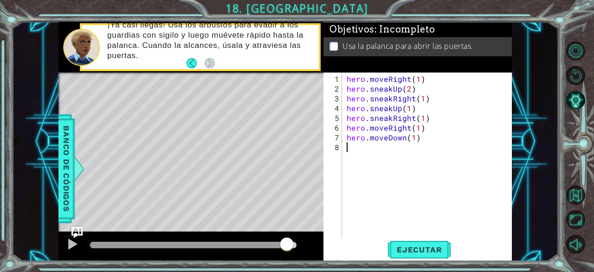
click at [352, 150] on div "hero . moveRight ( 1 ) hero . sneakUp ( 2 ) hero . sneakRight ( 1 ) hero . snea…" at bounding box center [430, 166] width 170 height 185
type textarea "h"
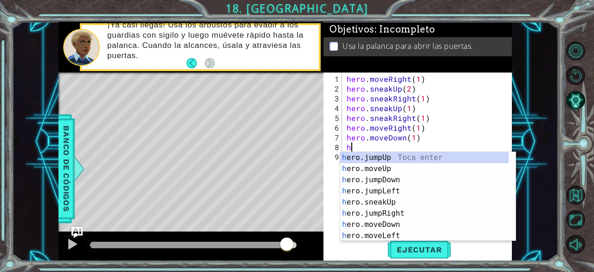
scroll to position [0, 3]
click at [387, 182] on div "h ero.jumpUp Toca enter h ero.moveUp Toca enter h ero.jumpDown Toca enter h ero…" at bounding box center [424, 207] width 169 height 111
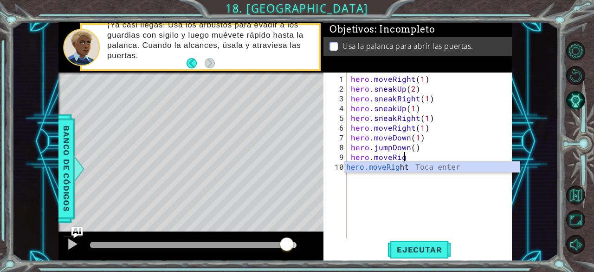
scroll to position [0, 39]
click at [412, 164] on div "hero.moveRig ht Toca enter" at bounding box center [432, 178] width 176 height 33
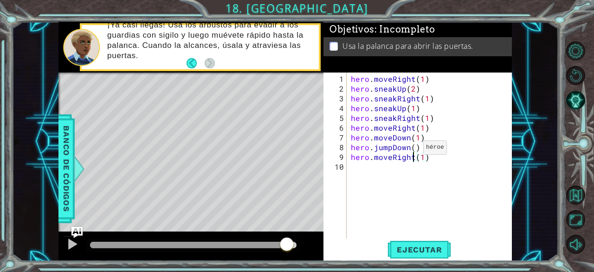
click at [412, 151] on div "hero . moveRight ( 1 ) hero . sneakUp ( 2 ) hero . sneakRight ( 1 ) hero . snea…" at bounding box center [432, 166] width 166 height 185
click at [412, 148] on div "hero . moveRight ( 1 ) hero . sneakUp ( 2 ) hero . sneakRight ( 1 ) hero . snea…" at bounding box center [432, 166] width 166 height 185
click at [418, 156] on div "hero . moveRight ( 1 ) hero . sneakUp ( 2 ) hero . sneakRight ( 1 ) hero . snea…" at bounding box center [432, 166] width 166 height 185
type textarea "hero.moveRight(2)"
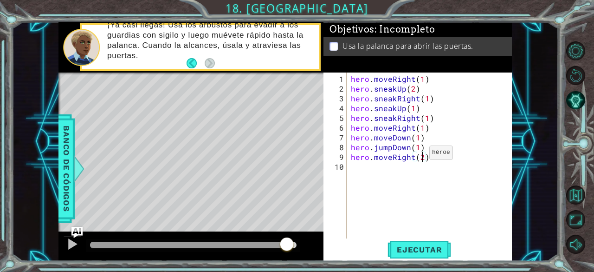
scroll to position [0, 53]
click at [406, 177] on div "hero . moveRight ( 1 ) hero . sneakUp ( 2 ) hero . sneakRight ( 1 ) hero . snea…" at bounding box center [432, 166] width 166 height 185
type textarea "h"
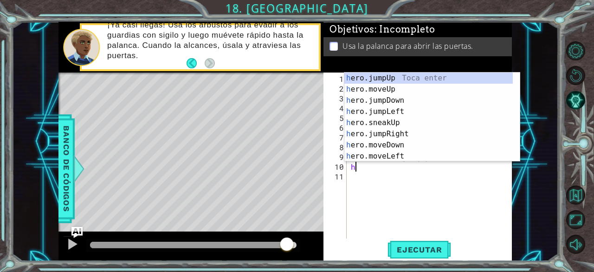
scroll to position [0, 3]
click at [402, 78] on div "h ero.jumpUp Toca enter h ero.moveUp Toca enter h ero.jumpDown Toca enter h ero…" at bounding box center [428, 127] width 169 height 111
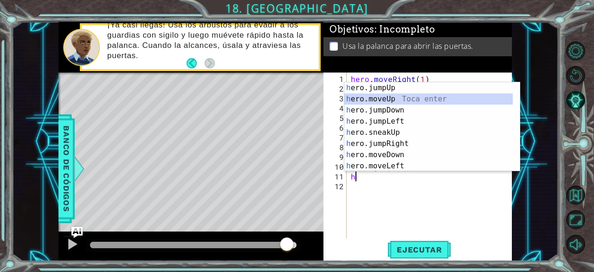
click at [396, 95] on div "h ero.jumpUp Toca enter h ero.moveUp Toca enter h ero.jumpDown Toca enter h ero…" at bounding box center [428, 137] width 169 height 111
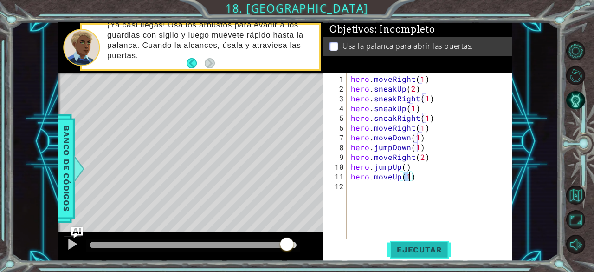
type textarea "hero.moveUp(1)"
click at [428, 253] on span "Ejecutar" at bounding box center [420, 249] width 64 height 9
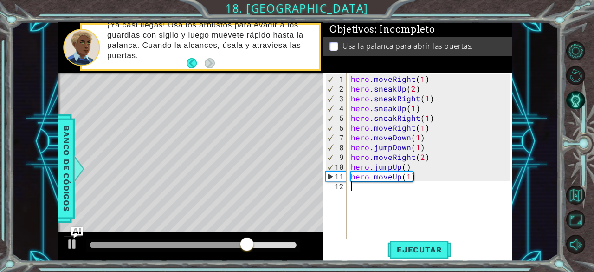
click at [406, 202] on div "hero . moveRight ( 1 ) hero . sneakUp ( 2 ) hero . sneakRight ( 1 ) hero . snea…" at bounding box center [432, 166] width 166 height 185
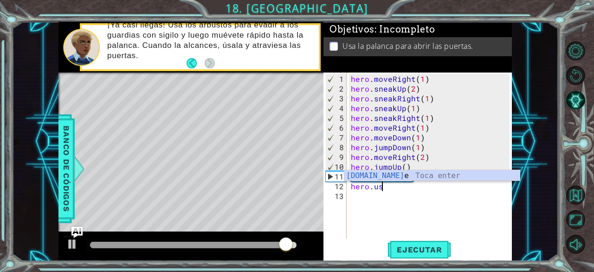
scroll to position [0, 23]
click at [412, 177] on div "[DOMAIN_NAME] e Toca enter" at bounding box center [432, 186] width 176 height 33
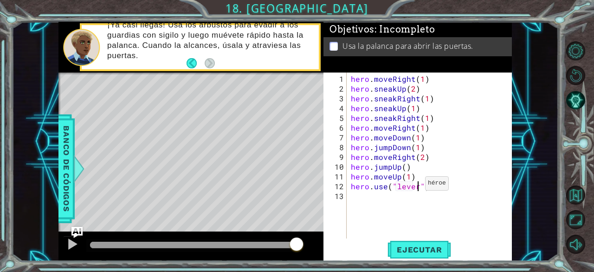
scroll to position [0, 50]
type textarea "hero.use("lever")"
click at [428, 246] on span "Ejecutar" at bounding box center [420, 249] width 64 height 9
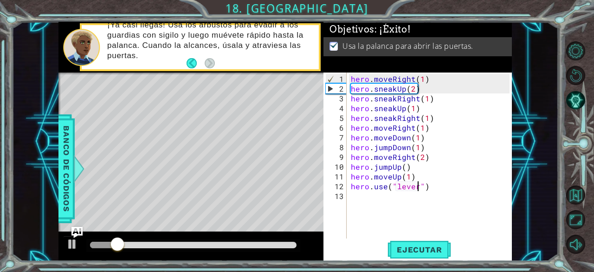
click at [239, 244] on div at bounding box center [193, 244] width 207 height 6
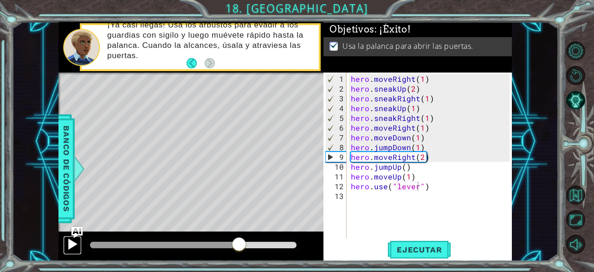
click at [73, 242] on div at bounding box center [72, 244] width 12 height 12
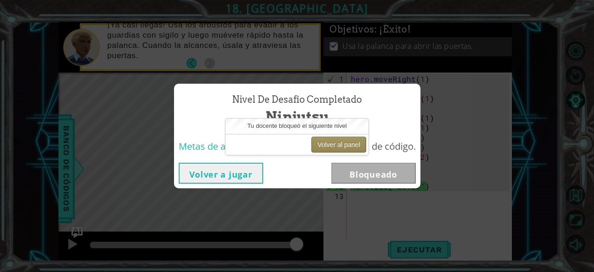
click at [346, 141] on button "Volver al panel" at bounding box center [339, 144] width 55 height 16
